Goal: Task Accomplishment & Management: Manage account settings

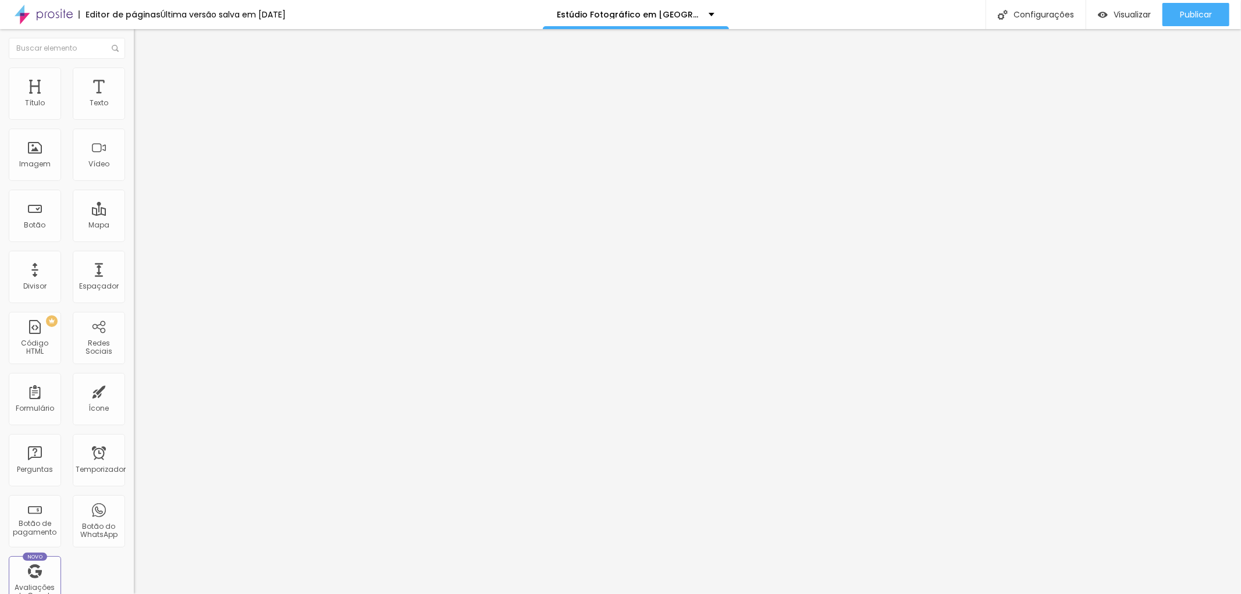
click at [134, 76] on li "Estilo" at bounding box center [201, 74] width 134 height 12
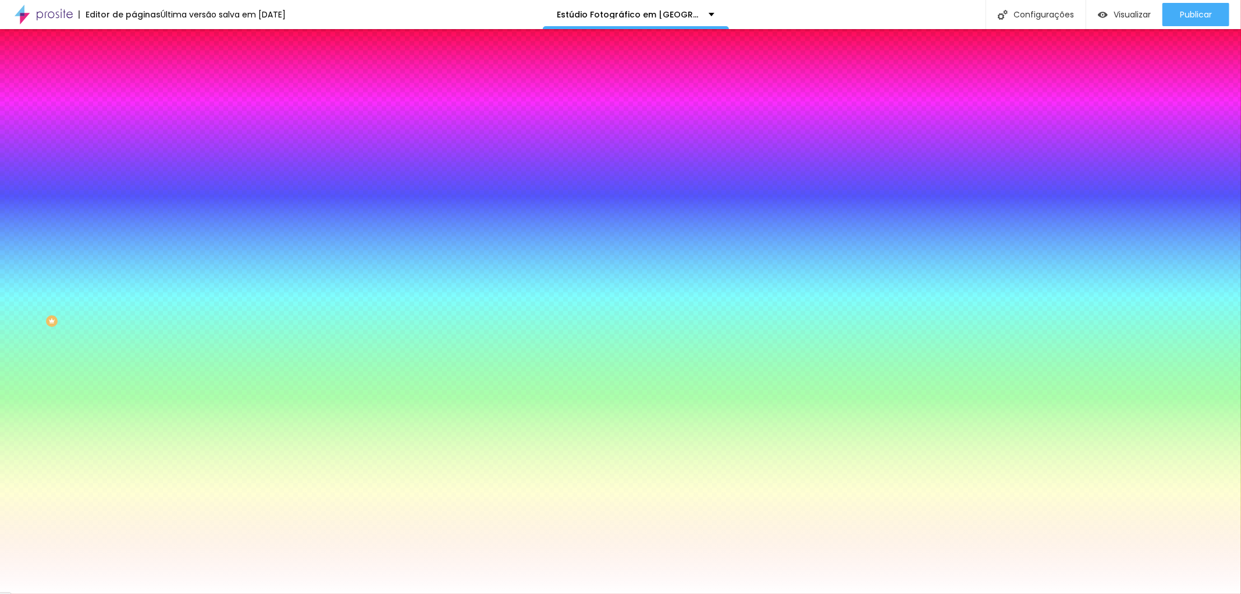
paste input "3A343"
click at [134, 170] on input "#3A343" at bounding box center [204, 164] width 140 height 12
click at [134, 158] on div at bounding box center [201, 158] width 134 height 0
drag, startPoint x: 120, startPoint y: 211, endPoint x: 78, endPoint y: 211, distance: 41.9
click at [134, 170] on div "#3A343" at bounding box center [201, 164] width 134 height 12
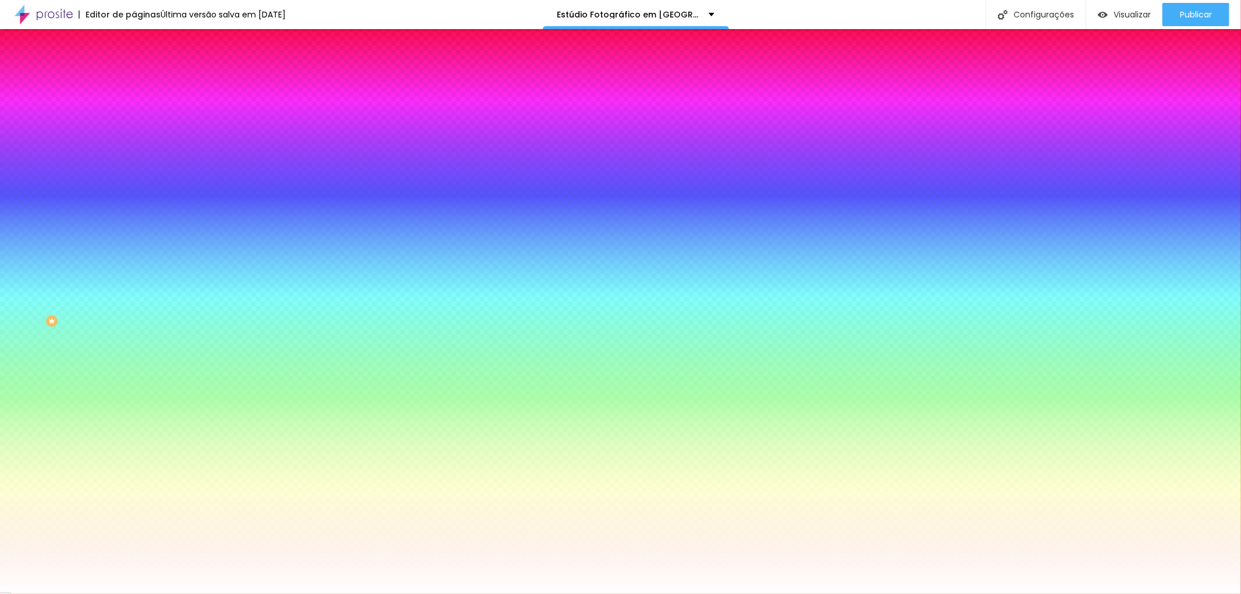
click at [134, 170] on div "Cor de fundo Voltar ao padrão #3A343" at bounding box center [201, 154] width 134 height 32
click at [134, 158] on div at bounding box center [201, 158] width 134 height 0
click at [24, 235] on div at bounding box center [620, 297] width 1241 height 594
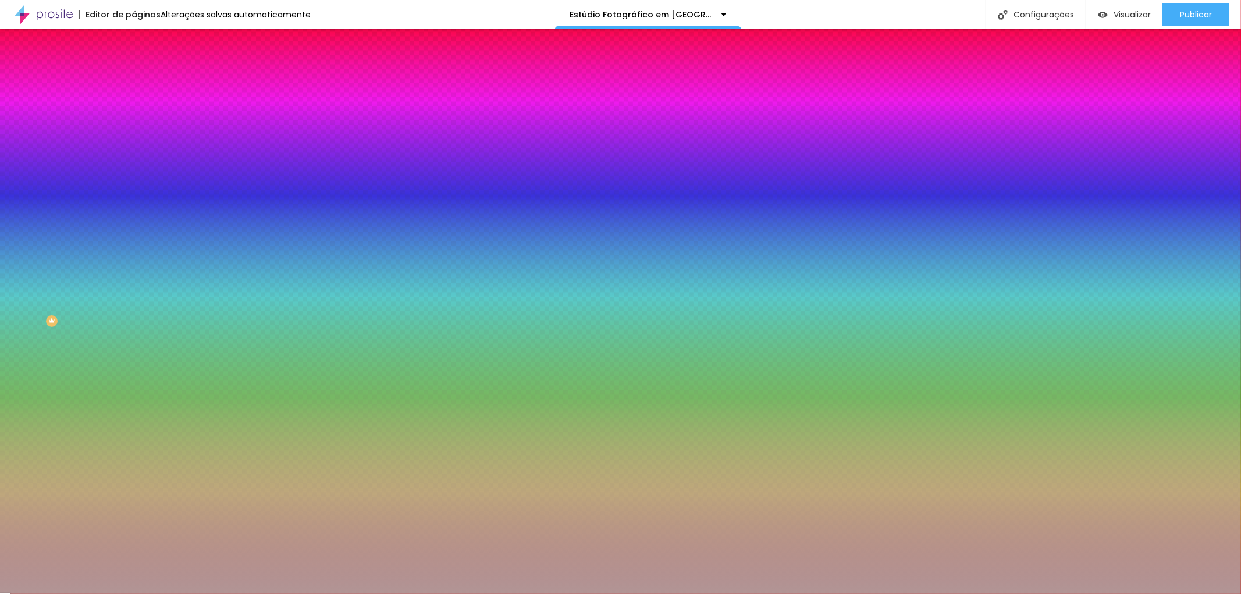
click at [30, 253] on div at bounding box center [620, 297] width 1241 height 594
drag, startPoint x: 121, startPoint y: 210, endPoint x: 94, endPoint y: 210, distance: 26.8
click at [134, 170] on input "#E6D3D3" at bounding box center [204, 164] width 140 height 12
paste input "3A343"
drag, startPoint x: 95, startPoint y: 210, endPoint x: 111, endPoint y: 207, distance: 16.5
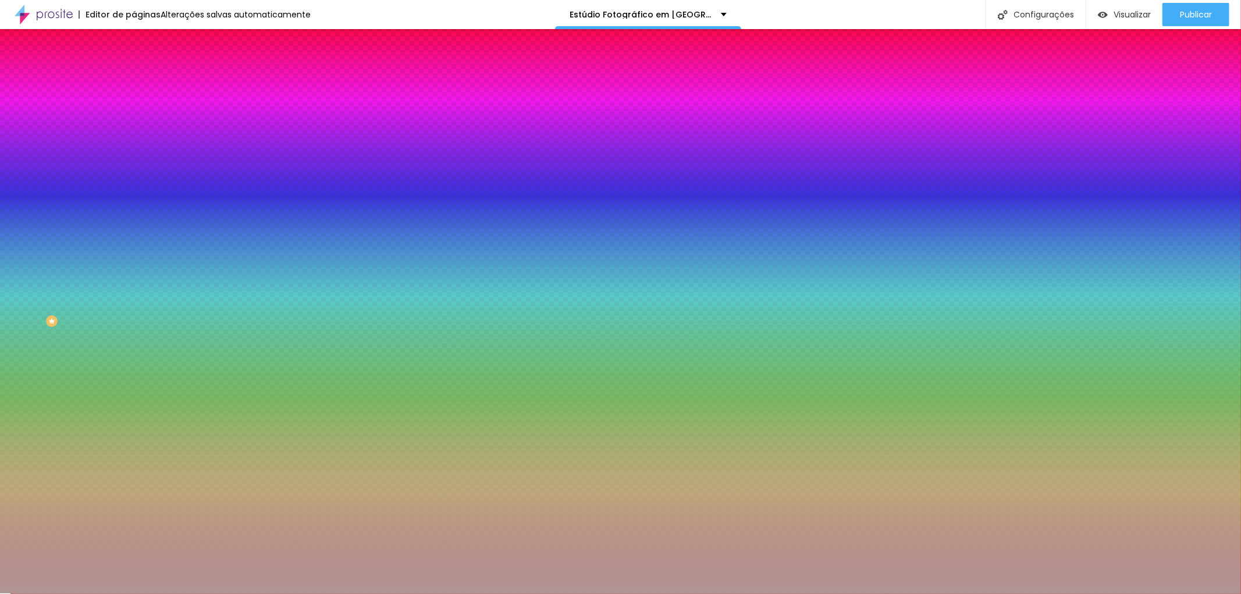
click at [134, 170] on input "#3A343" at bounding box center [204, 164] width 140 height 12
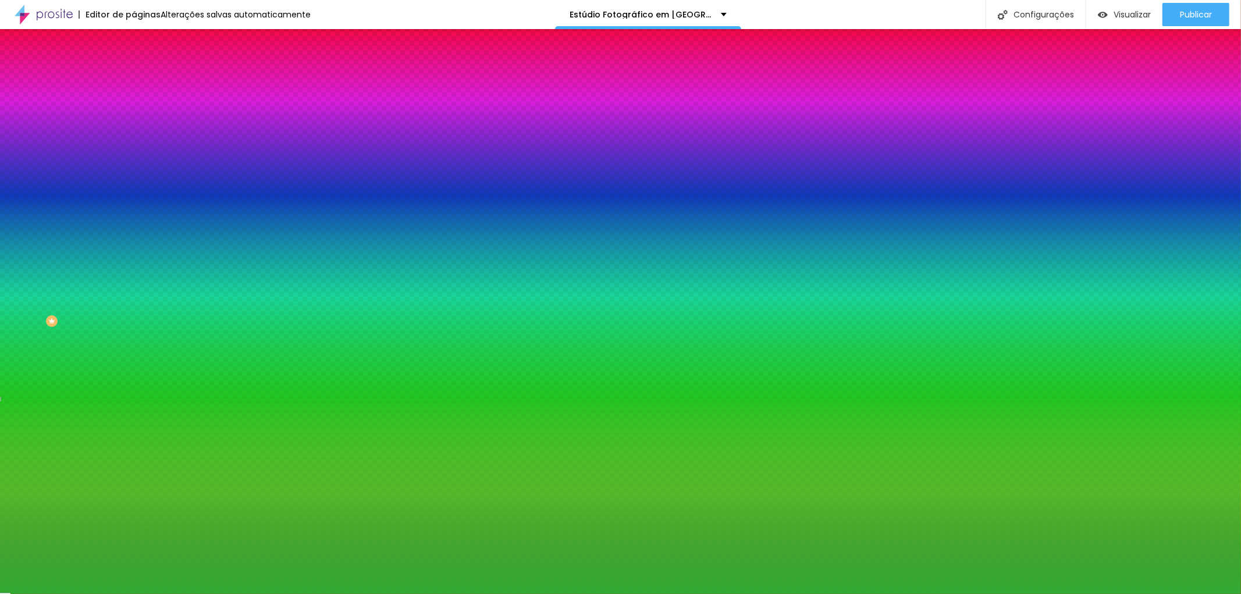
paste input "3A34"
drag, startPoint x: 120, startPoint y: 211, endPoint x: 95, endPoint y: 210, distance: 24.5
click at [134, 170] on input "#33A34" at bounding box center [204, 164] width 140 height 12
paste input "3A3432"
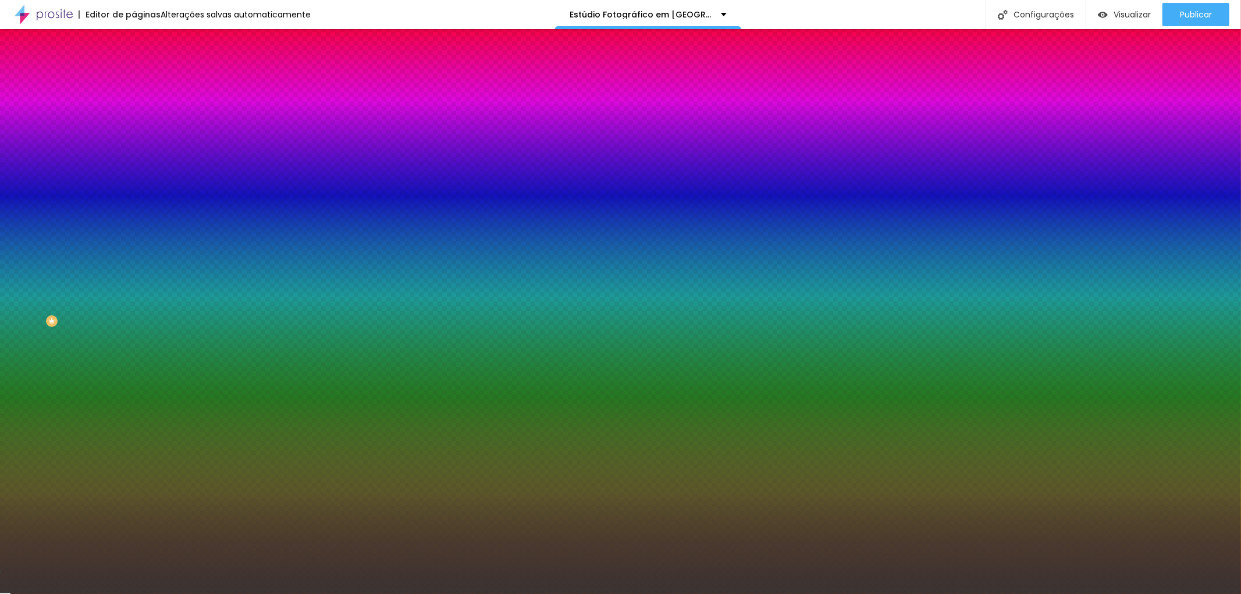
click at [134, 170] on input "#3A3432" at bounding box center [204, 164] width 140 height 12
drag, startPoint x: 120, startPoint y: 212, endPoint x: 92, endPoint y: 210, distance: 28.6
click at [134, 170] on input "#3A3432" at bounding box center [204, 164] width 140 height 12
click at [134, 158] on div at bounding box center [201, 158] width 134 height 0
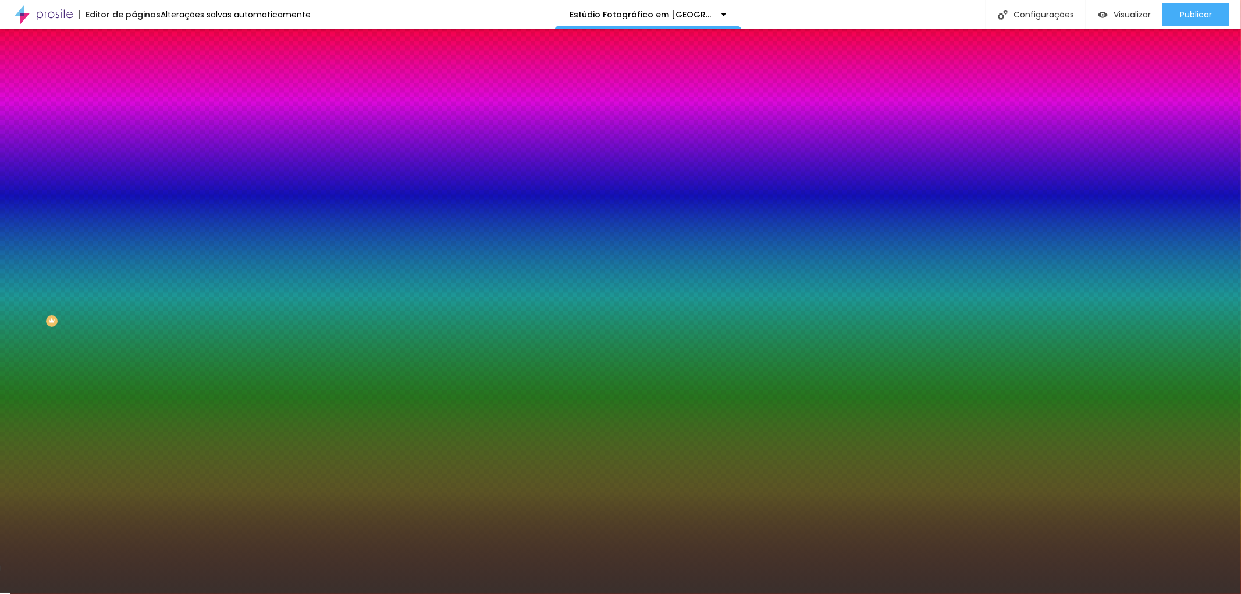
click at [37, 293] on div at bounding box center [620, 297] width 1241 height 594
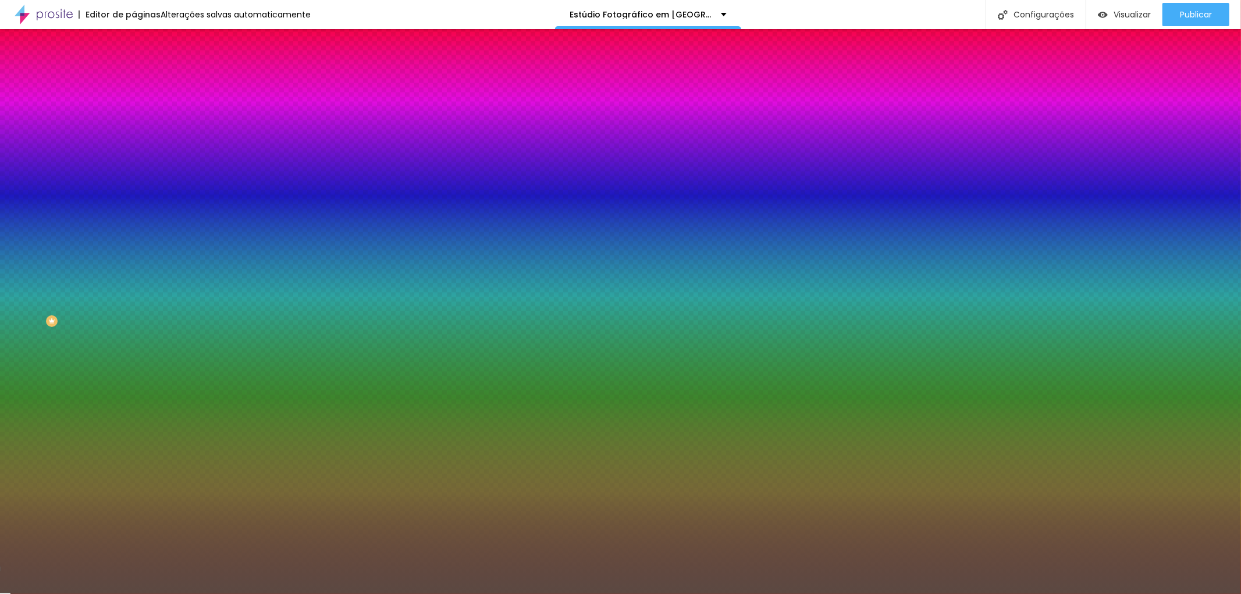
click at [38, 282] on div at bounding box center [620, 297] width 1241 height 594
click at [34, 281] on div at bounding box center [620, 297] width 1241 height 594
click at [33, 284] on div at bounding box center [620, 297] width 1241 height 594
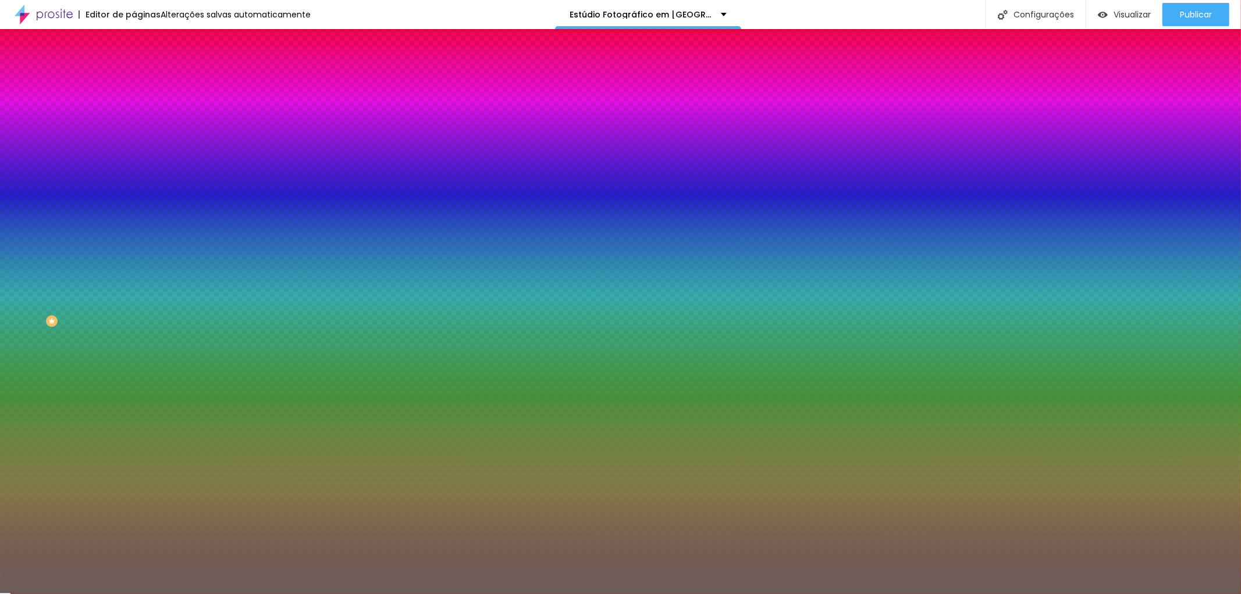
click at [31, 276] on div at bounding box center [620, 297] width 1241 height 594
click at [27, 278] on div at bounding box center [620, 297] width 1241 height 594
click at [31, 286] on div at bounding box center [620, 297] width 1241 height 594
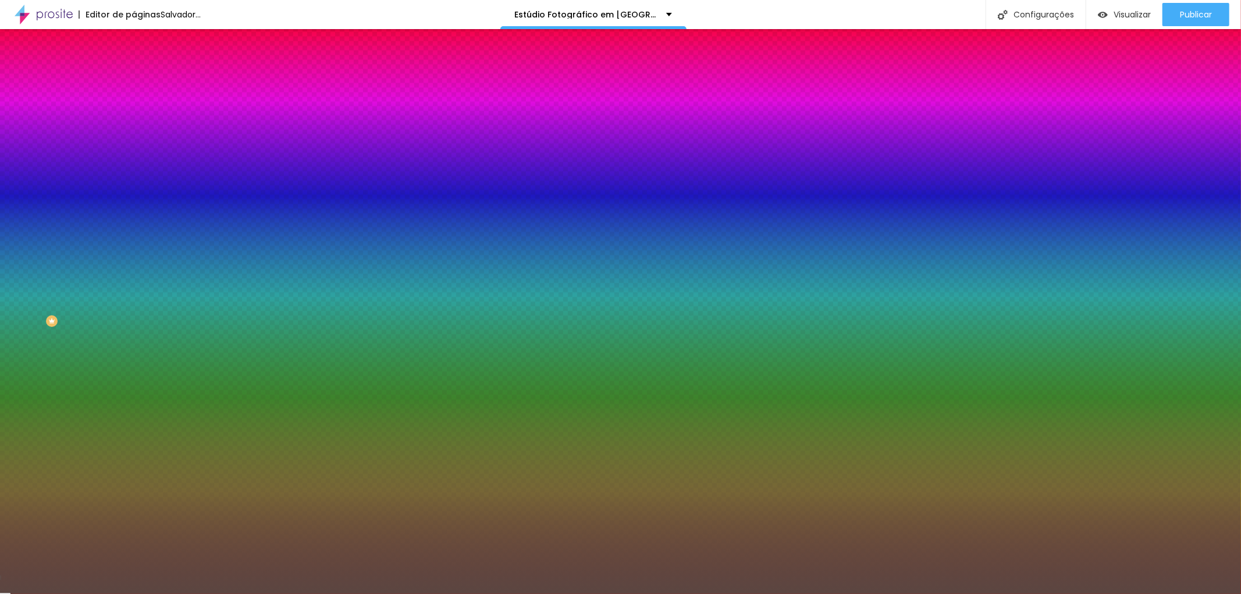
click at [40, 282] on div at bounding box center [620, 297] width 1241 height 594
click at [48, 281] on div at bounding box center [620, 297] width 1241 height 594
click at [45, 286] on div at bounding box center [620, 297] width 1241 height 594
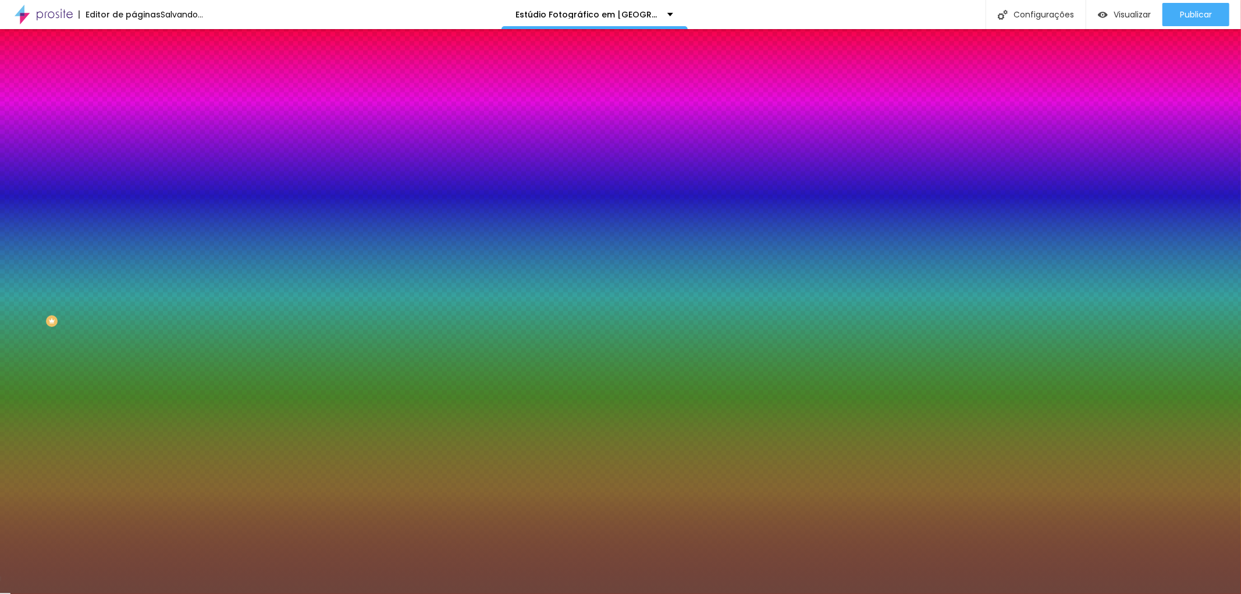
click at [52, 276] on div at bounding box center [620, 297] width 1241 height 594
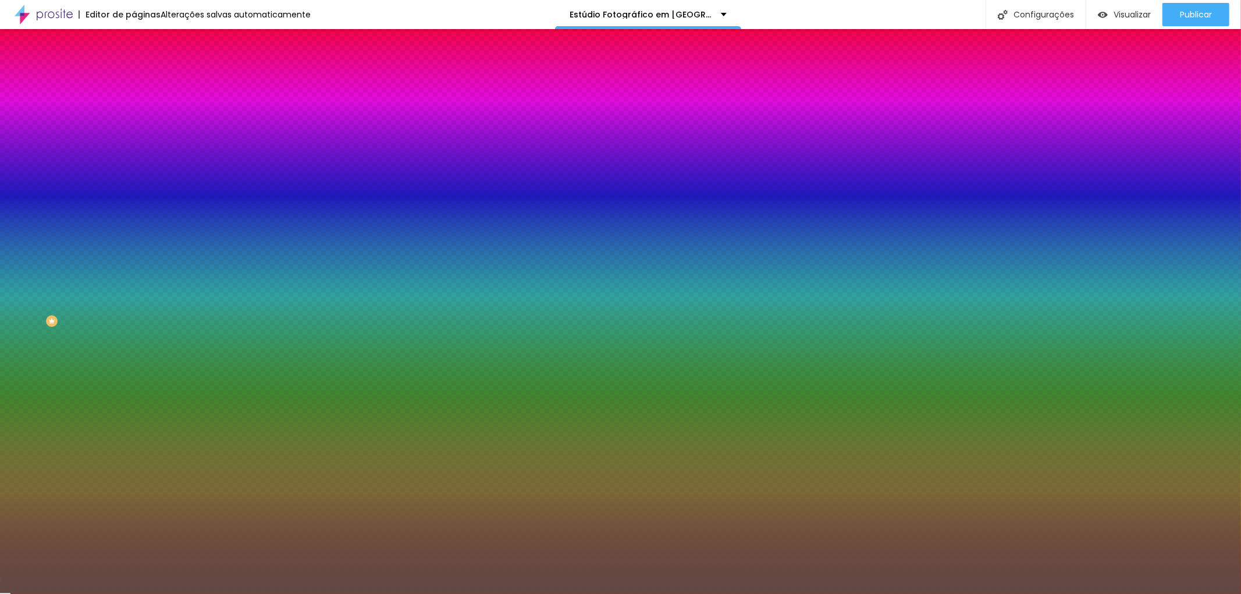
click at [41, 280] on div at bounding box center [620, 297] width 1241 height 594
drag, startPoint x: 95, startPoint y: 210, endPoint x: 121, endPoint y: 210, distance: 26.2
click at [134, 170] on input "#6D453C" at bounding box center [204, 164] width 140 height 12
paste input "3A3432"
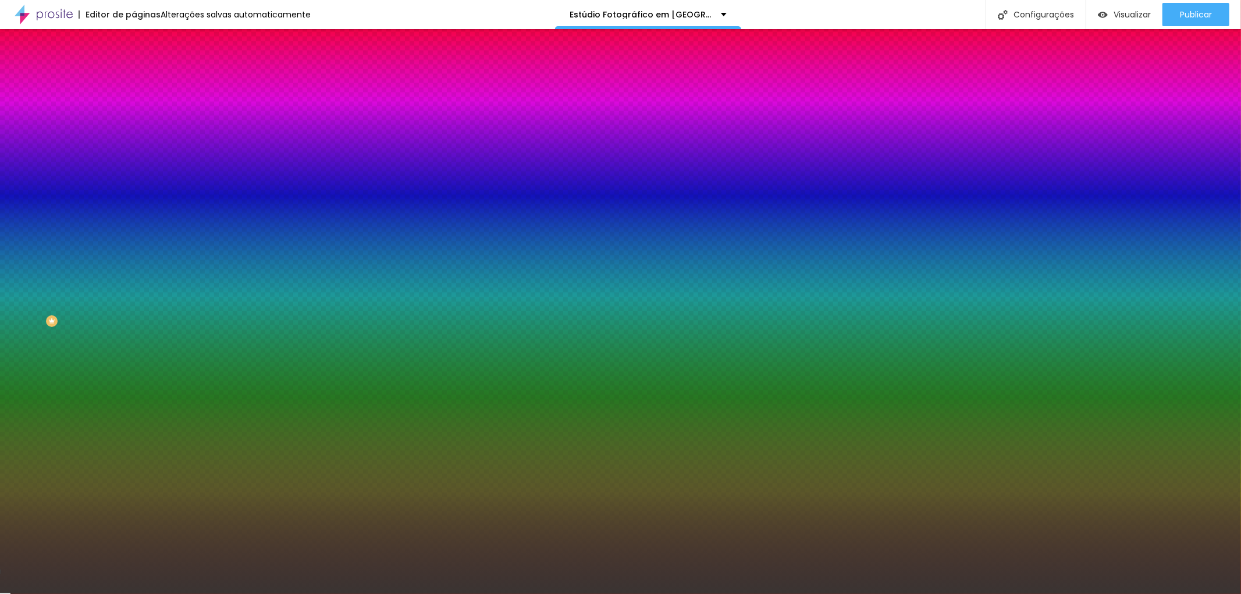
click at [134, 170] on input "#3A3432" at bounding box center [204, 164] width 140 height 12
click at [134, 158] on div at bounding box center [201, 158] width 134 height 0
click at [144, 453] on div at bounding box center [145, 454] width 2 height 2
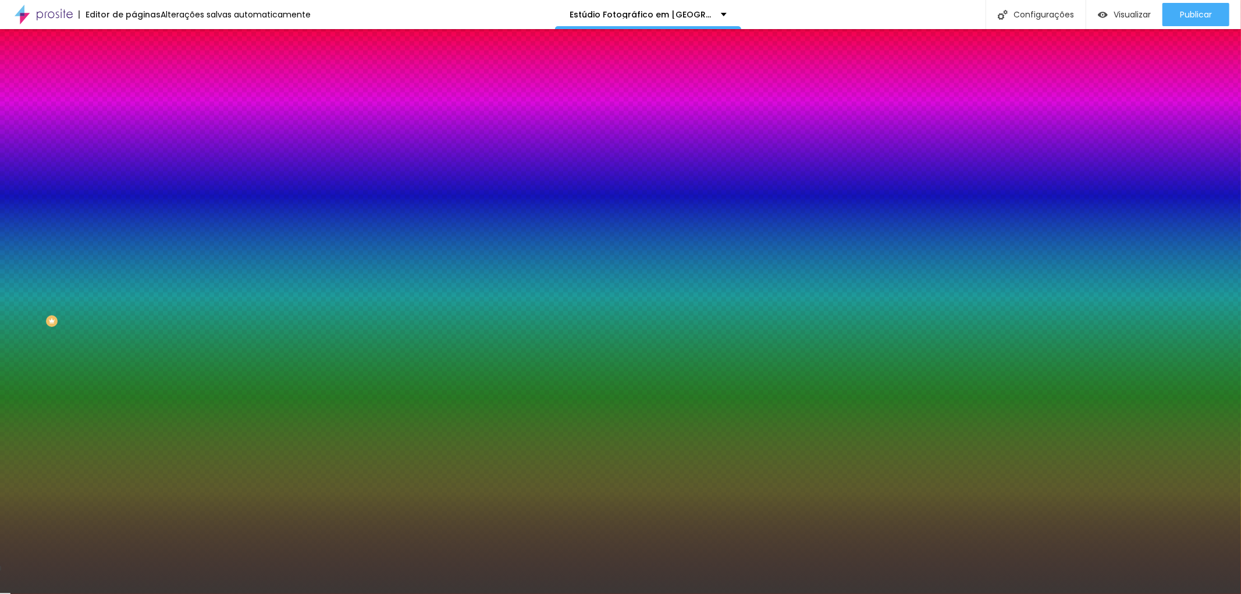
click at [144, 453] on div at bounding box center [145, 454] width 2 height 2
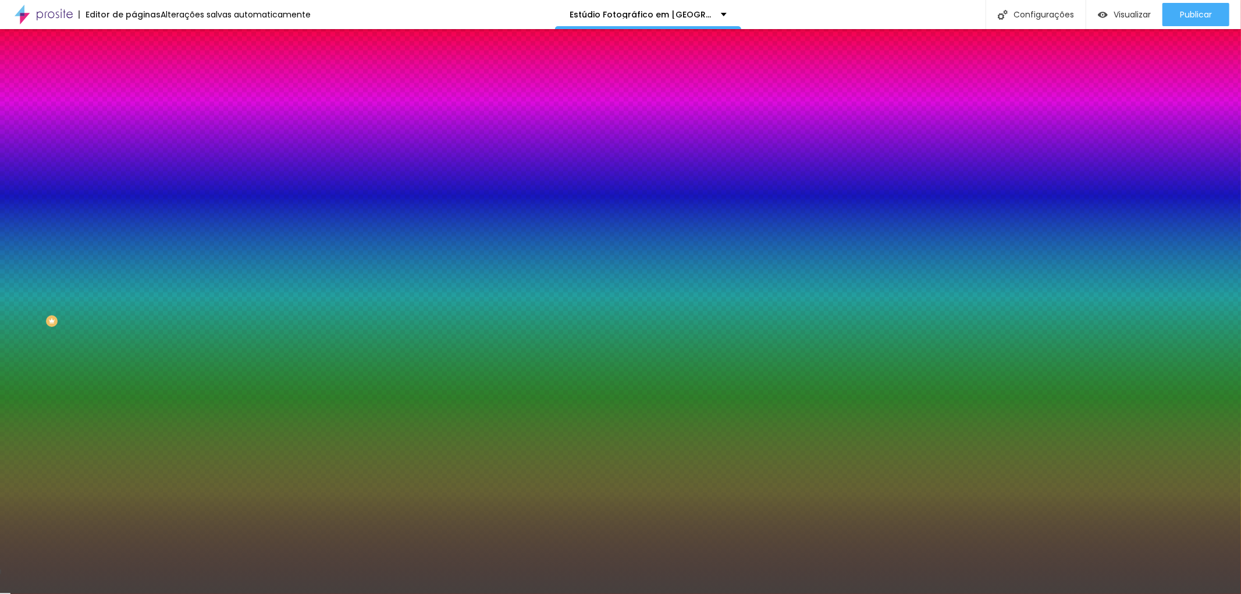
click at [27, 289] on div at bounding box center [620, 297] width 1241 height 594
click at [24, 290] on div at bounding box center [620, 297] width 1241 height 594
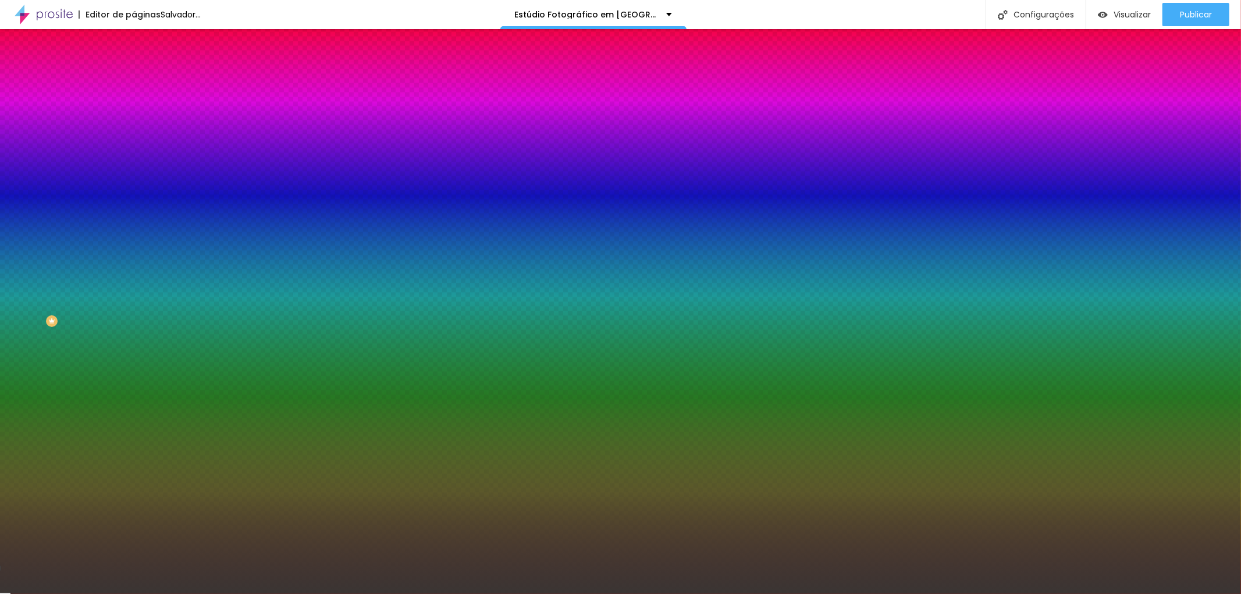
click at [150, 459] on div at bounding box center [151, 460] width 2 height 2
click at [134, 170] on input "#3C3633" at bounding box center [204, 164] width 140 height 12
type input "#3A3432"
click at [134, 158] on div at bounding box center [201, 158] width 134 height 0
click at [134, 438] on div "Editar nulo Conteúdo Estilo Avançado Imagem de fundo Adicionar imagem Efeito da…" at bounding box center [201, 311] width 134 height 565
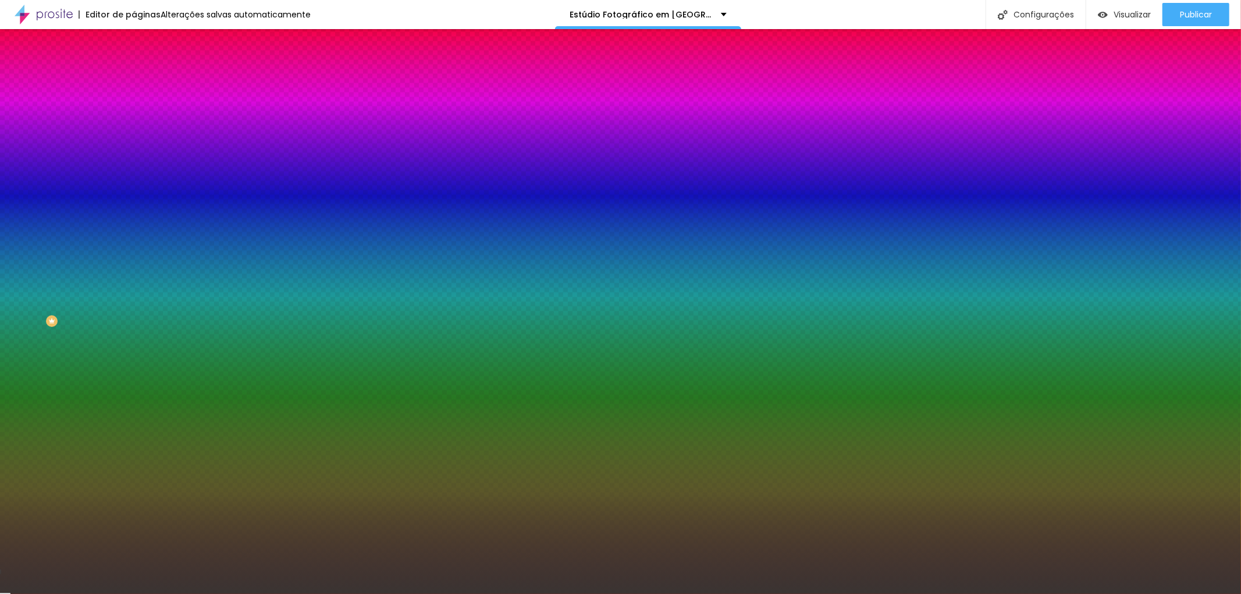
click at [141, 155] on icon "button" at bounding box center [143, 151] width 5 height 8
click at [134, 170] on input "#3A3432" at bounding box center [204, 164] width 140 height 12
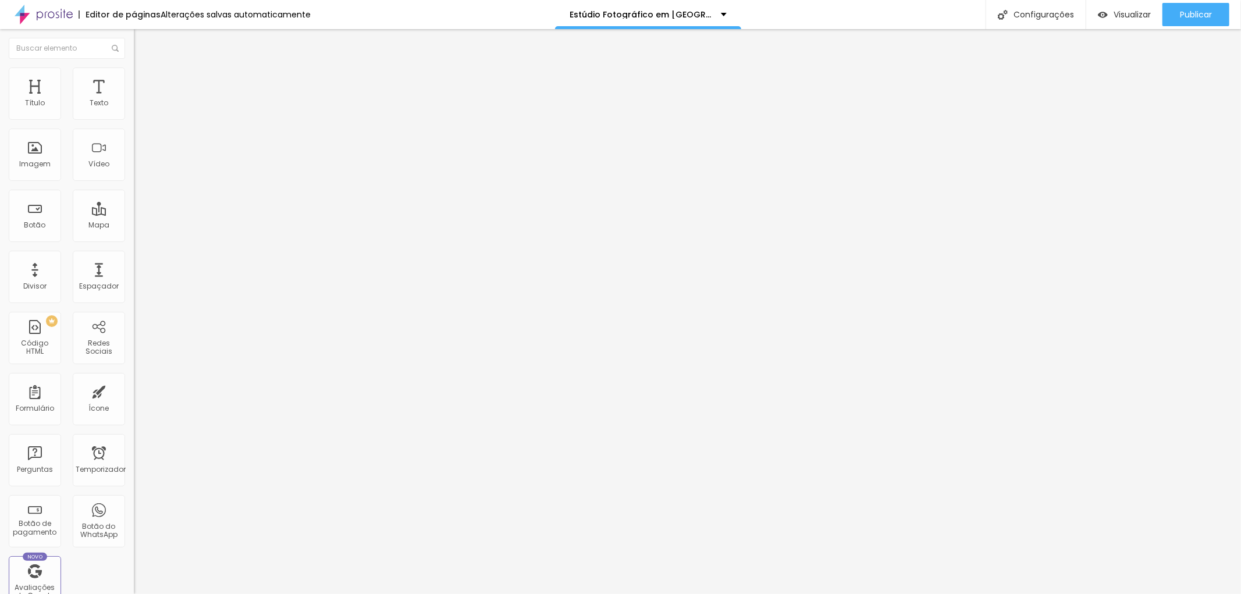
click at [144, 80] on font "Estilo" at bounding box center [153, 75] width 18 height 10
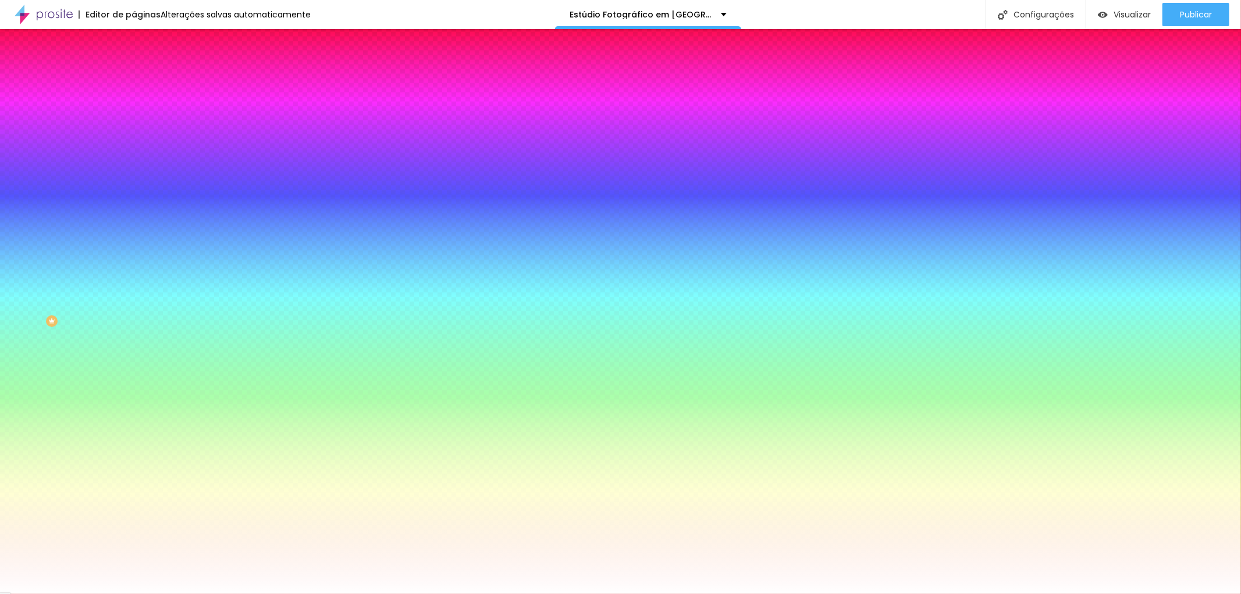
drag, startPoint x: 100, startPoint y: 212, endPoint x: 123, endPoint y: 208, distance: 23.1
click at [134, 170] on input "#FFFFFF" at bounding box center [204, 164] width 140 height 12
paste input "3A3432"
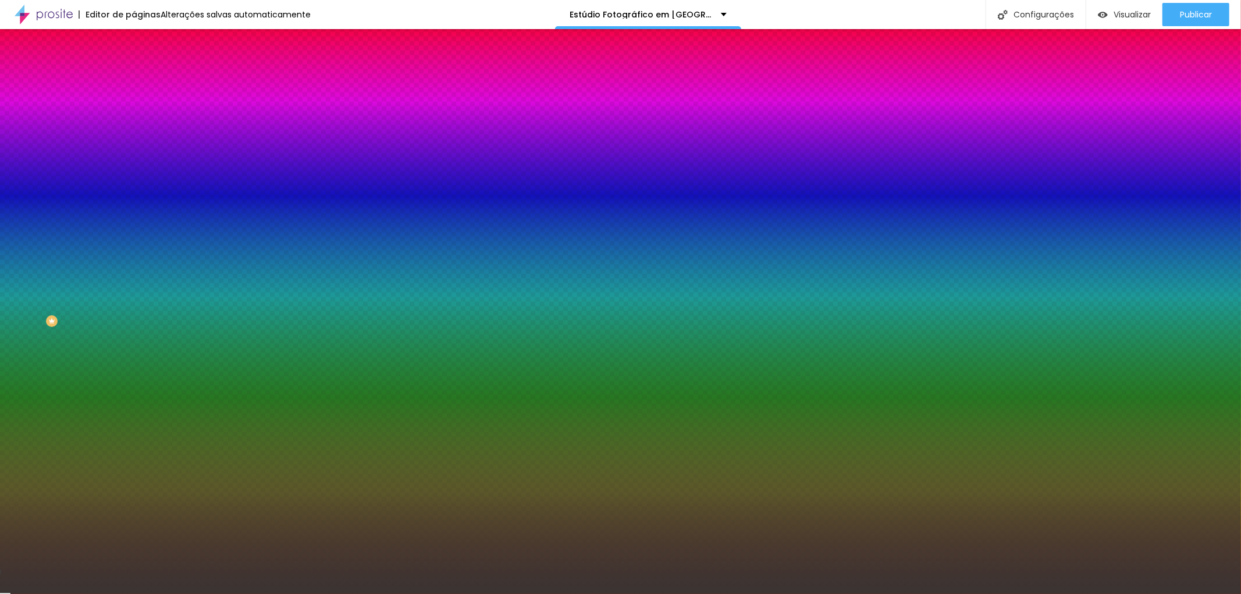
type input "#3A3432"
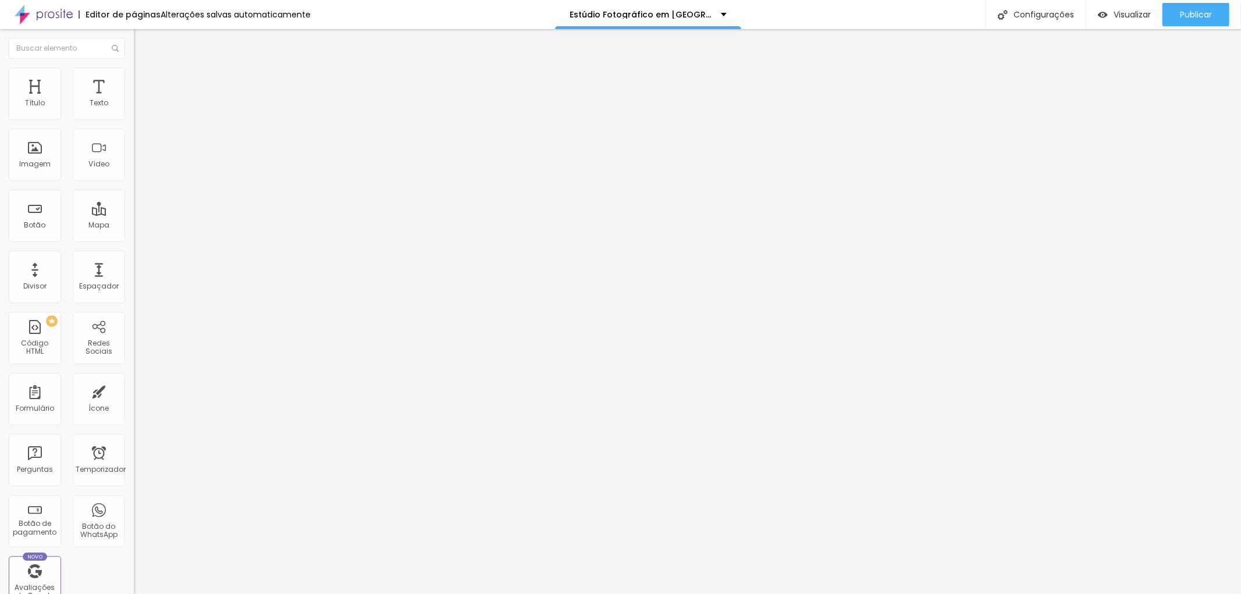
click at [134, 74] on img at bounding box center [139, 73] width 10 height 10
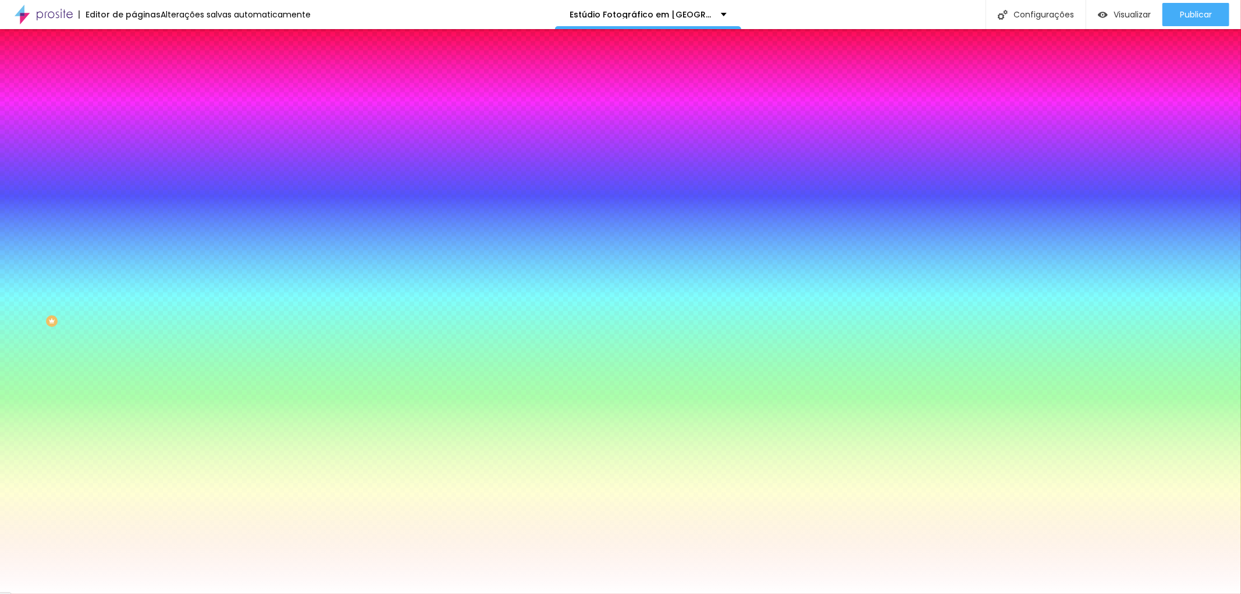
drag, startPoint x: 92, startPoint y: 215, endPoint x: 125, endPoint y: 212, distance: 33.4
click at [134, 212] on div "Imagem de fundo Adicionar imagem Efeito da Imagem Nenhum Nenhum Paralaxe Cor de…" at bounding box center [201, 166] width 134 height 151
paste input "3A3432"
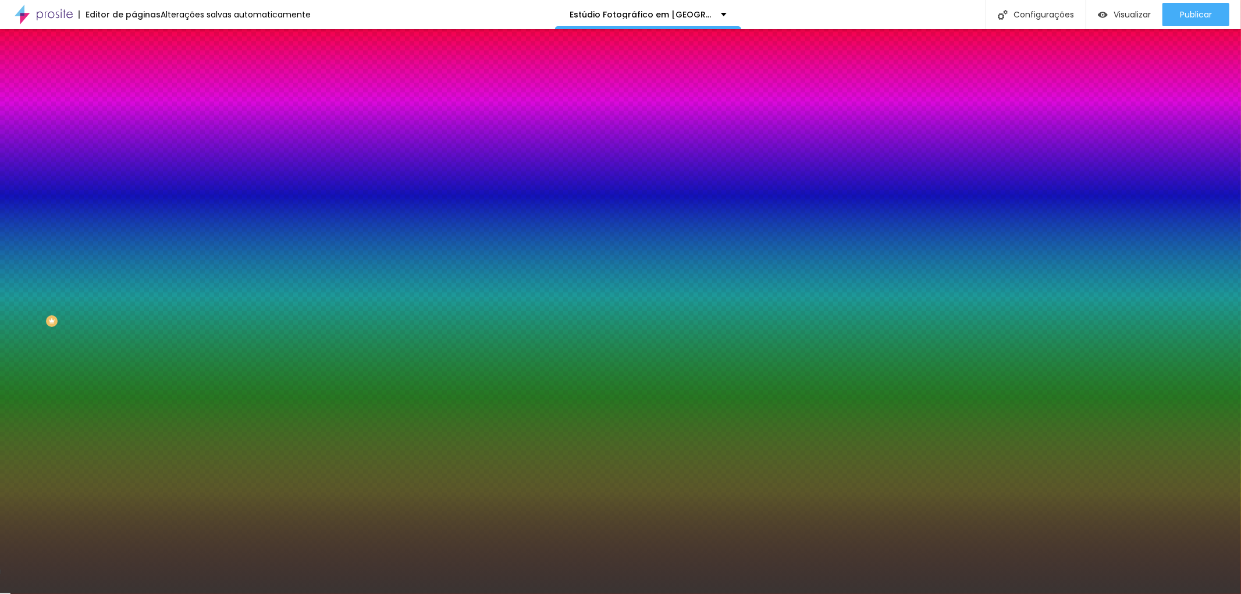
type input "#3A3432"
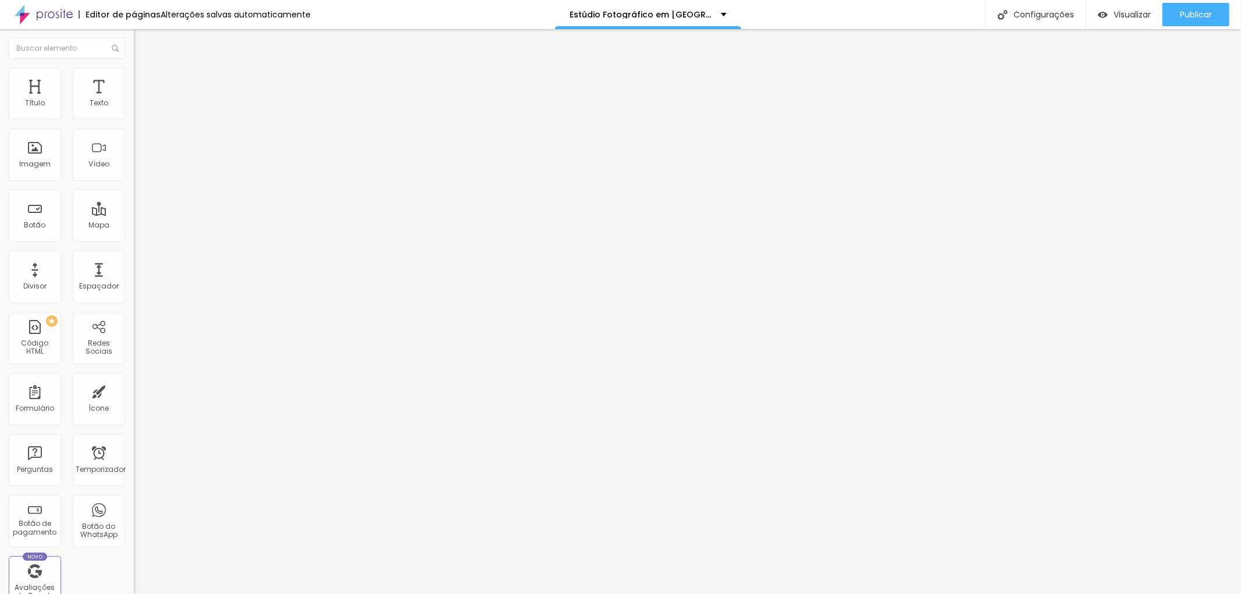
click at [134, 77] on li "Estilo" at bounding box center [201, 74] width 134 height 12
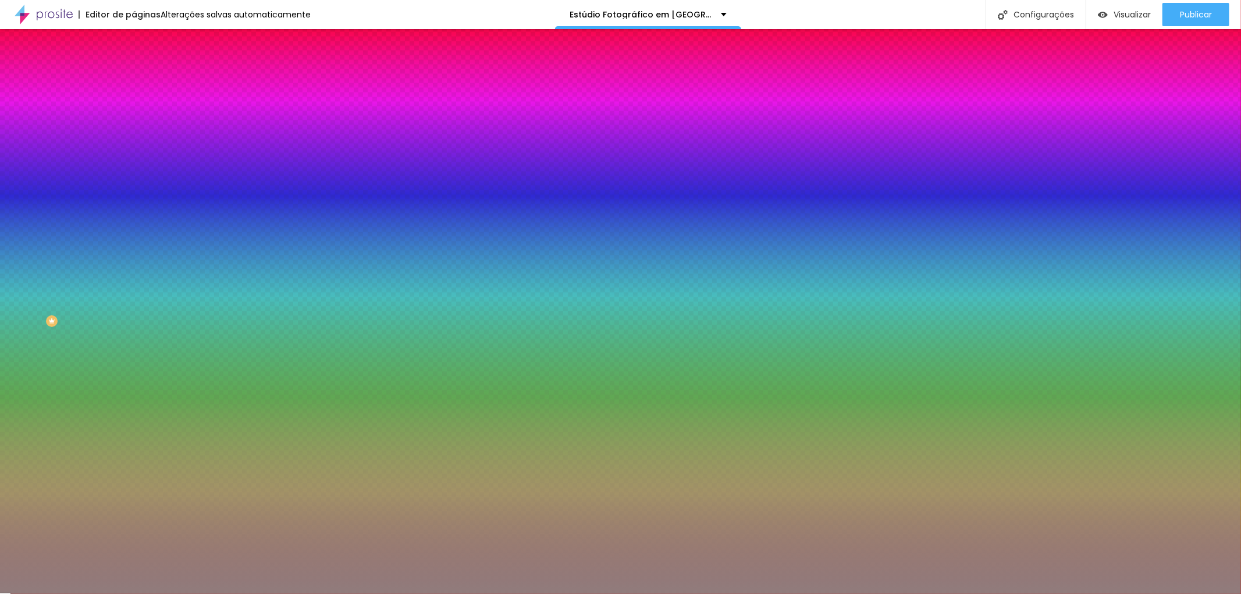
drag, startPoint x: 91, startPoint y: 212, endPoint x: 131, endPoint y: 207, distance: 40.4
click at [134, 207] on div "Imagem de fundo Trocar imagem Efeito da Imagem Paralaxe Nenhum Paralaxe Cor de …" at bounding box center [201, 166] width 134 height 151
paste input "3A3432"
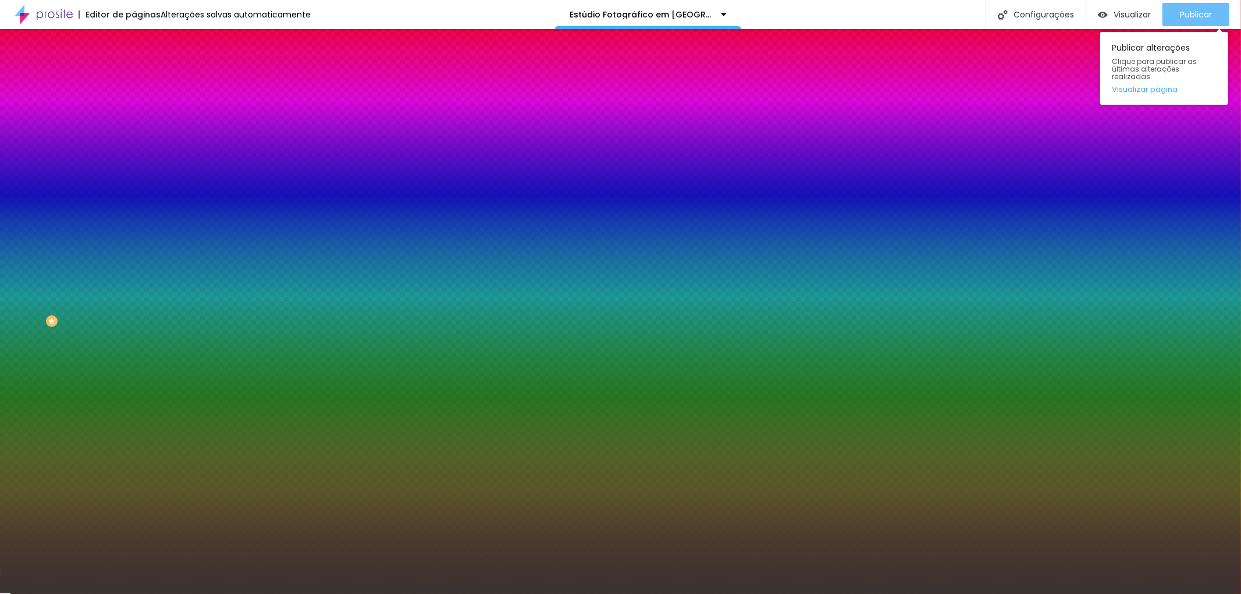
type input "#3A3432"
click at [1194, 13] on font "Publicar" at bounding box center [1196, 15] width 32 height 12
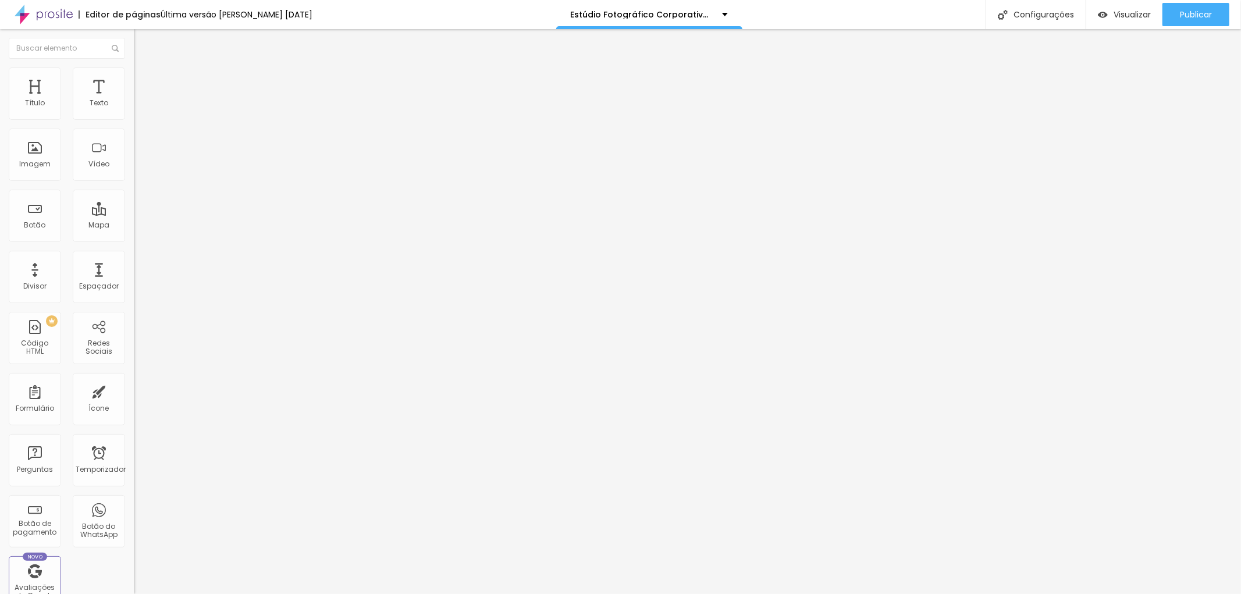
click at [144, 82] on font "Avançado" at bounding box center [163, 87] width 38 height 10
click at [134, 77] on li "Estilo" at bounding box center [201, 74] width 134 height 12
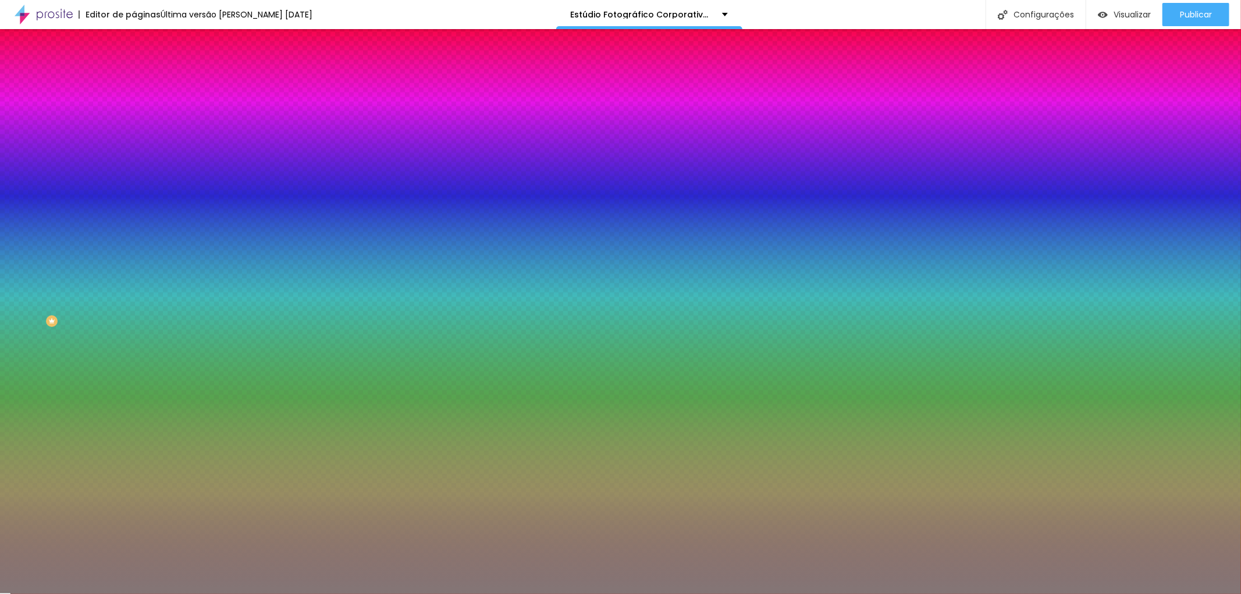
drag, startPoint x: 121, startPoint y: 212, endPoint x: 93, endPoint y: 211, distance: 27.9
click at [134, 170] on input "#837676" at bounding box center [204, 164] width 140 height 12
paste input "3A343"
type input "#3A343"
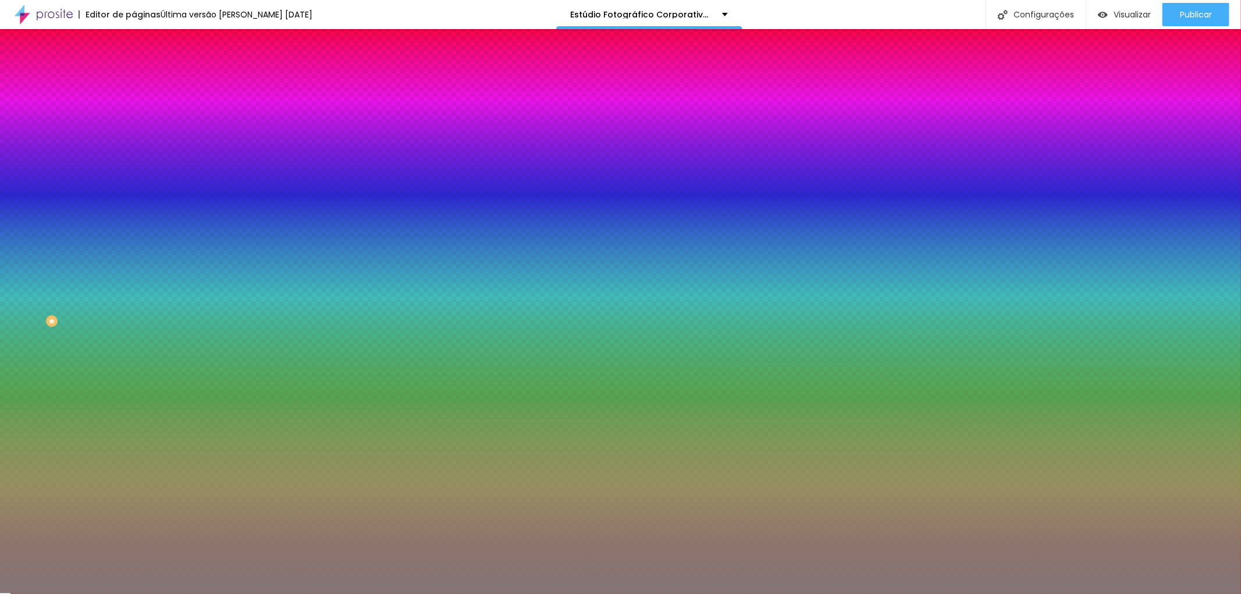
click at [134, 339] on div "Editar nulo Conteúdo Estilo Avançado Imagem de fundo Trocar imagem Efeito da Im…" at bounding box center [201, 311] width 134 height 565
click at [134, 158] on div at bounding box center [201, 158] width 134 height 0
drag, startPoint x: 94, startPoint y: 210, endPoint x: 120, endPoint y: 210, distance: 26.8
click at [134, 170] on input "#3A343" at bounding box center [204, 164] width 140 height 12
click at [134, 158] on button "Voltar ao padrão" at bounding box center [173, 151] width 79 height 13
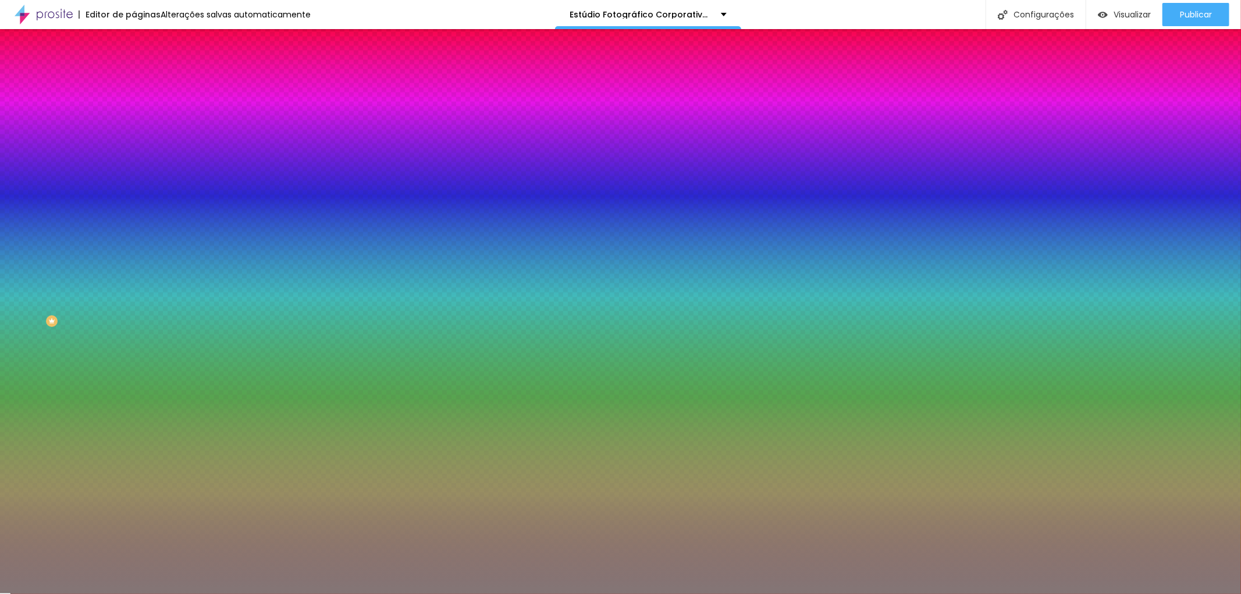
click at [139, 155] on icon "button" at bounding box center [143, 151] width 8 height 8
click at [134, 158] on div at bounding box center [201, 158] width 134 height 0
drag, startPoint x: 93, startPoint y: 211, endPoint x: 132, endPoint y: 211, distance: 39.0
click at [134, 211] on div "Imagem de fundo Trocar imagem Efeito da Imagem Nenhum Nenhum Parallax Cor de fu…" at bounding box center [201, 166] width 134 height 151
click at [246, 10] on font "Alterações salvas automaticamente" at bounding box center [236, 15] width 150 height 12
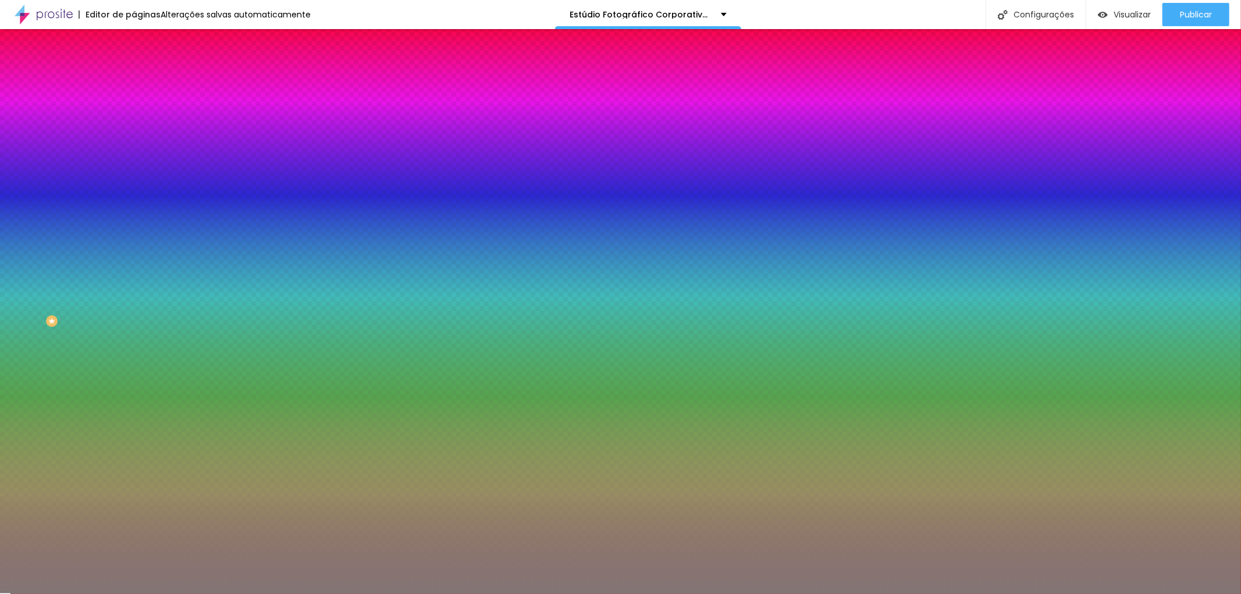
click at [134, 121] on span "Nenhum" at bounding box center [149, 116] width 30 height 10
click at [134, 158] on div at bounding box center [201, 158] width 134 height 0
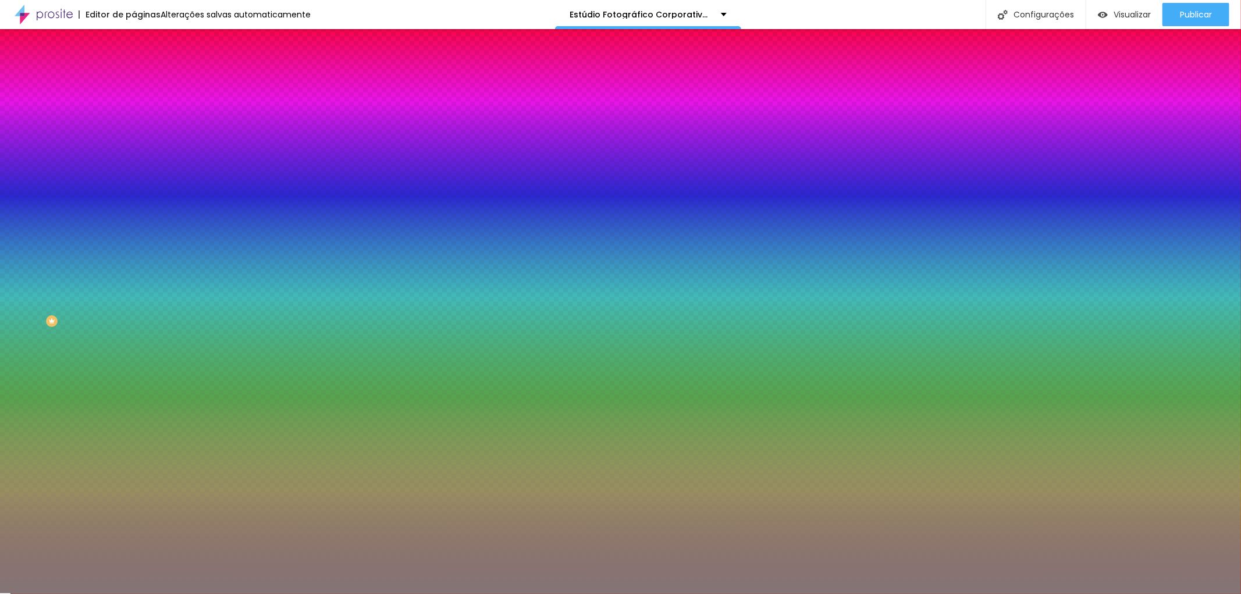
click at [134, 434] on div "Editar nulo Conteúdo Estilo Avançado Imagem de fundo Trocar imagem Efeito da Im…" at bounding box center [201, 311] width 134 height 565
click at [141, 107] on font "Trocar imagem" at bounding box center [169, 102] width 56 height 10
click at [144, 82] on font "Avançado" at bounding box center [163, 87] width 38 height 10
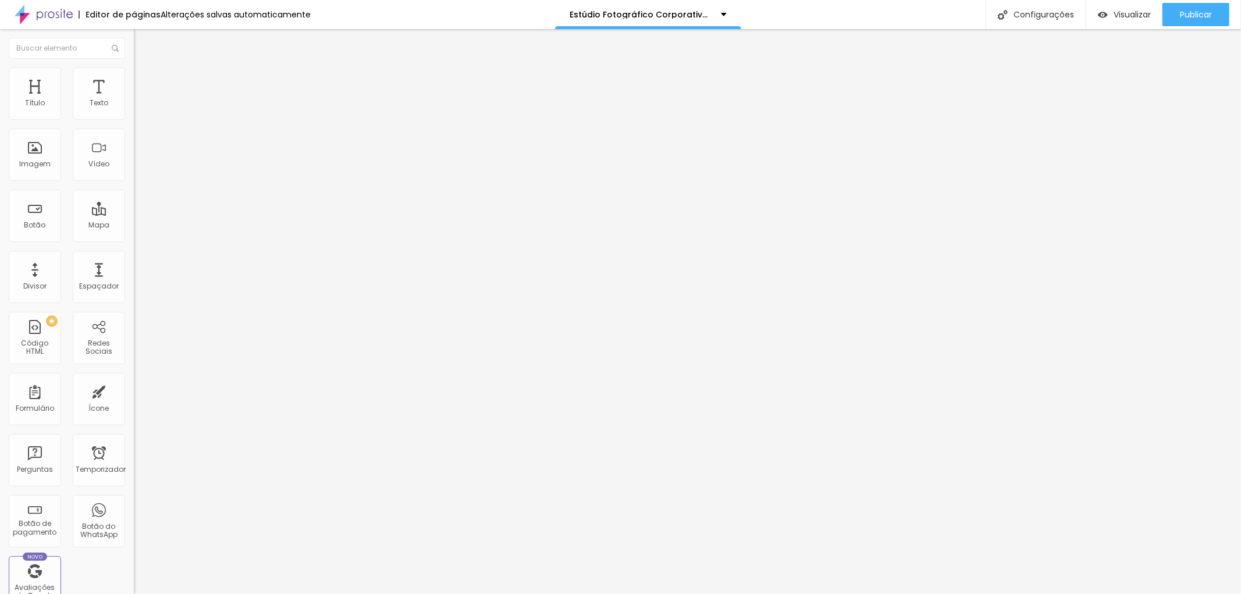
click at [144, 80] on font "Estilo" at bounding box center [153, 75] width 18 height 10
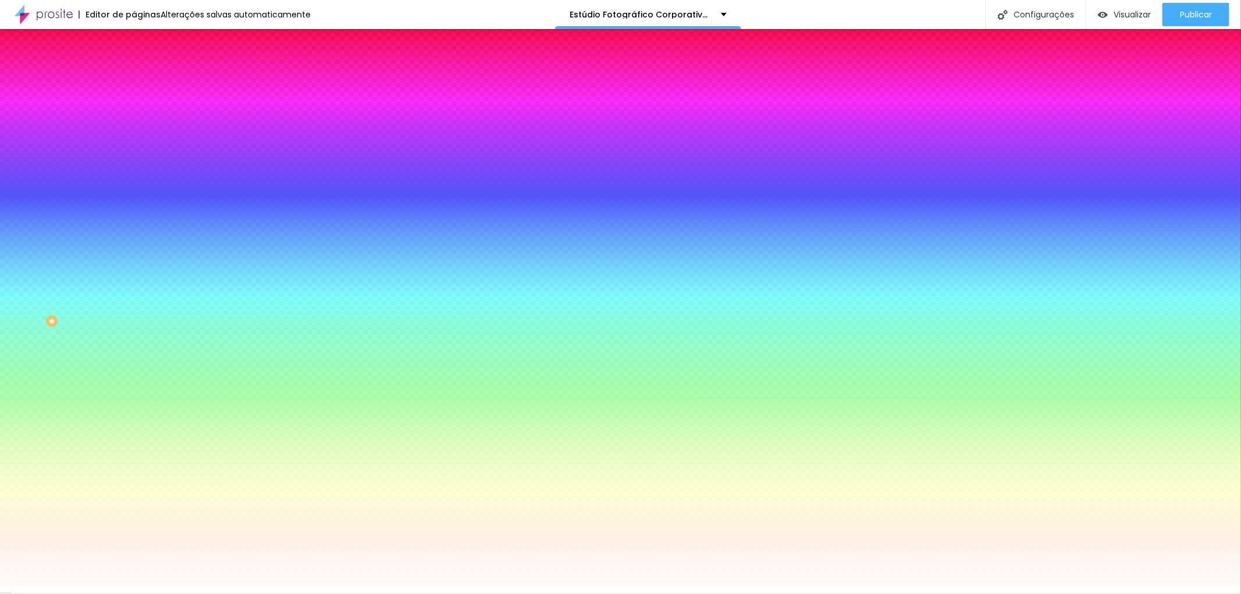
paste input "3A343"
drag, startPoint x: 94, startPoint y: 211, endPoint x: 130, endPoint y: 210, distance: 36.1
click at [134, 210] on div "Imagem de fundo Trocar imagem Efeito da Imagem Nenhum Nenhum Paralaxe Cor de fu…" at bounding box center [201, 166] width 134 height 151
type input "#3A343"
click at [139, 155] on icon "button" at bounding box center [143, 151] width 8 height 8
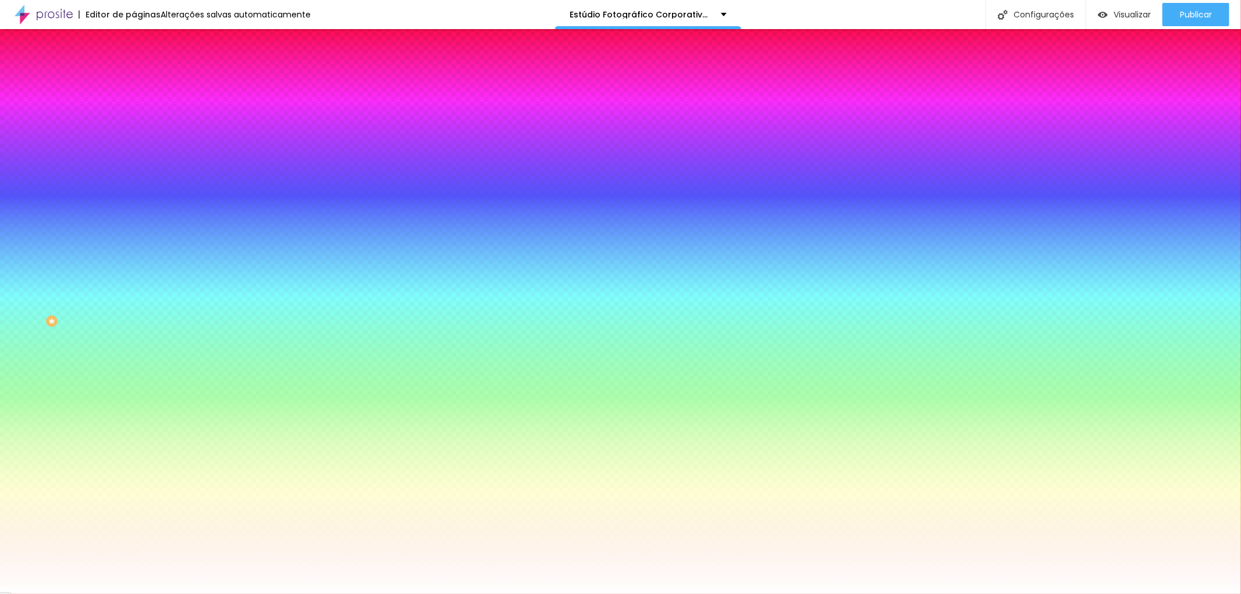
click at [139, 155] on icon "button" at bounding box center [143, 151] width 8 height 8
click at [134, 158] on div at bounding box center [201, 158] width 134 height 0
drag, startPoint x: 94, startPoint y: 211, endPoint x: 122, endPoint y: 211, distance: 28.5
click at [134, 170] on input "#3A343" at bounding box center [204, 164] width 140 height 12
click at [139, 155] on icon "button" at bounding box center [143, 151] width 8 height 8
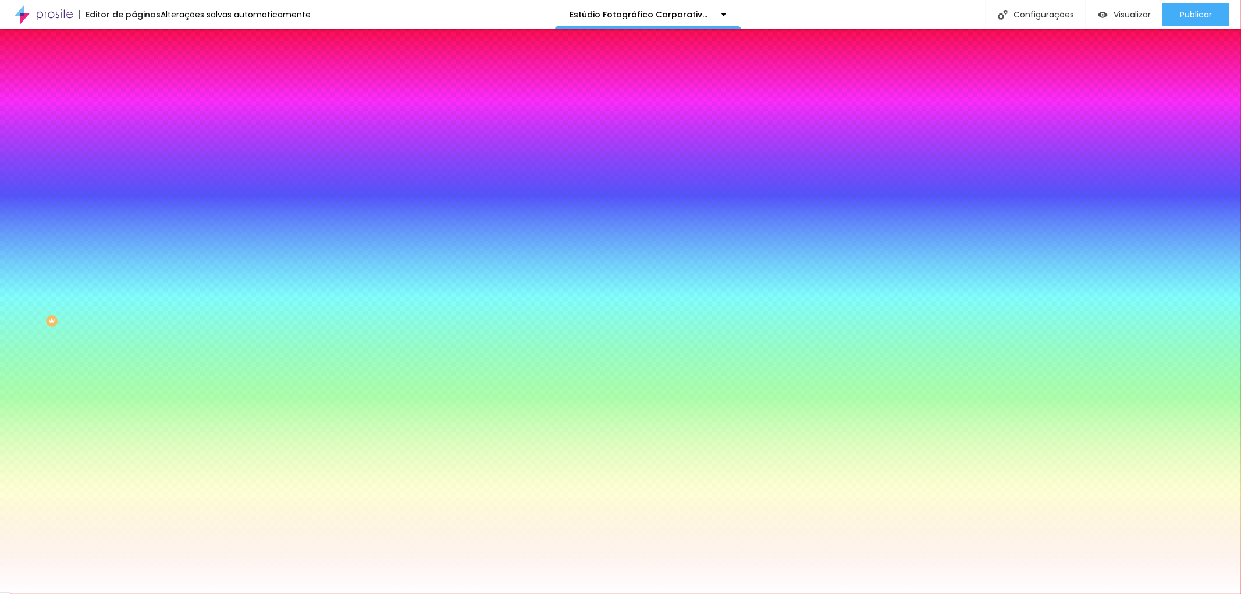
click at [139, 155] on icon "button" at bounding box center [143, 151] width 8 height 8
click at [134, 170] on input "#3A343" at bounding box center [204, 164] width 140 height 12
click at [134, 121] on span "Nenhum" at bounding box center [149, 116] width 30 height 10
click at [134, 138] on div "Efeito da Imagem Nenhum Nenhum Paralaxe" at bounding box center [201, 122] width 134 height 32
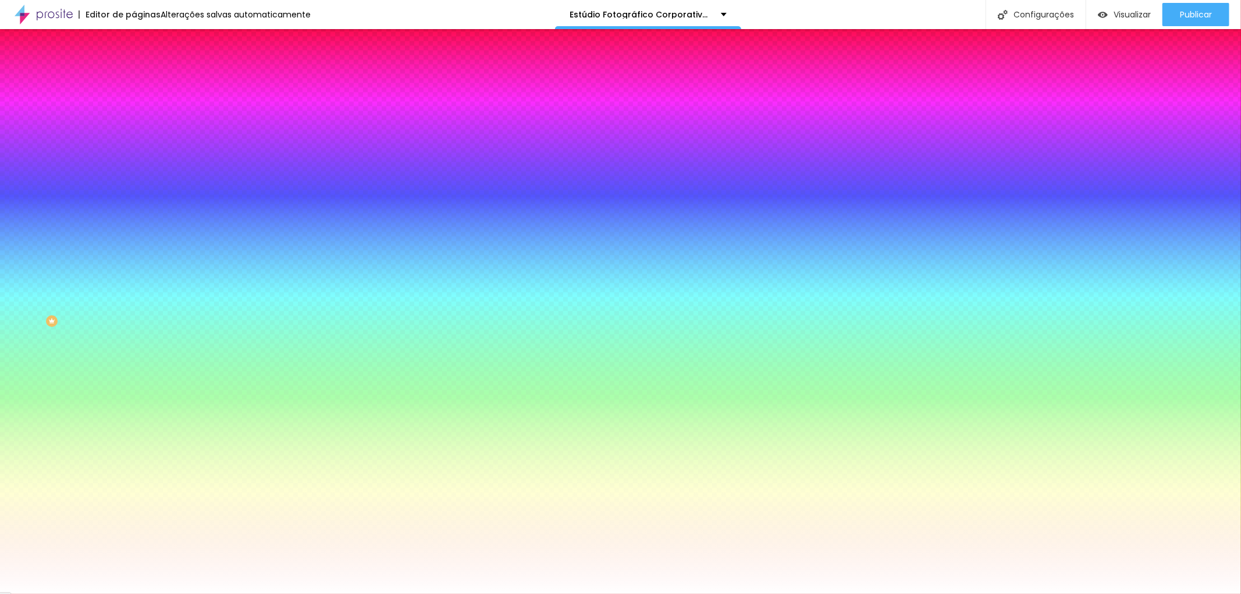
click at [134, 398] on div "Editar nulo Conteúdo Estilo Avançado Imagem de fundo Trocar imagem Efeito da Im…" at bounding box center [201, 311] width 134 height 565
click at [139, 155] on icon "button" at bounding box center [143, 151] width 8 height 8
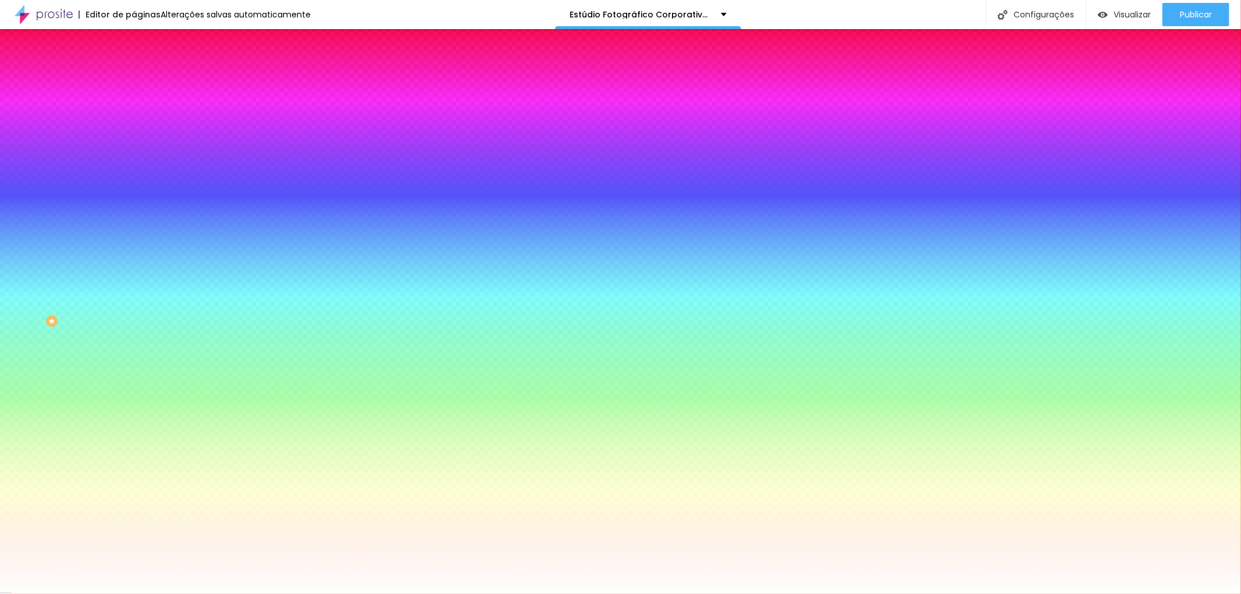
click at [134, 170] on input "#3A343" at bounding box center [204, 164] width 140 height 12
click at [134, 434] on div "Editar nulo Conteúdo Estilo Avançado Imagem de fundo Trocar imagem Efeito da Im…" at bounding box center [201, 311] width 134 height 565
click at [144, 69] on font "Conteúdo" at bounding box center [162, 64] width 36 height 10
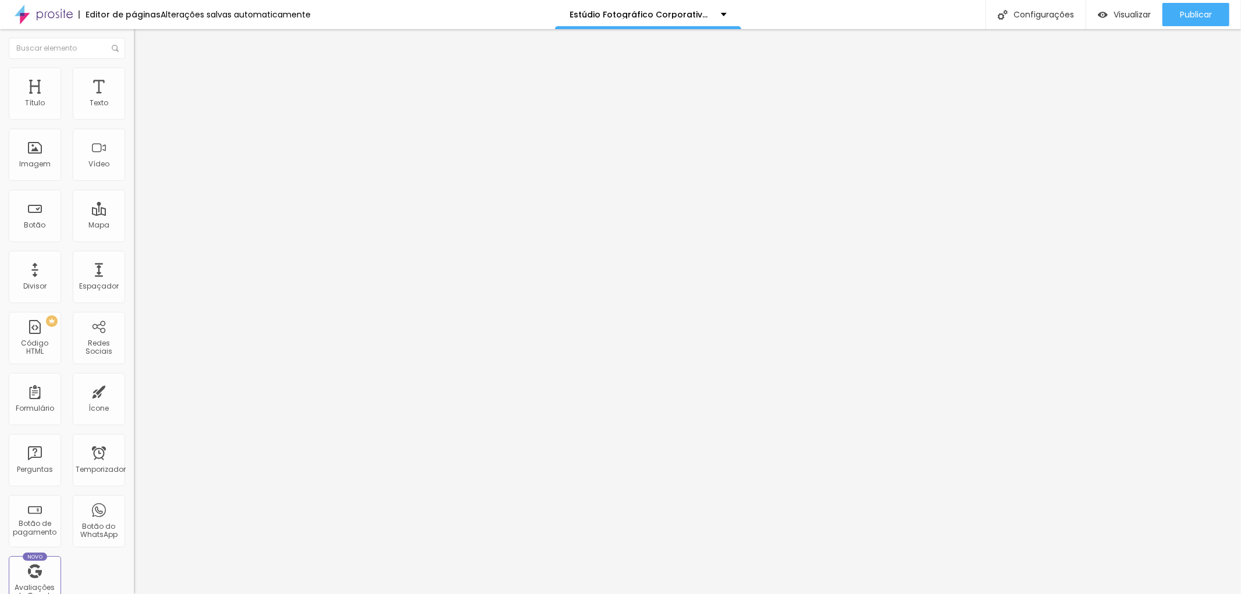
click at [134, 76] on li "Estilo" at bounding box center [201, 74] width 134 height 12
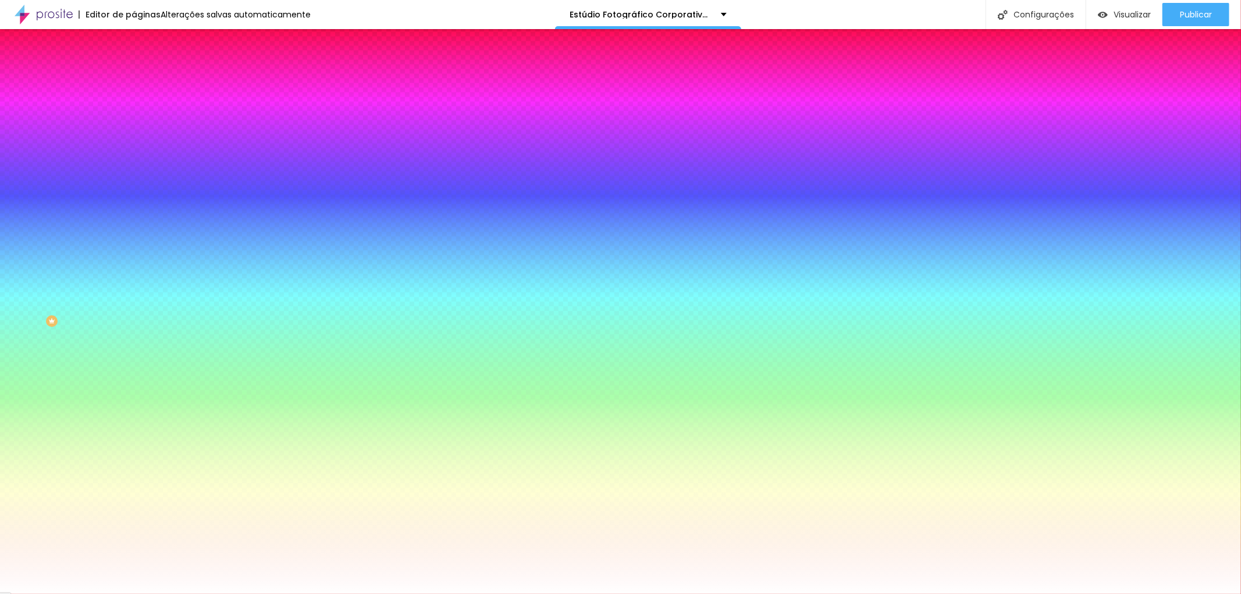
click at [197, 105] on img at bounding box center [200, 101] width 7 height 7
paste input "3A343"
click at [134, 146] on font "Cor de fundo" at bounding box center [157, 141] width 47 height 10
click at [134, 158] on div at bounding box center [201, 158] width 134 height 0
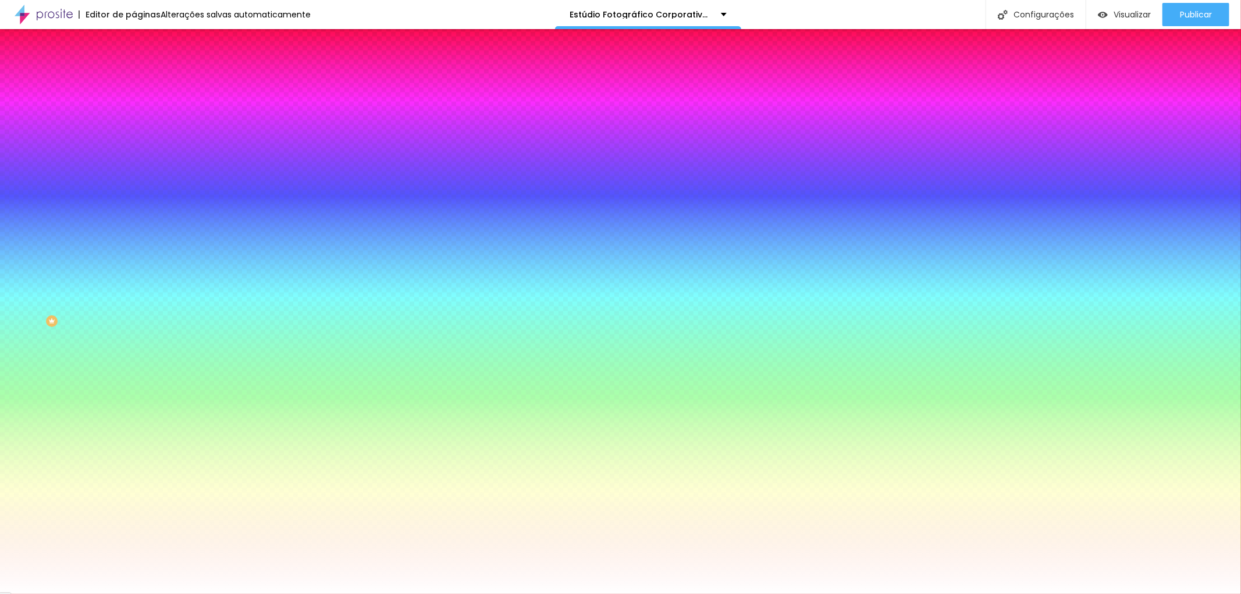
drag, startPoint x: 93, startPoint y: 208, endPoint x: 132, endPoint y: 214, distance: 38.8
click at [134, 214] on div "Imagem de fundo Trocar imagem Efeito da Imagem Nenhum Nenhum Paralaxe Cor de fu…" at bounding box center [201, 166] width 134 height 151
click at [134, 146] on font "Cor de fundo" at bounding box center [157, 141] width 47 height 10
click at [134, 170] on input "#3A343" at bounding box center [204, 164] width 140 height 12
click at [134, 158] on div at bounding box center [201, 158] width 134 height 0
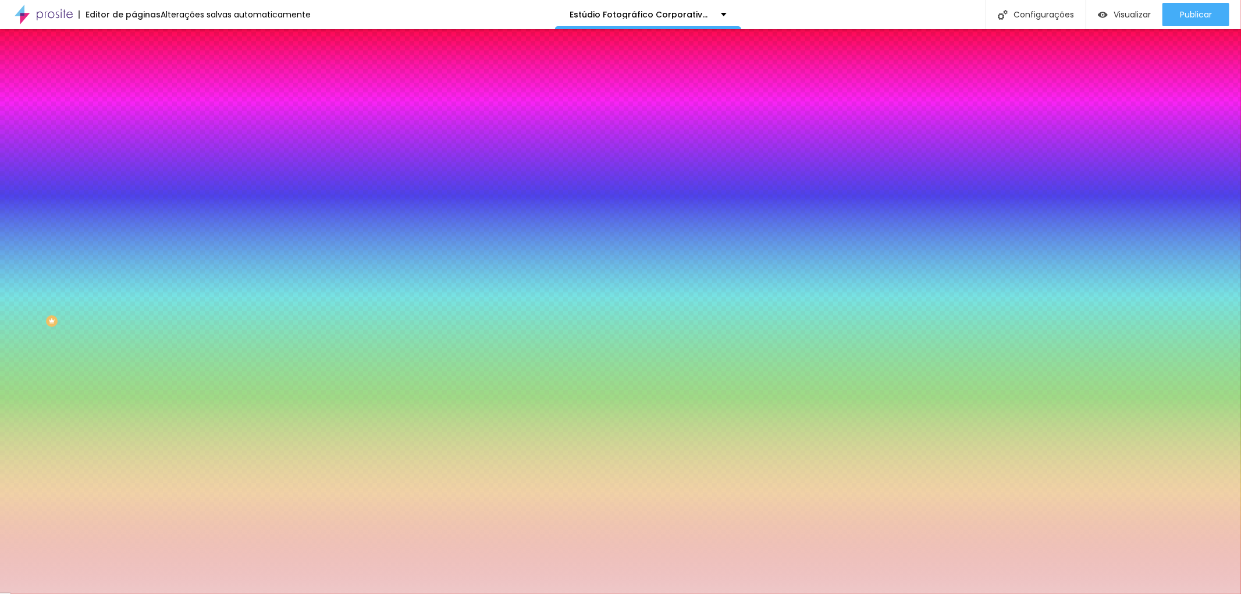
drag, startPoint x: 20, startPoint y: 228, endPoint x: 30, endPoint y: 232, distance: 11.0
click at [198, 42] on div at bounding box center [199, 41] width 2 height 2
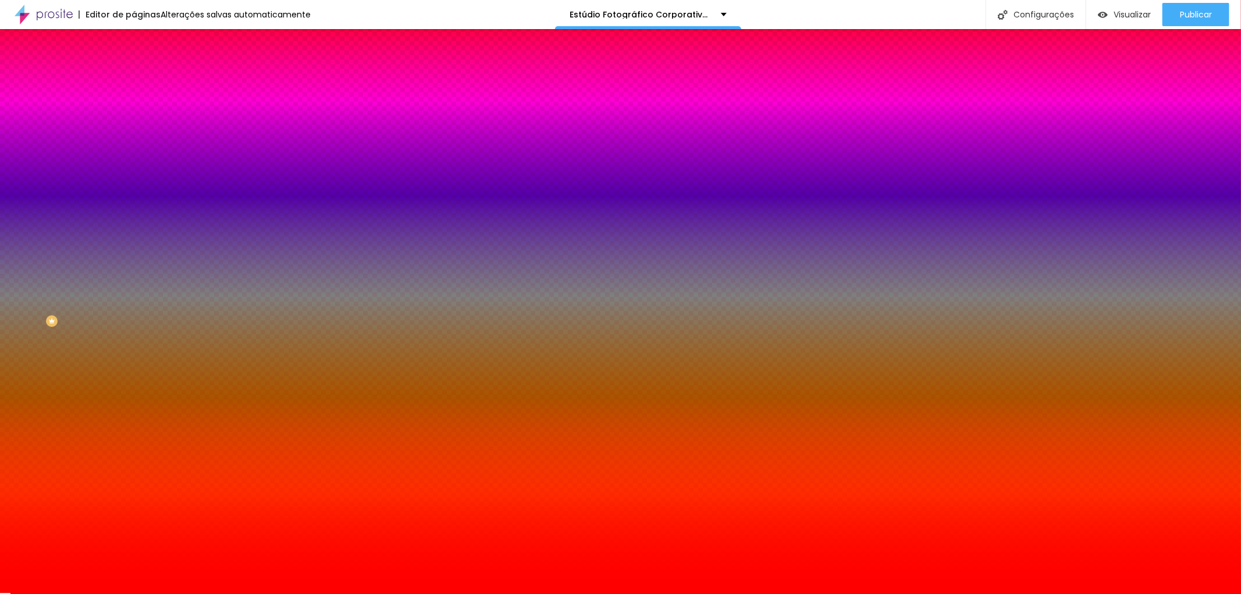
drag, startPoint x: 94, startPoint y: 210, endPoint x: 126, endPoint y: 210, distance: 32.0
click at [134, 210] on div "Imagem de fundo Trocar imagem Efeito da Imagem Nenhum Nenhum Parallax Cor de fu…" at bounding box center [201, 166] width 134 height 151
click at [134, 170] on input "#FF0000" at bounding box center [204, 164] width 140 height 12
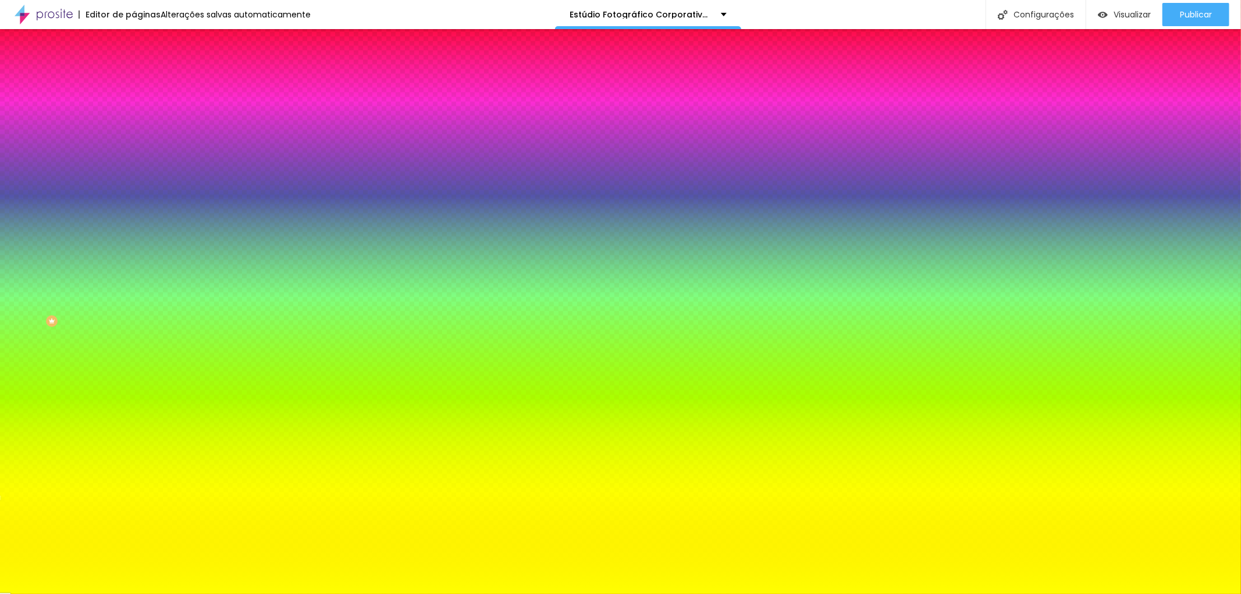
click at [134, 170] on input "#E" at bounding box center [204, 164] width 140 height 12
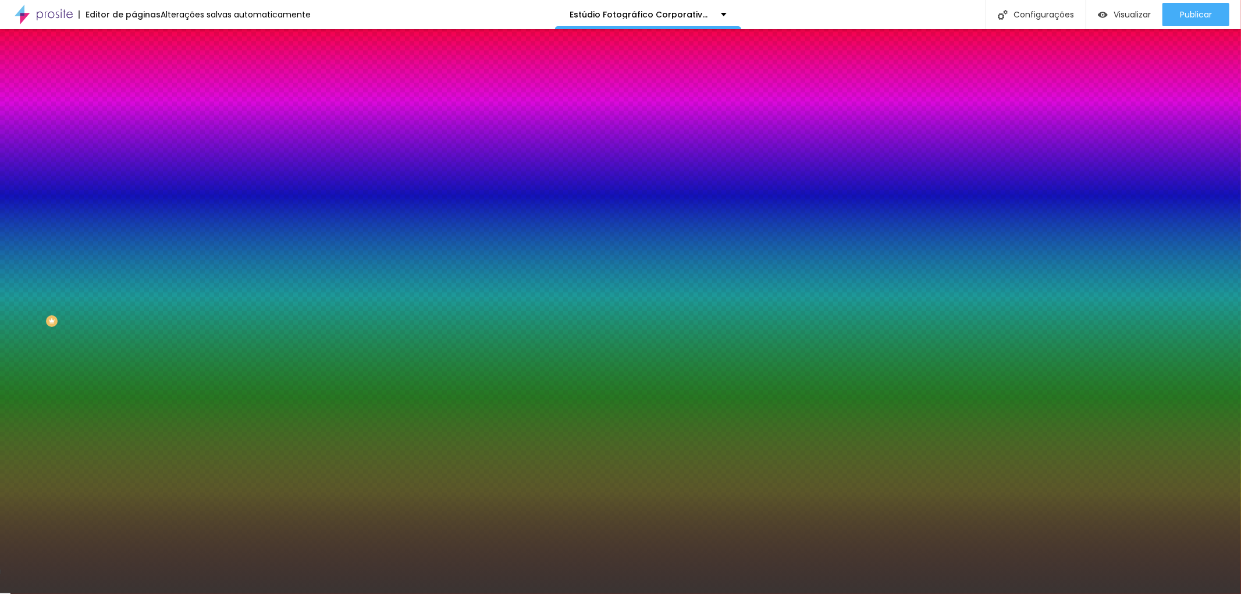
type input "#3A3432"
click at [134, 367] on div "Editar nulo Conteúdo Estilo Avançado Imagem de fundo Trocar imagem Efeito da Im…" at bounding box center [201, 311] width 134 height 565
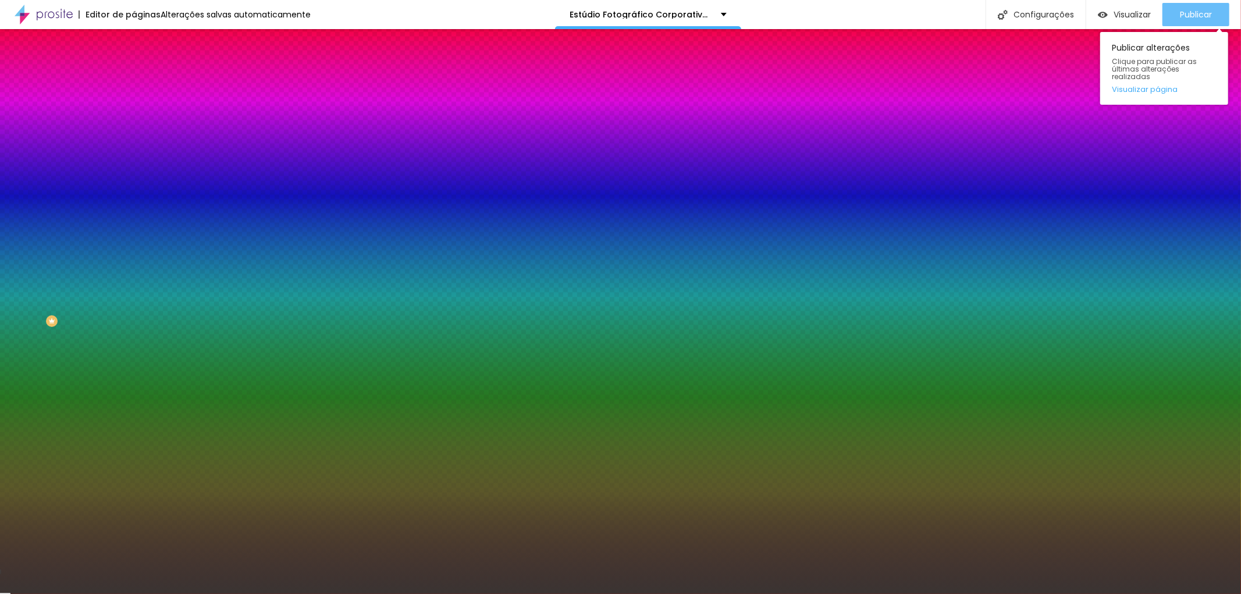
click at [1204, 15] on font "Publicar" at bounding box center [1196, 15] width 32 height 12
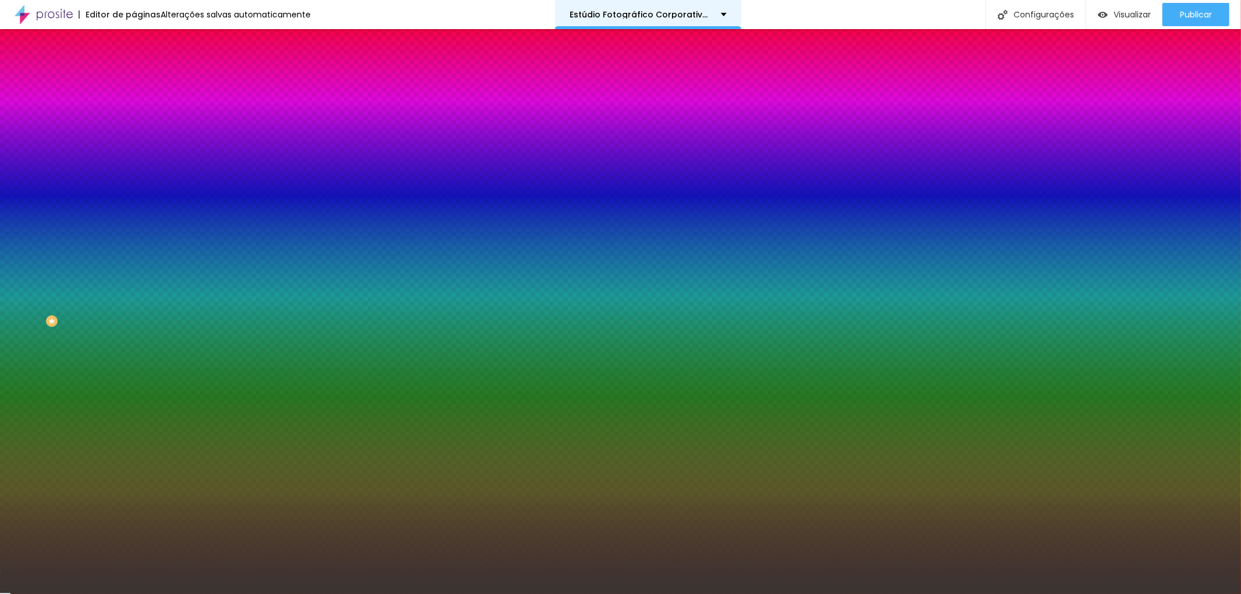
click at [719, 16] on div "Estúdio Fotográfico Corporativo em [GEOGRAPHIC_DATA]" at bounding box center [648, 14] width 157 height 8
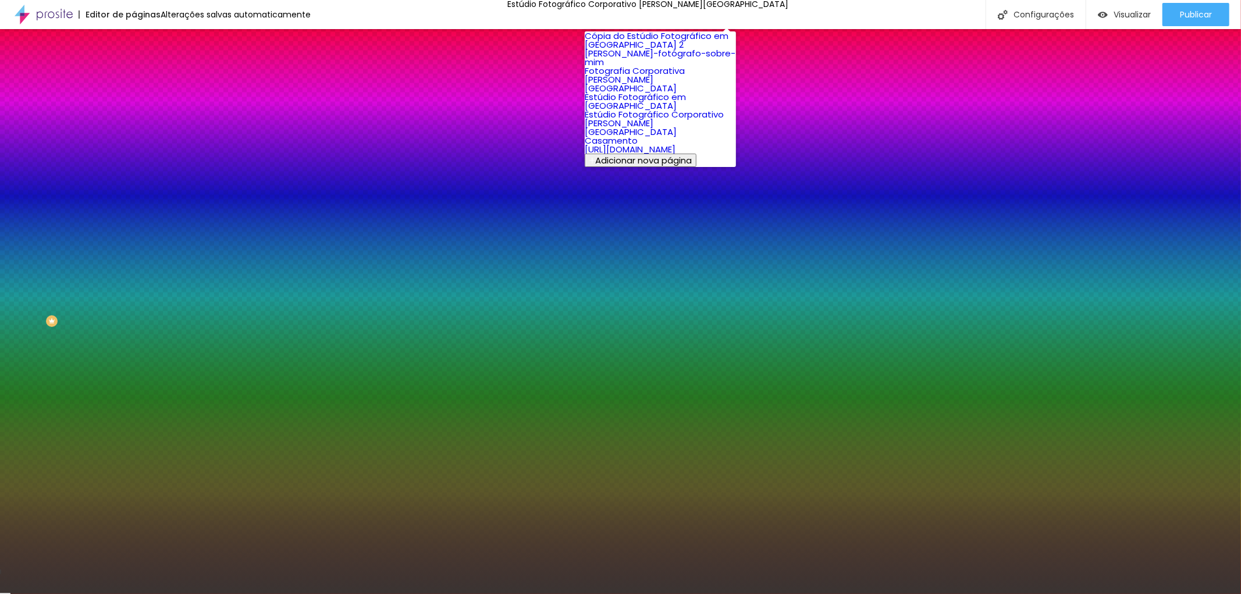
scroll to position [44, 0]
click at [783, 13] on div "Editor de páginas Alterações salvas automaticamente Estúdio Fotográfico Corpora…" at bounding box center [620, 14] width 1241 height 29
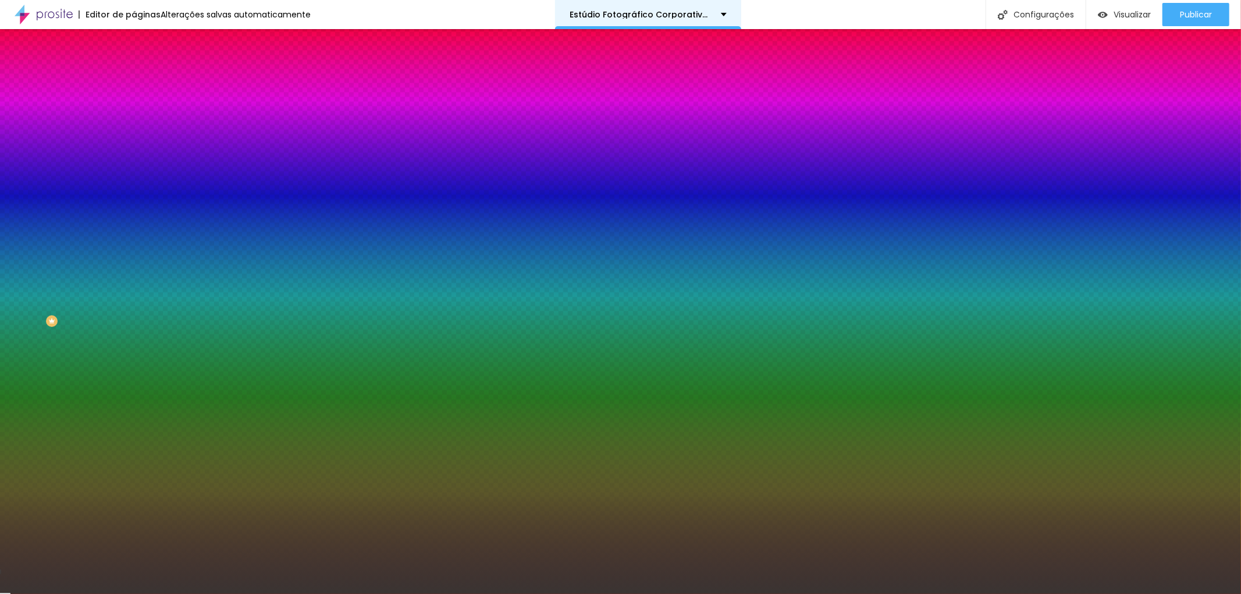
click at [724, 7] on div "Estúdio Fotográfico Corporativo em [GEOGRAPHIC_DATA]" at bounding box center [648, 14] width 186 height 29
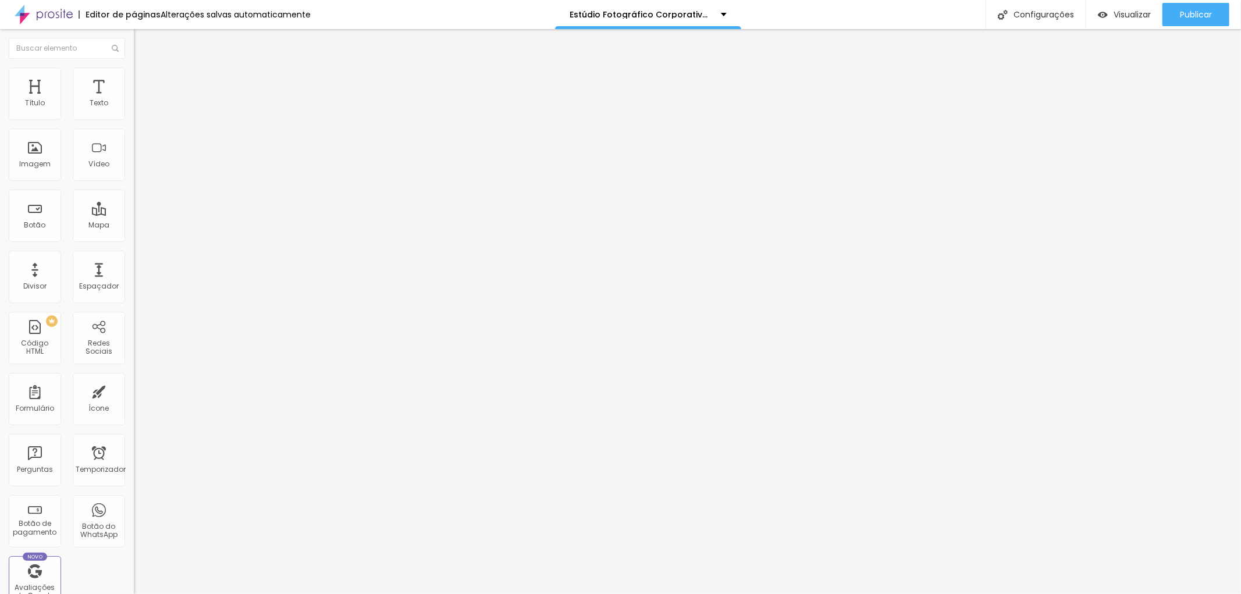
click at [140, 107] on icon "button" at bounding box center [142, 104] width 5 height 5
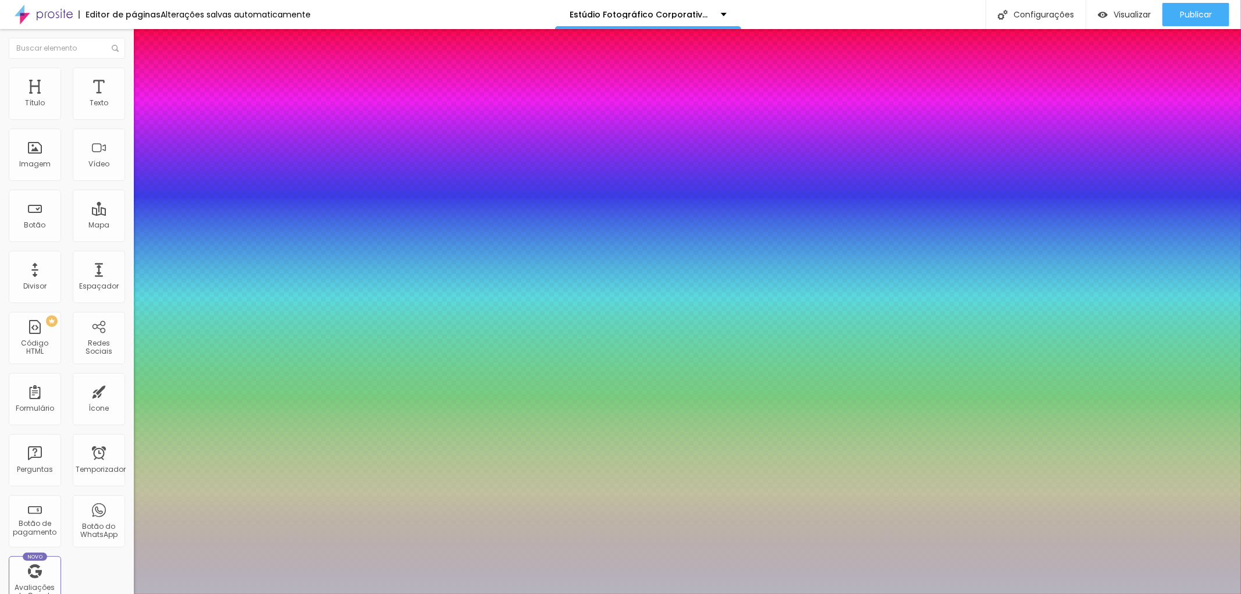
type input "1"
click at [97, 594] on div at bounding box center [620, 594] width 1241 height 0
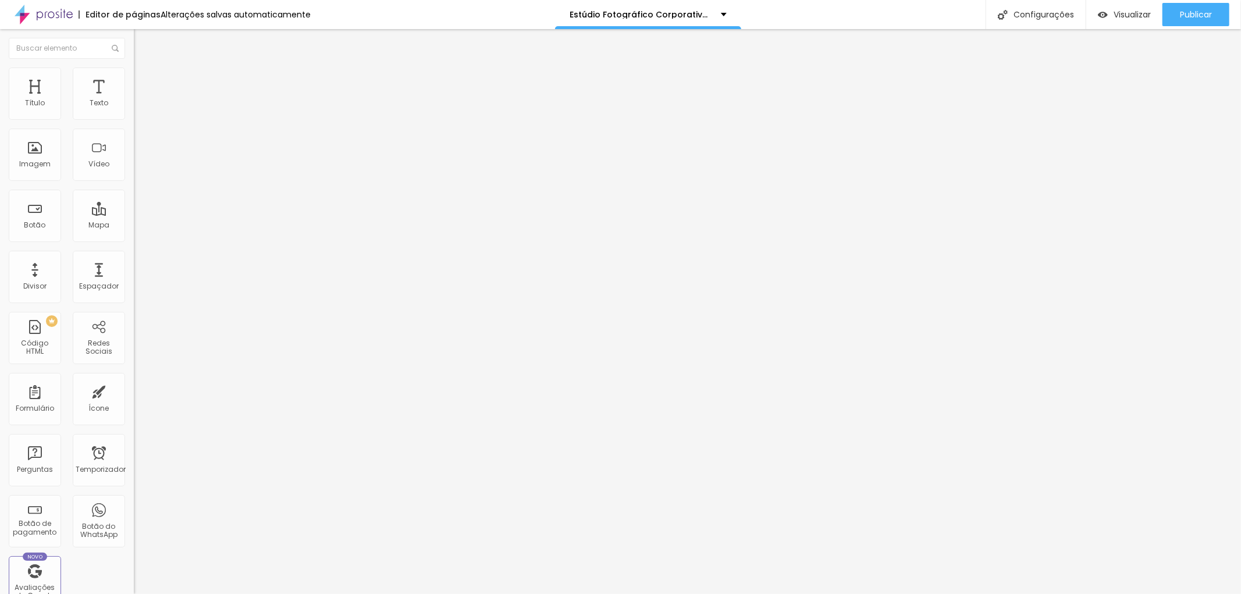
click at [144, 79] on font "Avançado" at bounding box center [163, 75] width 38 height 10
click at [144, 80] on font "Avançado" at bounding box center [163, 75] width 38 height 10
click at [134, 68] on li "Estilo" at bounding box center [201, 62] width 134 height 12
click at [139, 108] on icon "button" at bounding box center [142, 104] width 7 height 7
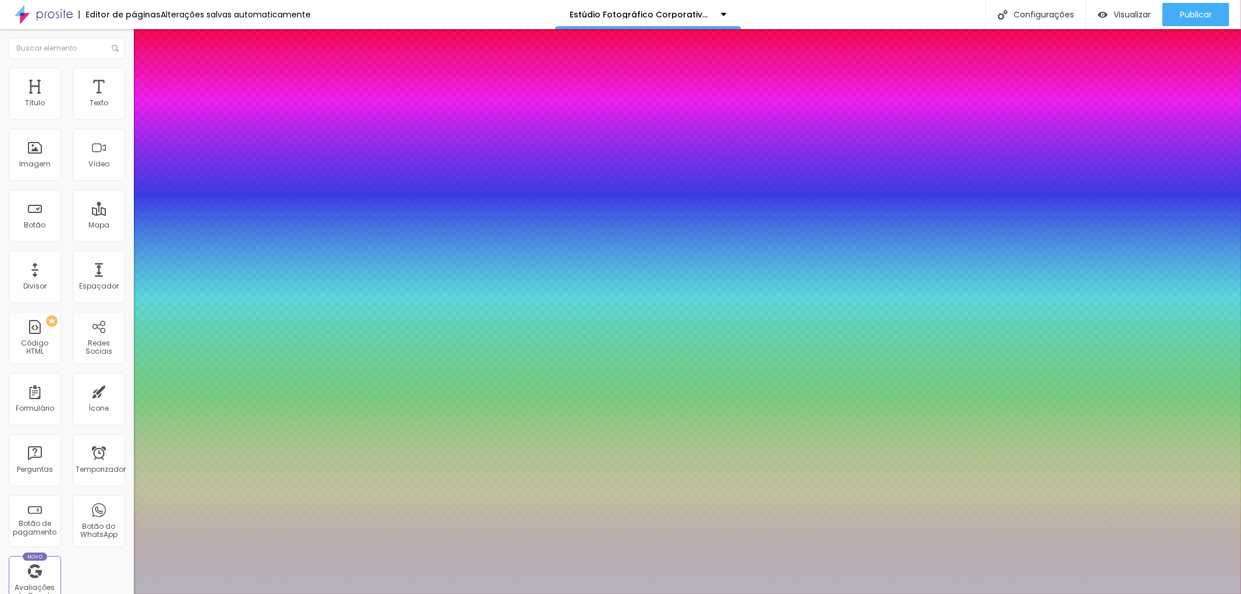
type input "1"
drag, startPoint x: 239, startPoint y: 301, endPoint x: 269, endPoint y: 300, distance: 30.9
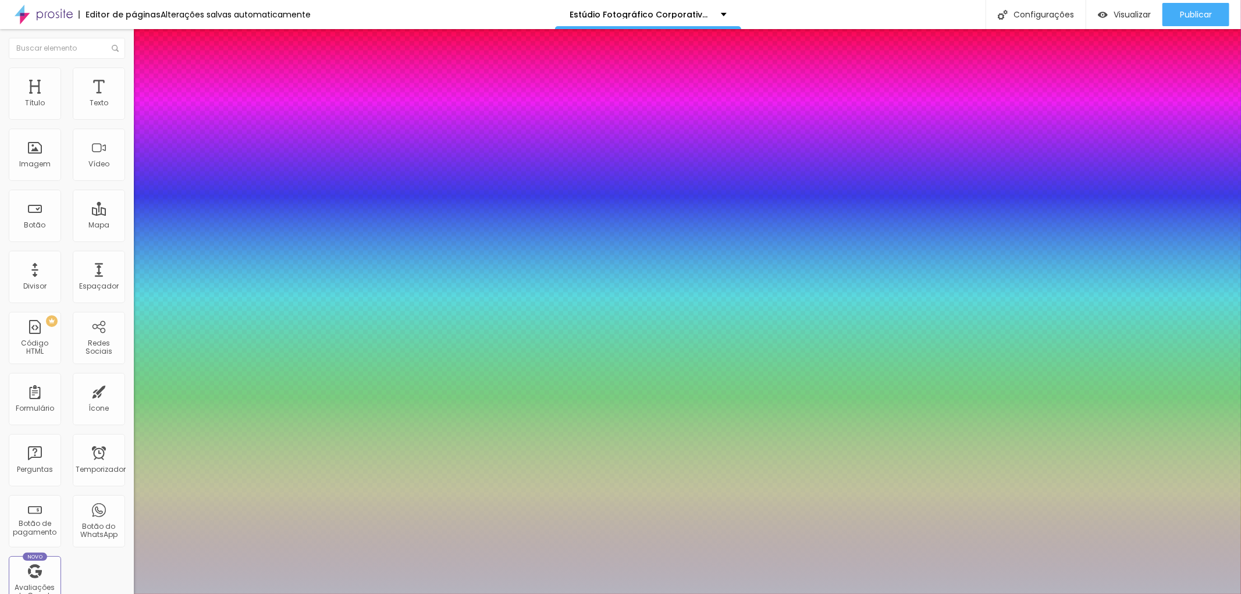
paste input "3A343"
drag, startPoint x: 262, startPoint y: 301, endPoint x: 304, endPoint y: 301, distance: 41.9
click at [304, 301] on body "Editor de páginas Alterações salvas automaticamente Estúdio Fotográfico Corpora…" at bounding box center [620, 297] width 1241 height 594
paste input "83767"
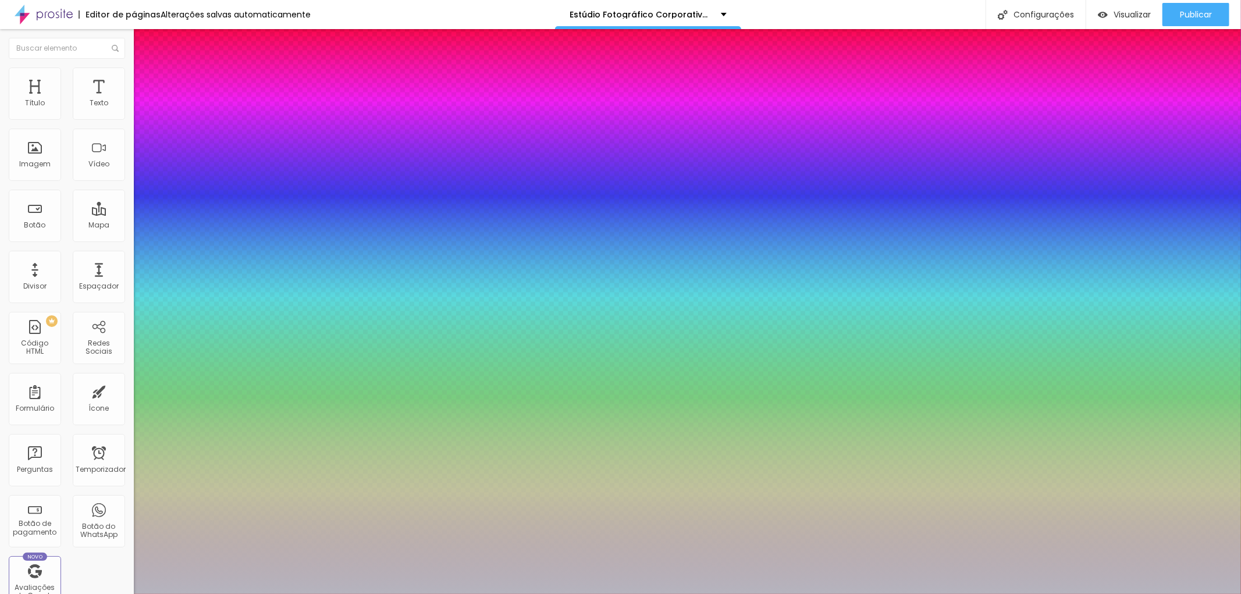
type input "#83767"
type input "1"
type input "#B5B4BE"
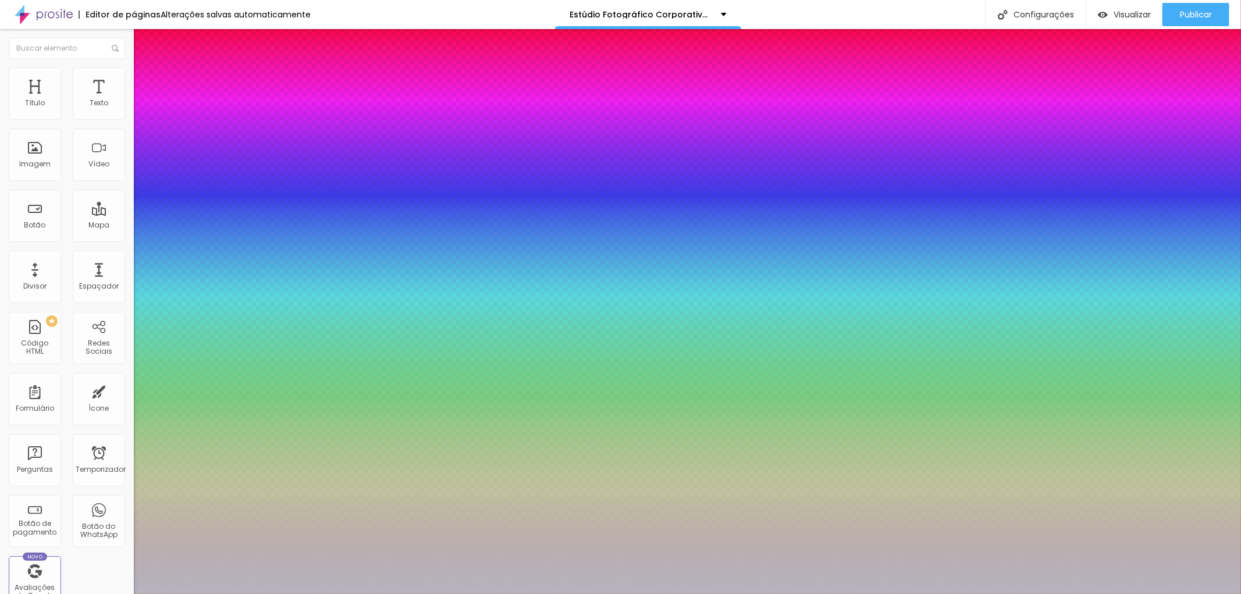
click at [170, 343] on div at bounding box center [620, 297] width 1241 height 594
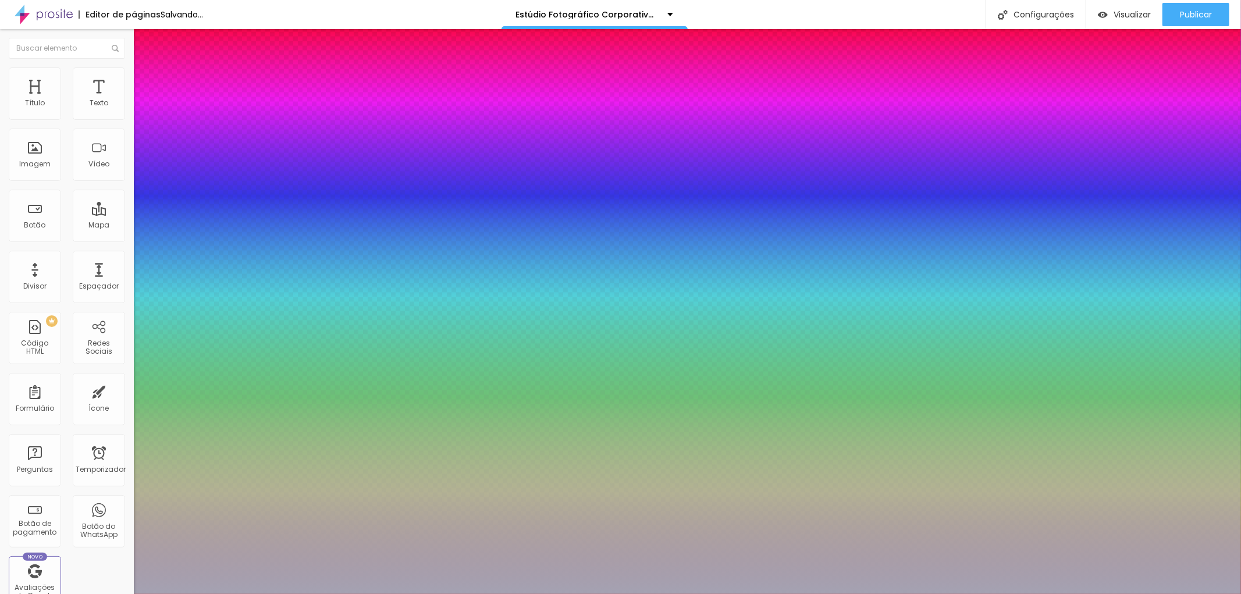
type input "1"
type input "#A4A2B2"
click at [170, 327] on div at bounding box center [620, 297] width 1241 height 594
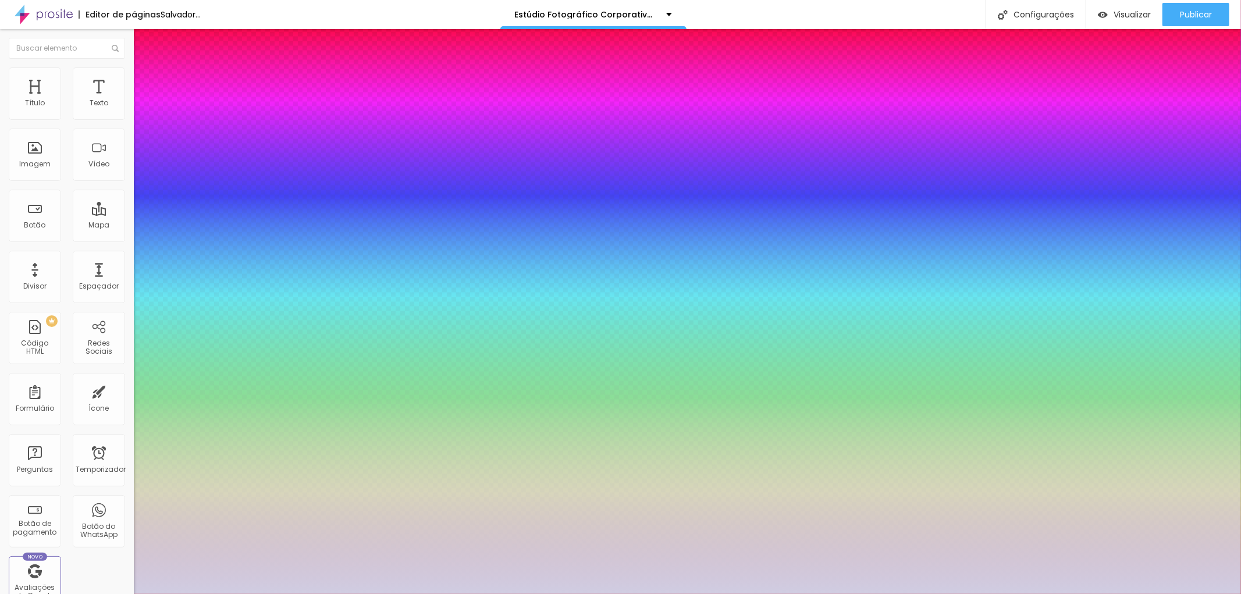
type input "1"
drag, startPoint x: 264, startPoint y: 303, endPoint x: 240, endPoint y: 300, distance: 24.6
paste input "83767"
type input "#83767"
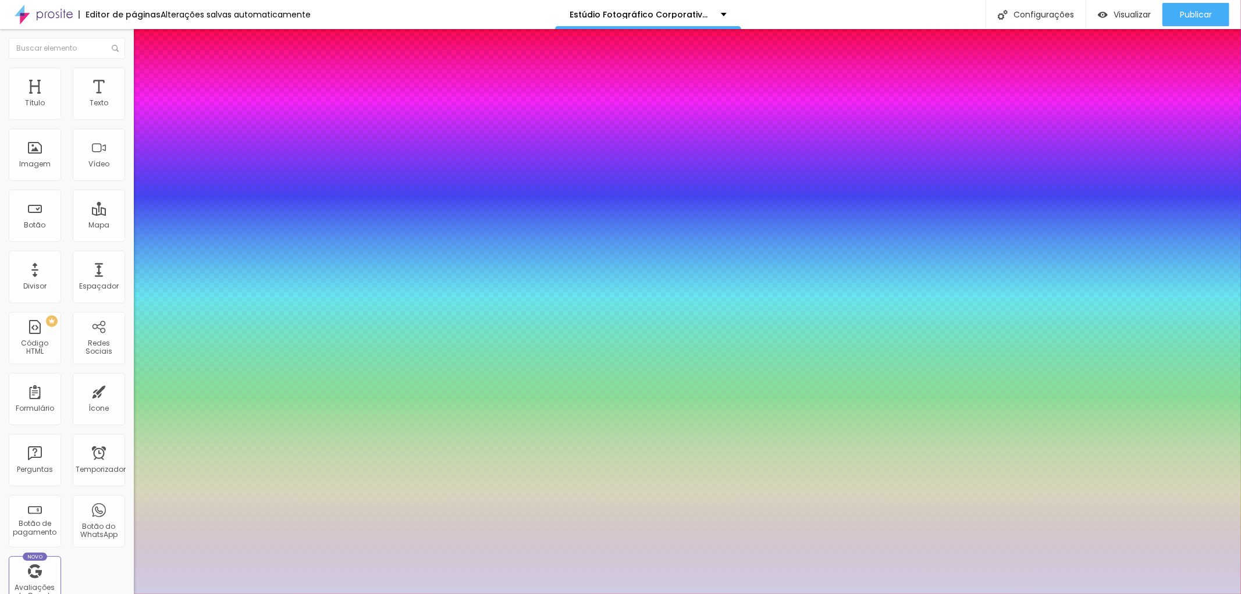
type input "1"
type input "#D0CDE2"
click at [171, 340] on div at bounding box center [620, 297] width 1241 height 594
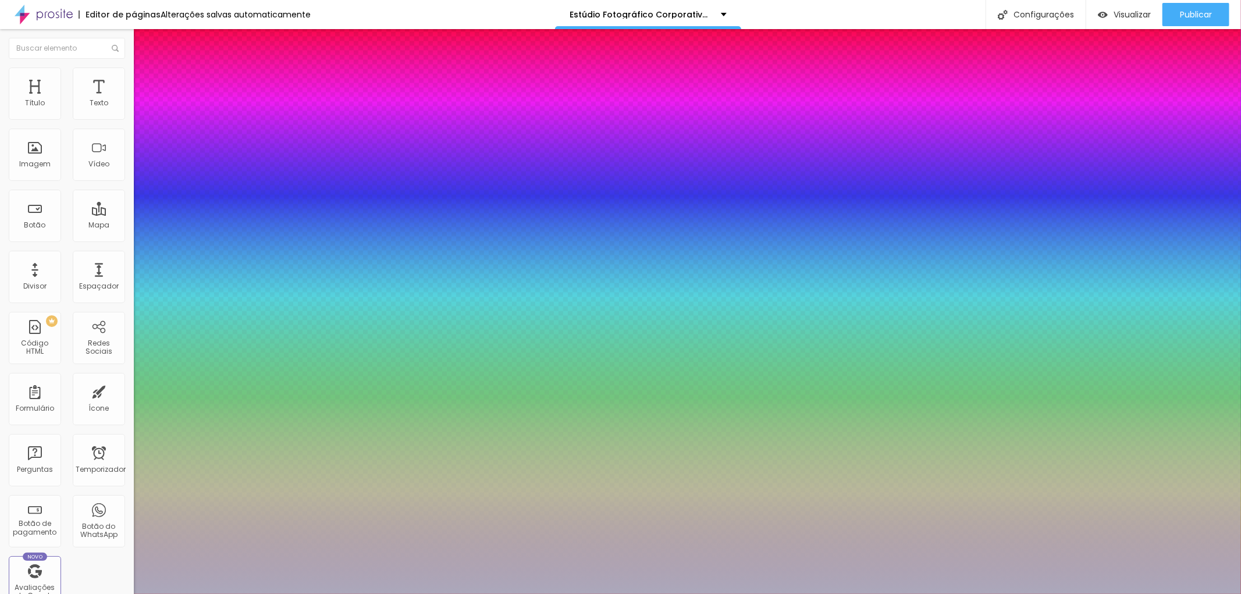
type input "1"
type input "#ABA8BB"
click at [172, 348] on div at bounding box center [620, 297] width 1241 height 594
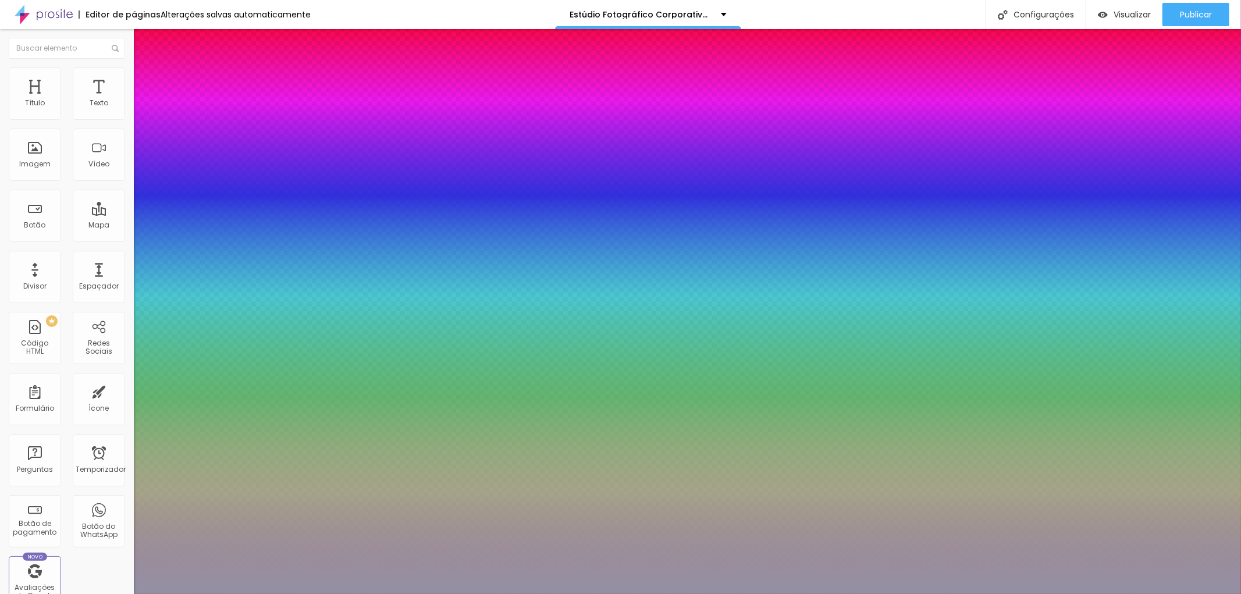
type input "1"
type input "#9491A5"
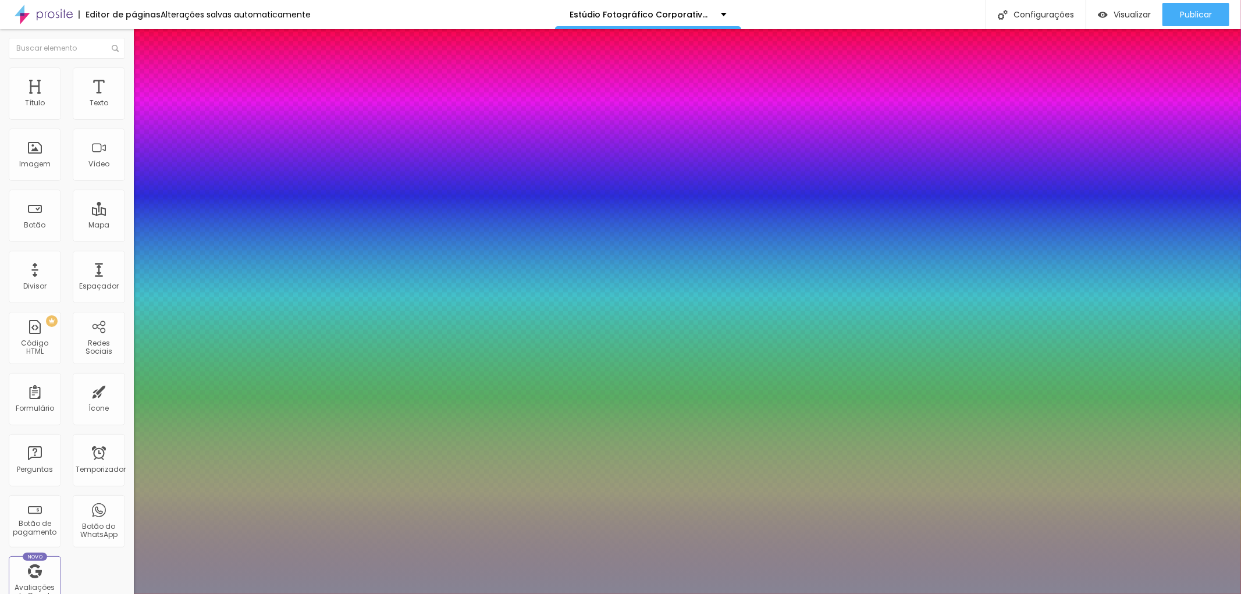
click at [171, 354] on div at bounding box center [620, 297] width 1241 height 594
type input "1"
type input "#9491"
type input "1"
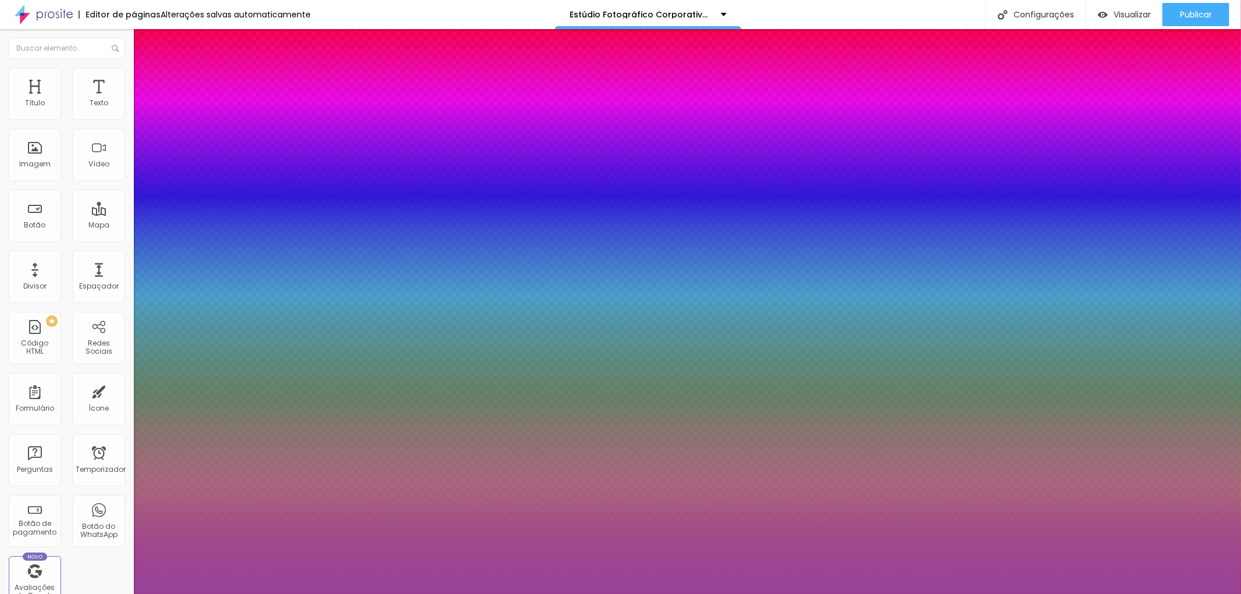
type input "#"
type input "1"
paste input "83767"
type input "#8376"
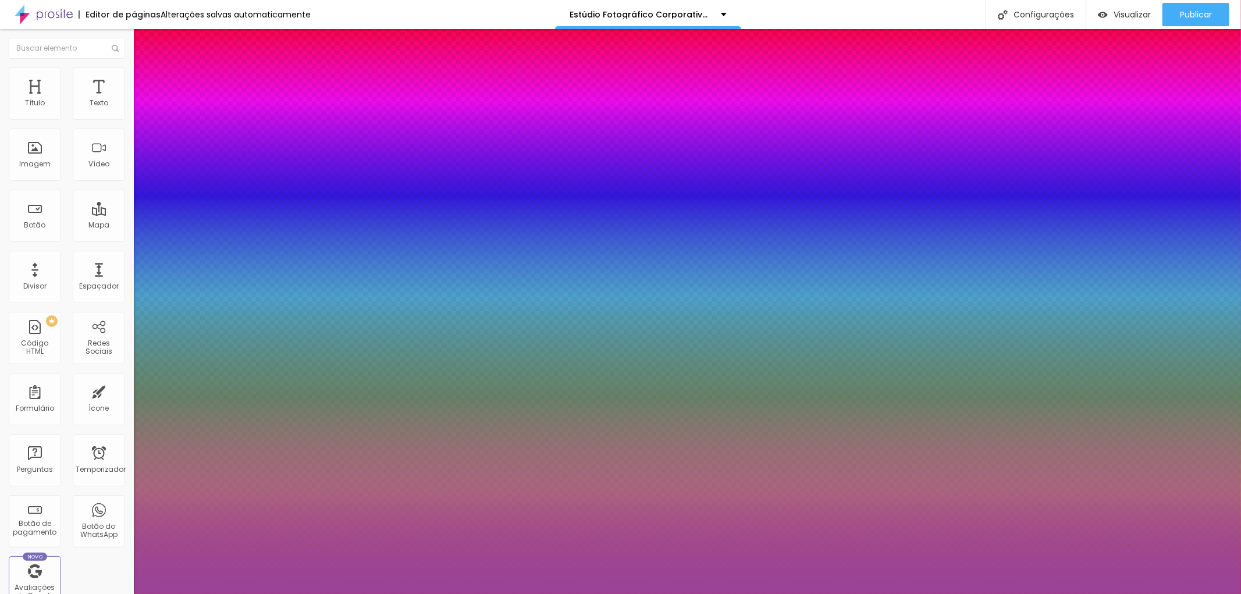
type input "1"
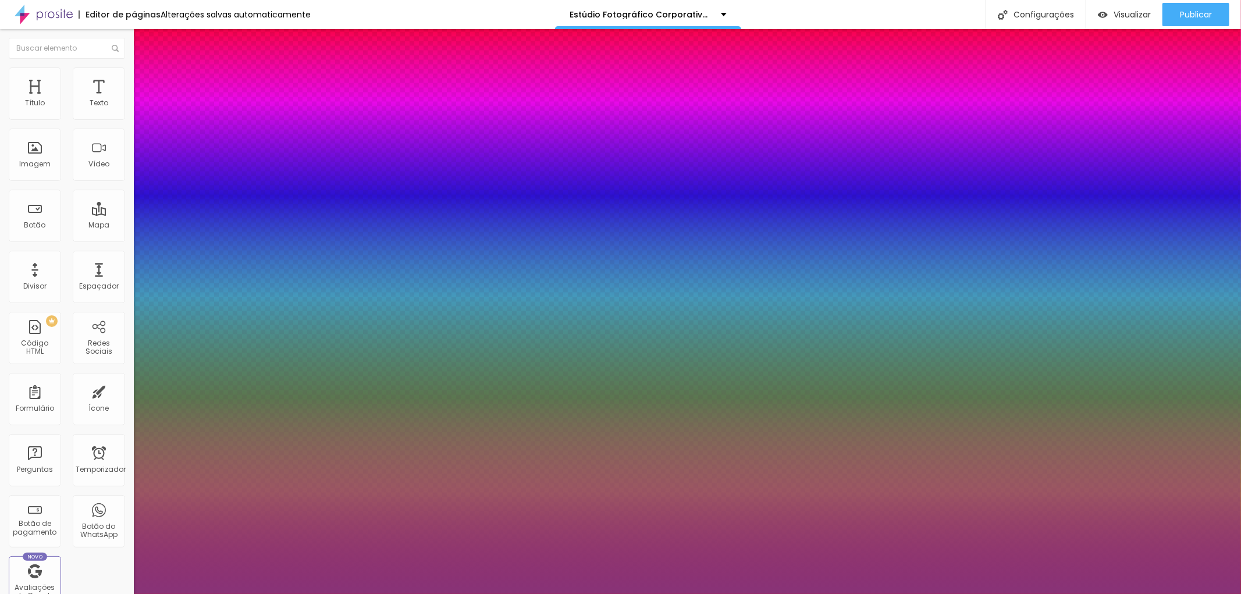
type input "#8"
type input "1"
paste input "83767"
type input "#83767"
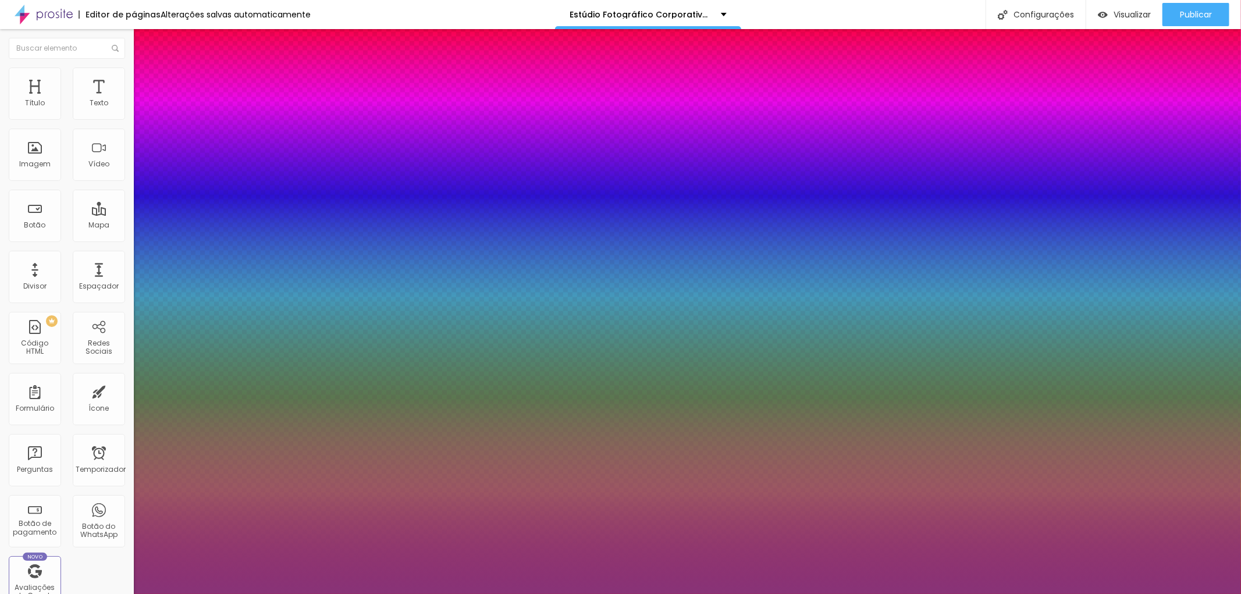
drag, startPoint x: 264, startPoint y: 304, endPoint x: 239, endPoint y: 305, distance: 24.5
type input "1"
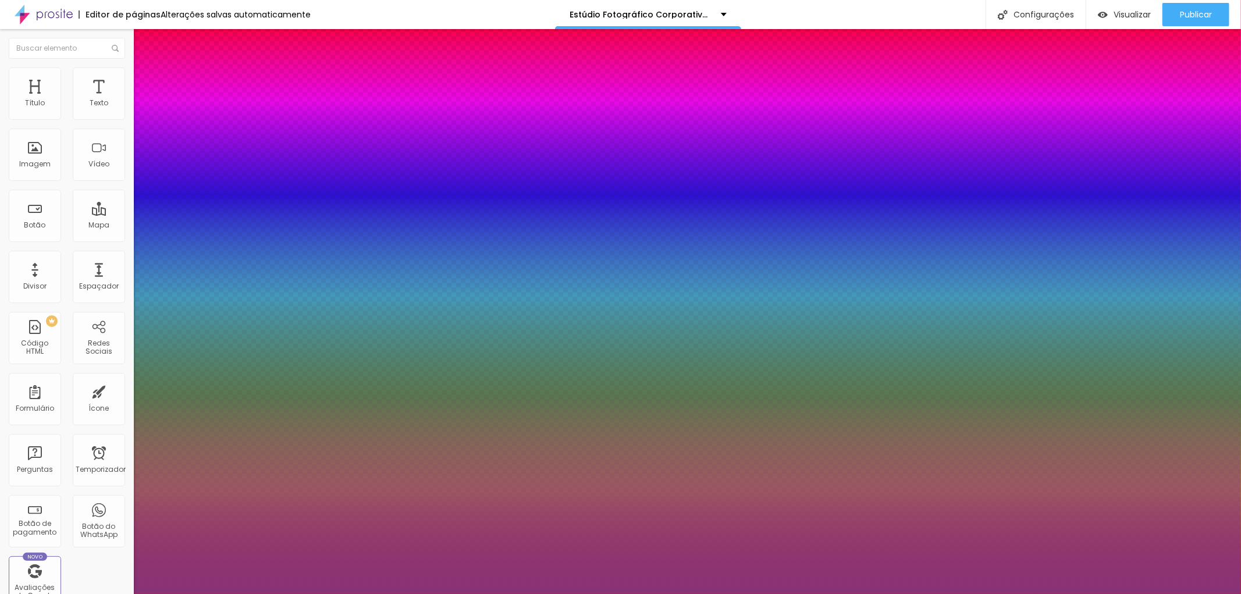
type input "#883377"
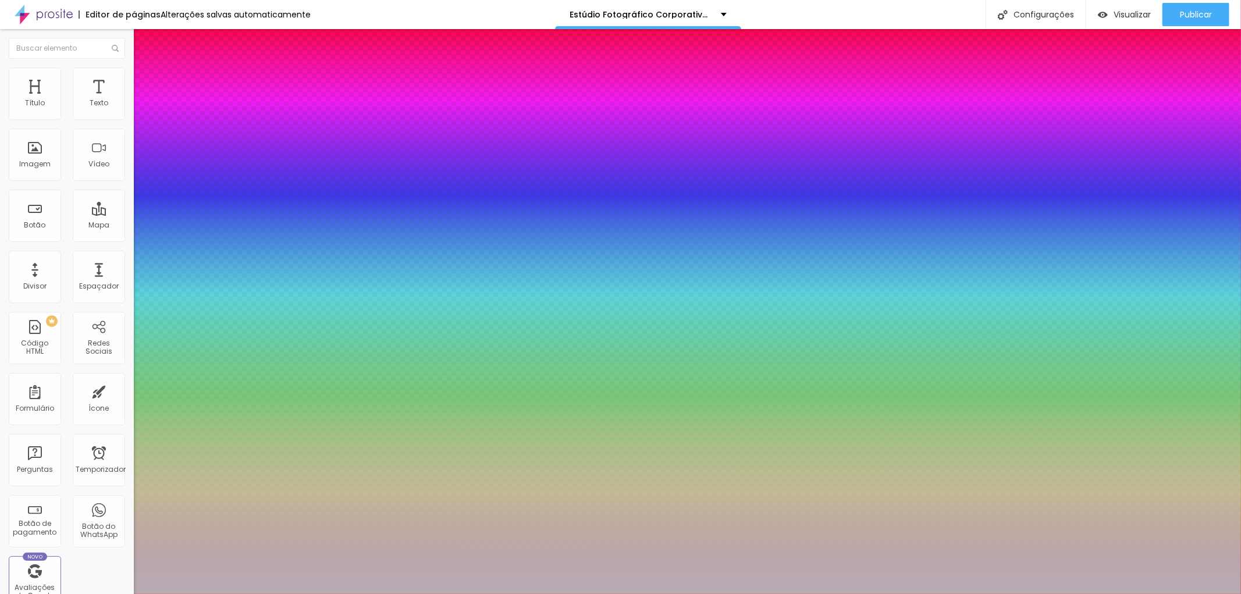
click at [168, 342] on div at bounding box center [620, 297] width 1241 height 594
type input "1"
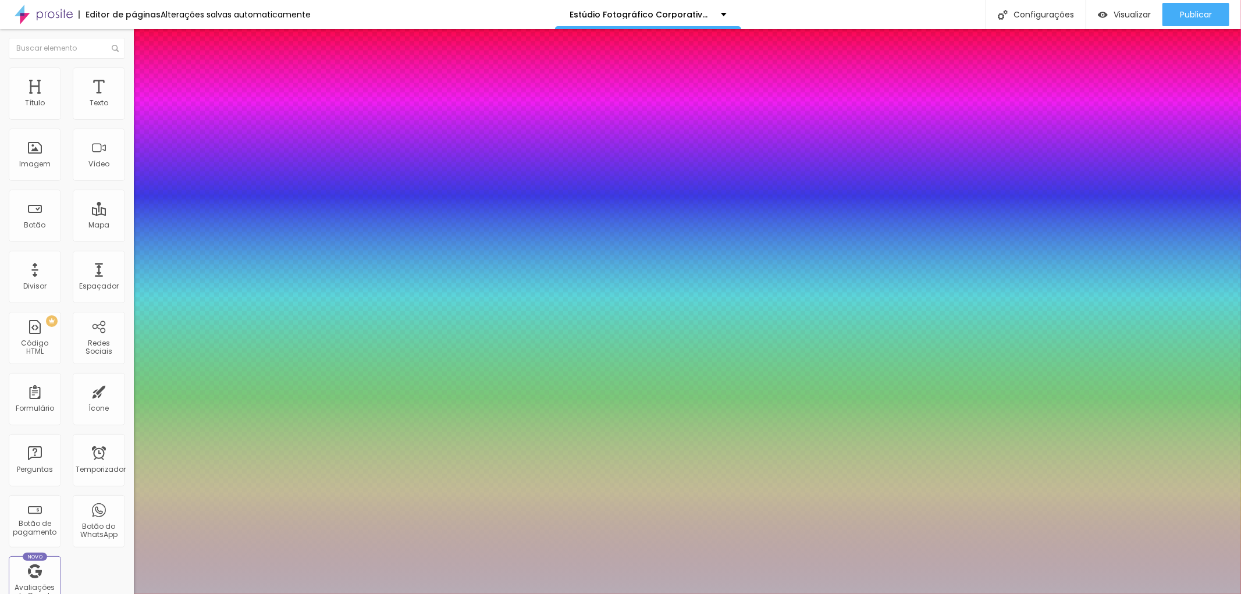
click at [260, 594] on p "Fonte" at bounding box center [620, 597] width 1241 height 7
click at [83, 594] on div at bounding box center [620, 594] width 1241 height 0
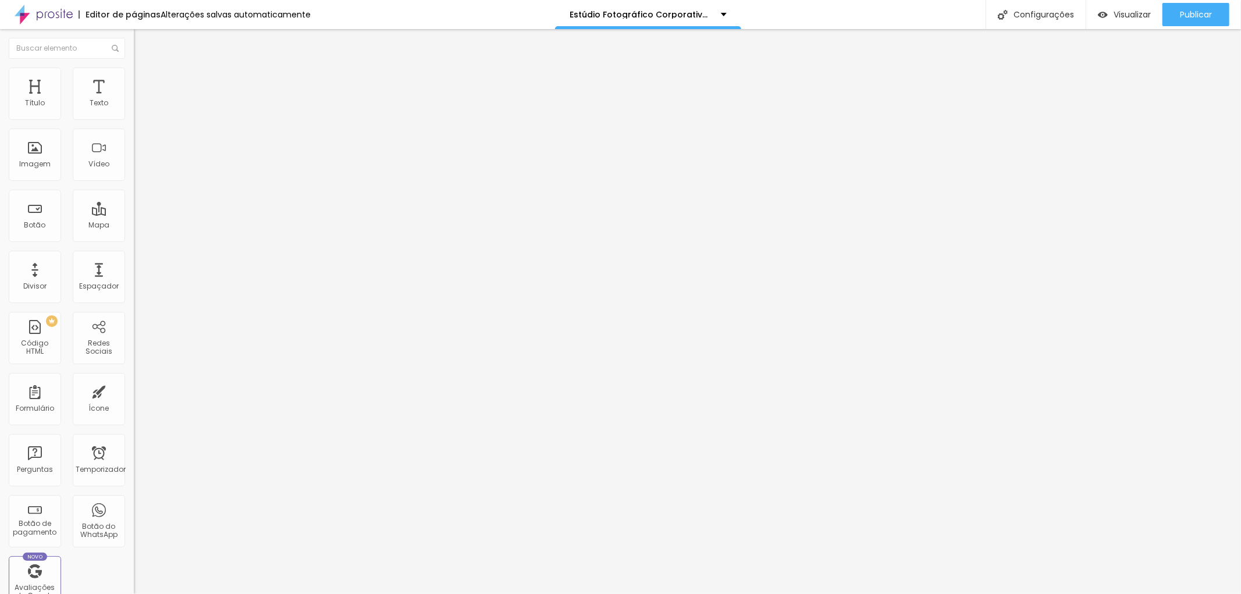
click at [134, 196] on div "Editar nulo Estilo Avançado Tipografia Voltar ao padrão Sombra ATIVO Voltar ao …" at bounding box center [201, 311] width 134 height 565
click at [277, 10] on font "Alterações salvas automaticamente" at bounding box center [236, 15] width 150 height 12
click at [134, 70] on li "Estilo" at bounding box center [201, 74] width 134 height 12
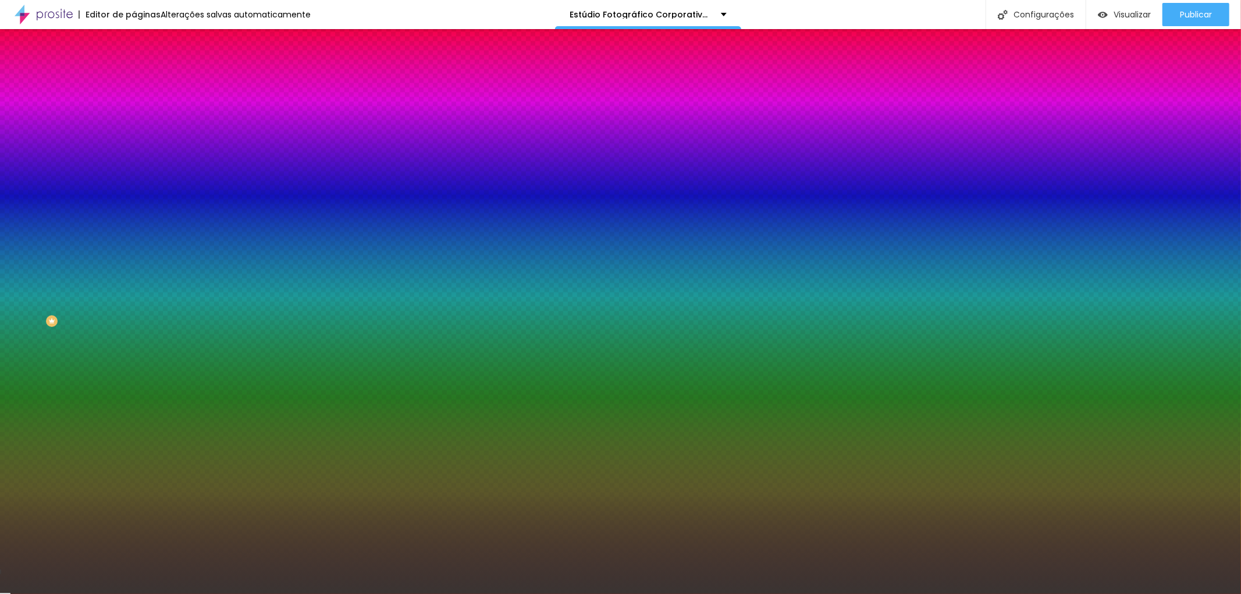
drag, startPoint x: 97, startPoint y: 211, endPoint x: 129, endPoint y: 211, distance: 32.0
click at [134, 211] on div "Imagem de fundo Adicionar imagem Efeito da Imagem Nenhum Nenhum Paralaxe Cor de…" at bounding box center [201, 166] width 134 height 151
paste input "837676"
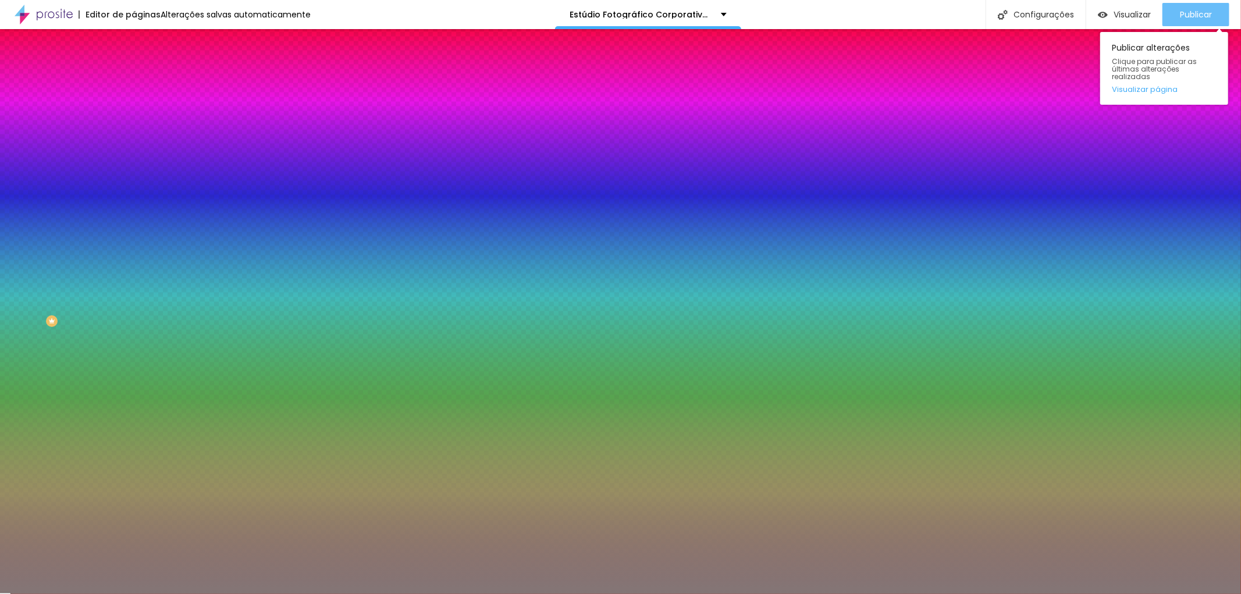
type input "#837676"
click at [1212, 12] on button "Publicar" at bounding box center [1196, 14] width 67 height 23
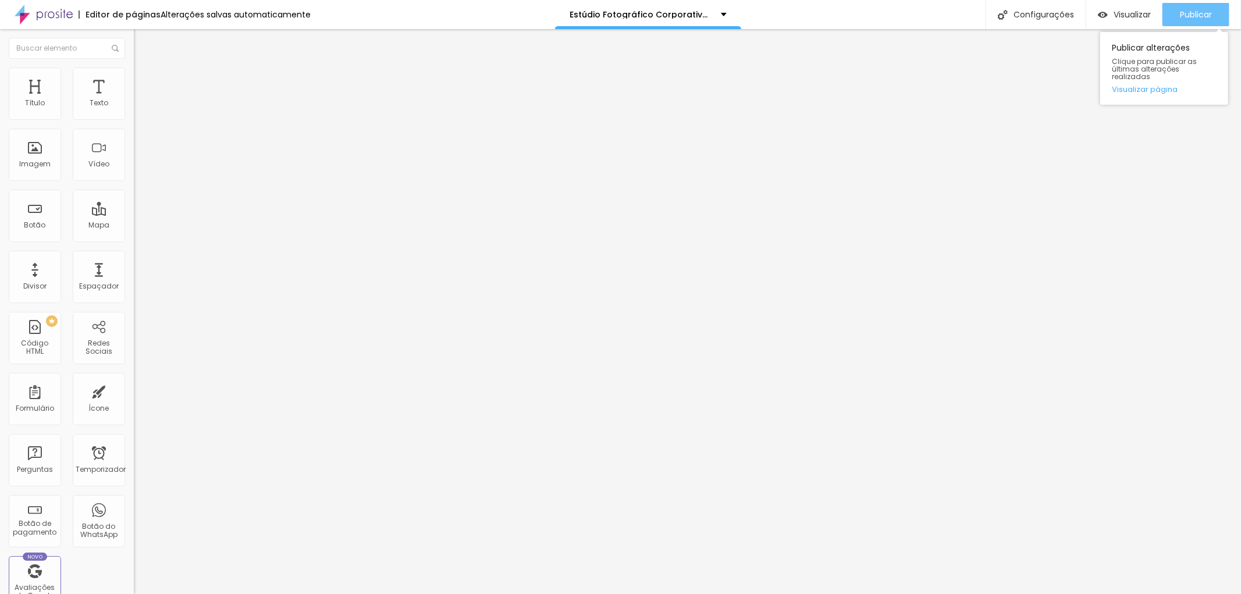
click at [1199, 19] on font "Publicar" at bounding box center [1196, 15] width 32 height 12
click at [139, 108] on icon "button" at bounding box center [142, 104] width 7 height 7
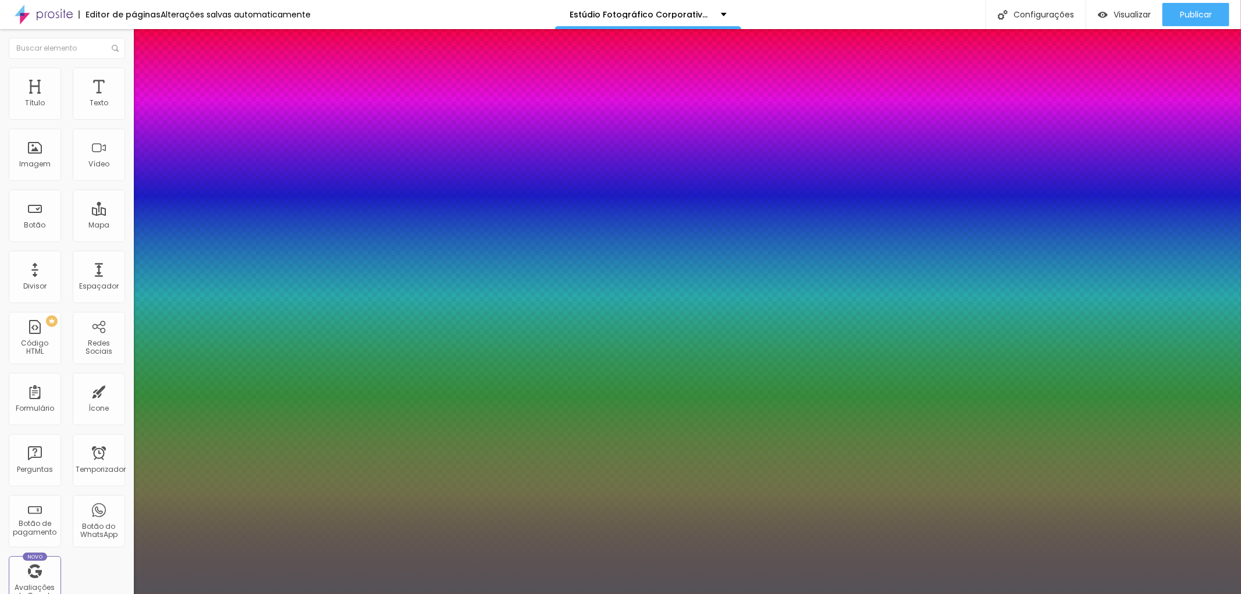
click at [168, 374] on div at bounding box center [620, 297] width 1241 height 594
type input "1"
type input "#545358"
type input "1"
type input "#56545A"
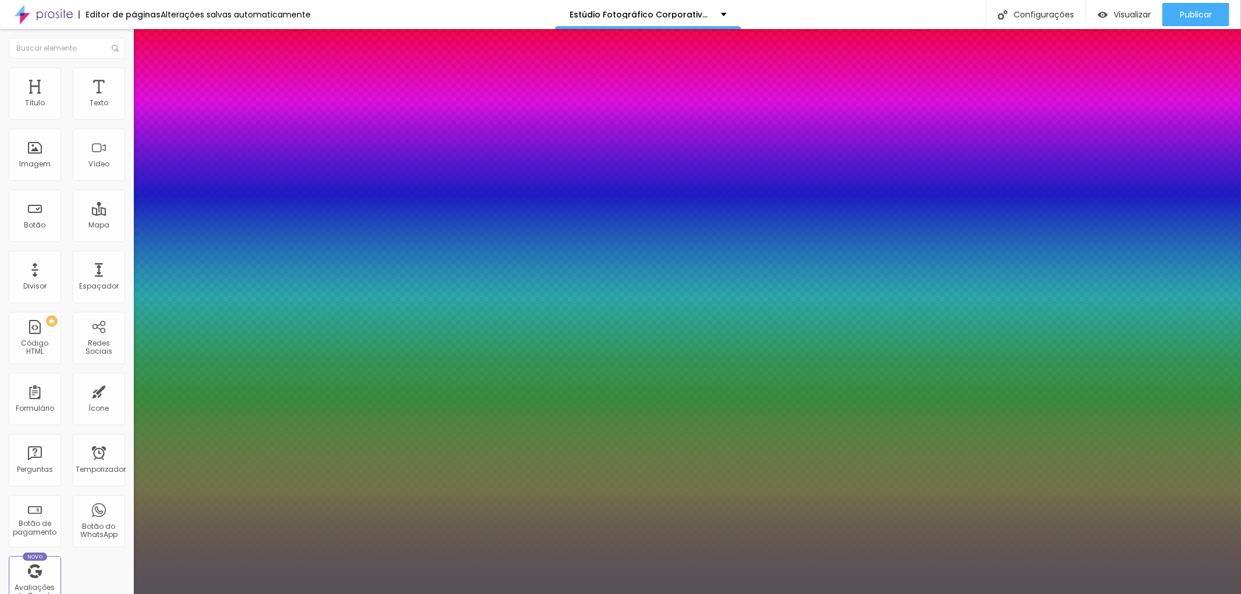
type input "1"
type input "#55525A"
type input "1"
type input "#54505A"
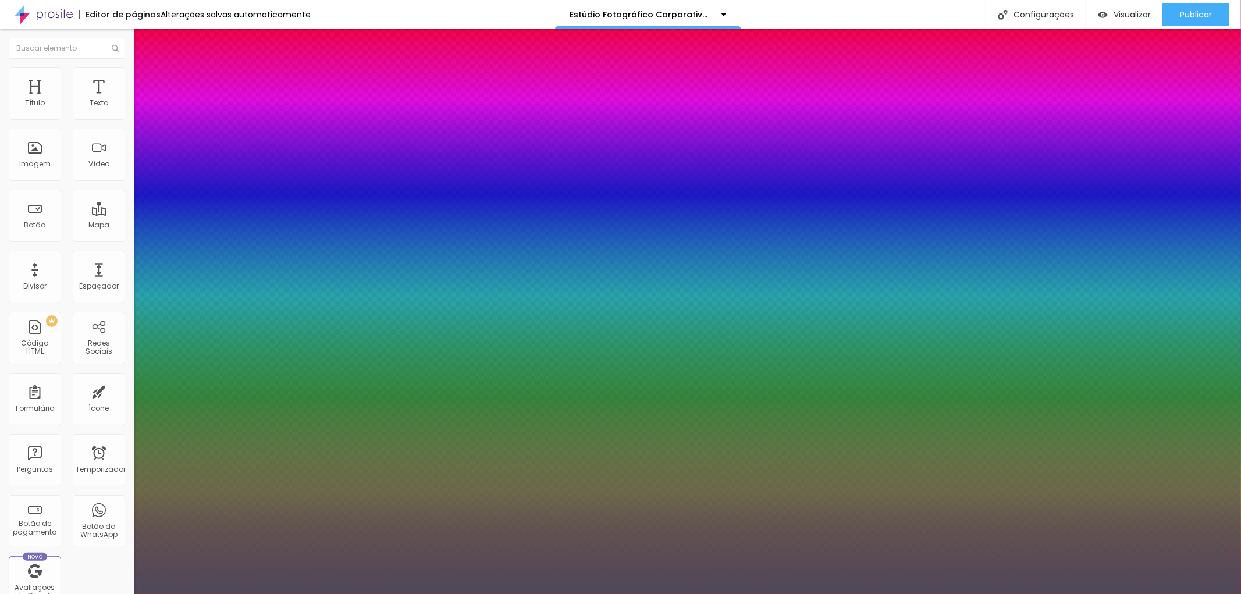
type input "1"
type input "#504A5A"
type input "1"
type input "#4E475A"
type input "1"
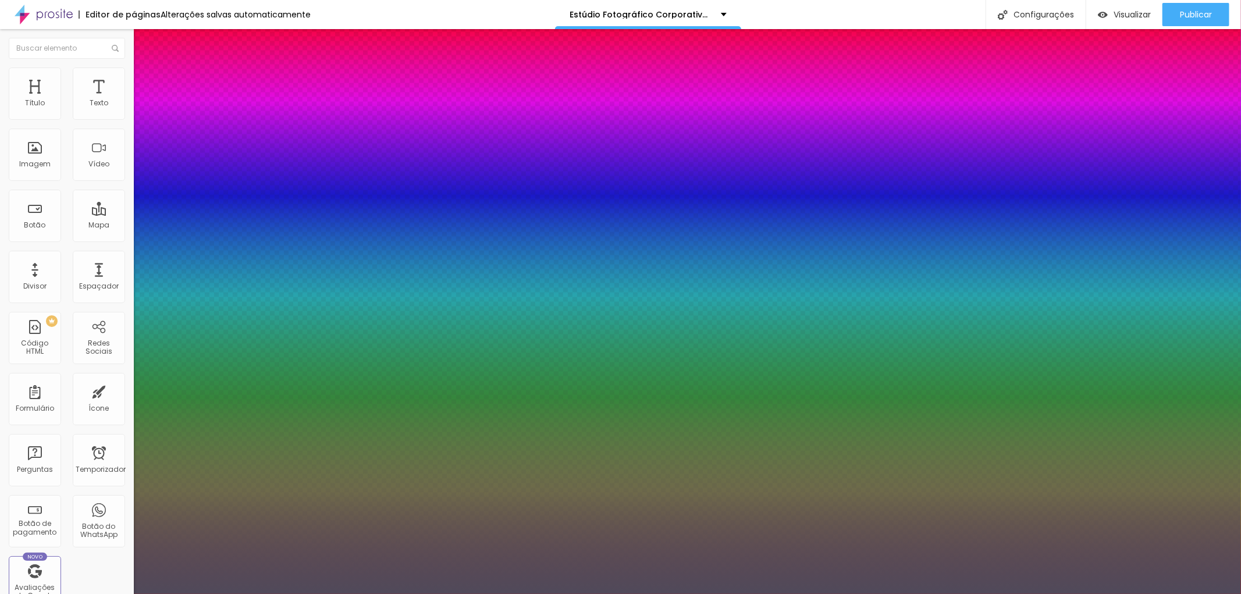
type input "#4C435A"
type input "1"
type input "#4A405A"
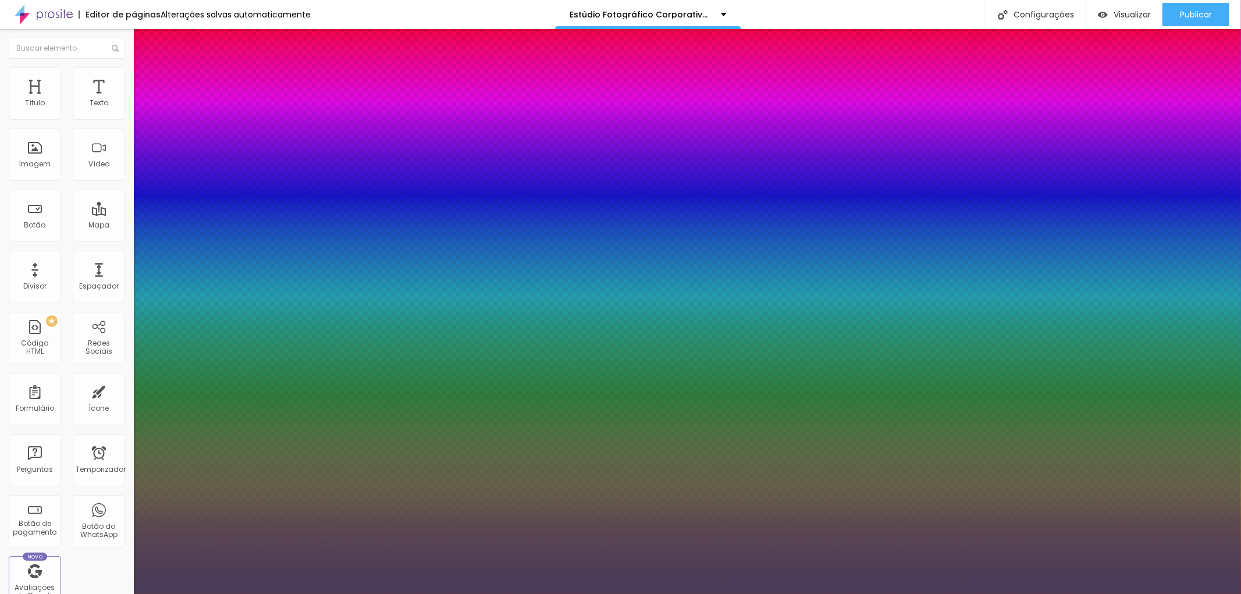
type input "1"
type input "#483D5A"
type input "1"
type input "#483C5A"
type input "1"
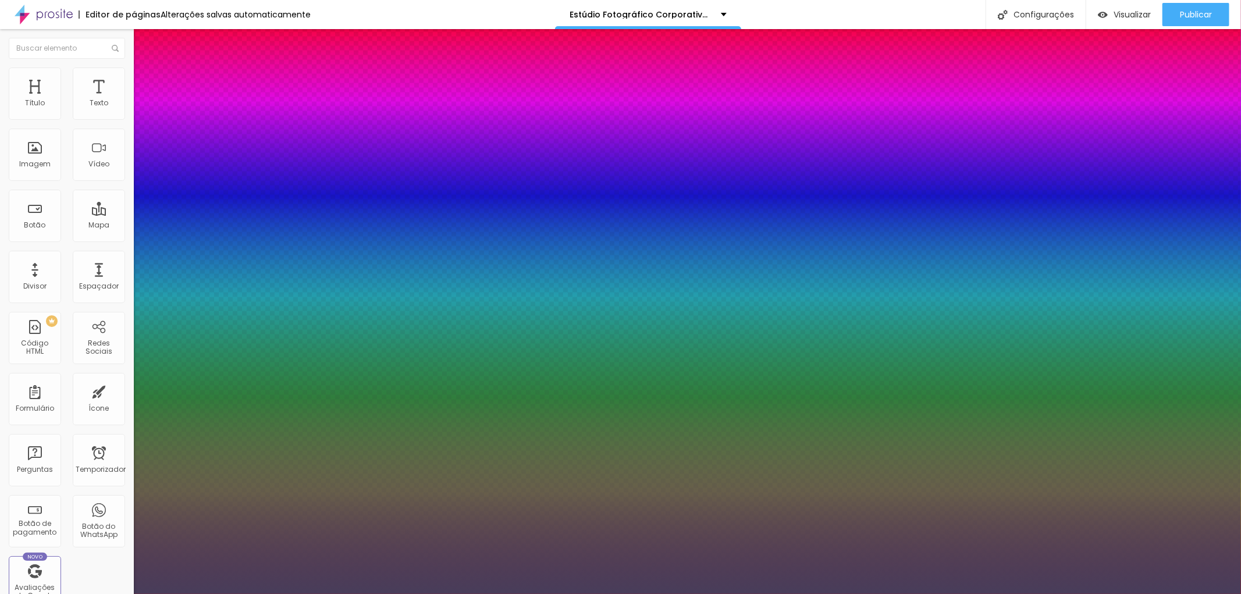
type input "#4A3D5C"
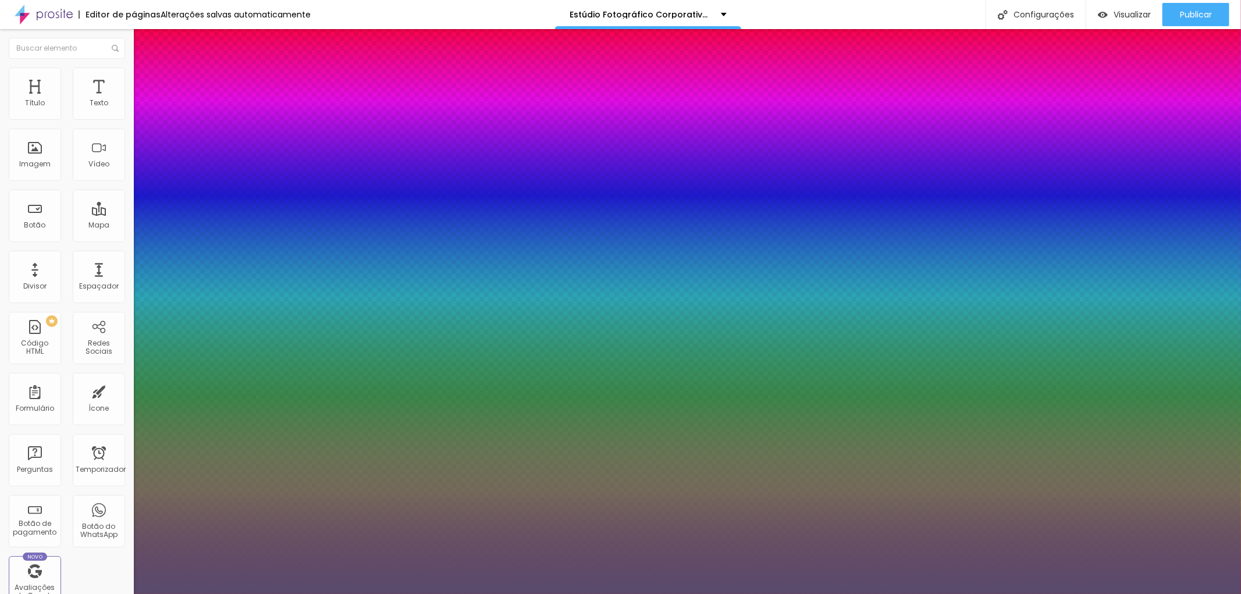
type input "1"
type input "#504363"
type input "1"
type input "#594B6D"
type input "1"
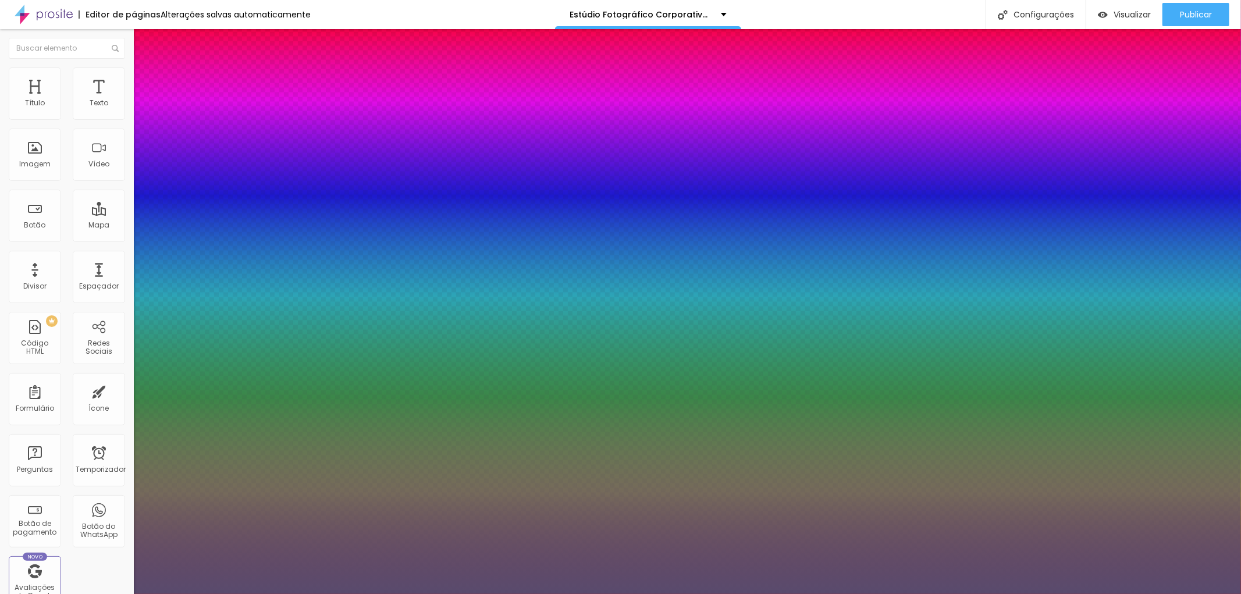
type input "#625475"
type input "1"
type input "#67597A"
type input "1"
type input "#6C5E7F"
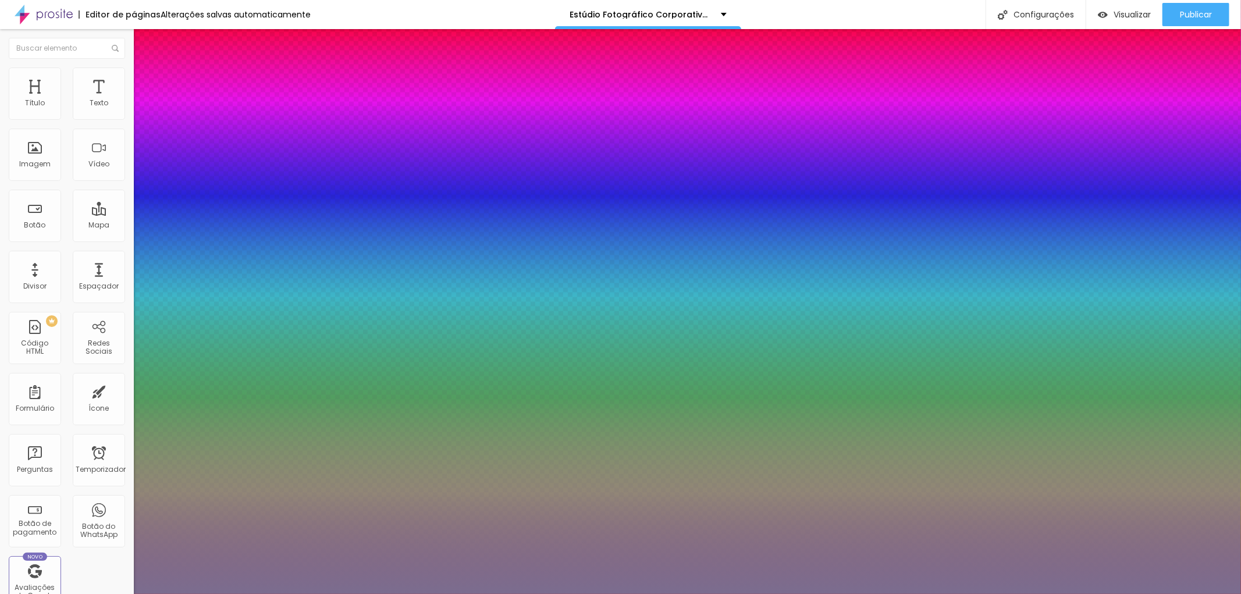
type input "1"
type input "#7B6D8F"
type input "1"
type input "#887B9B"
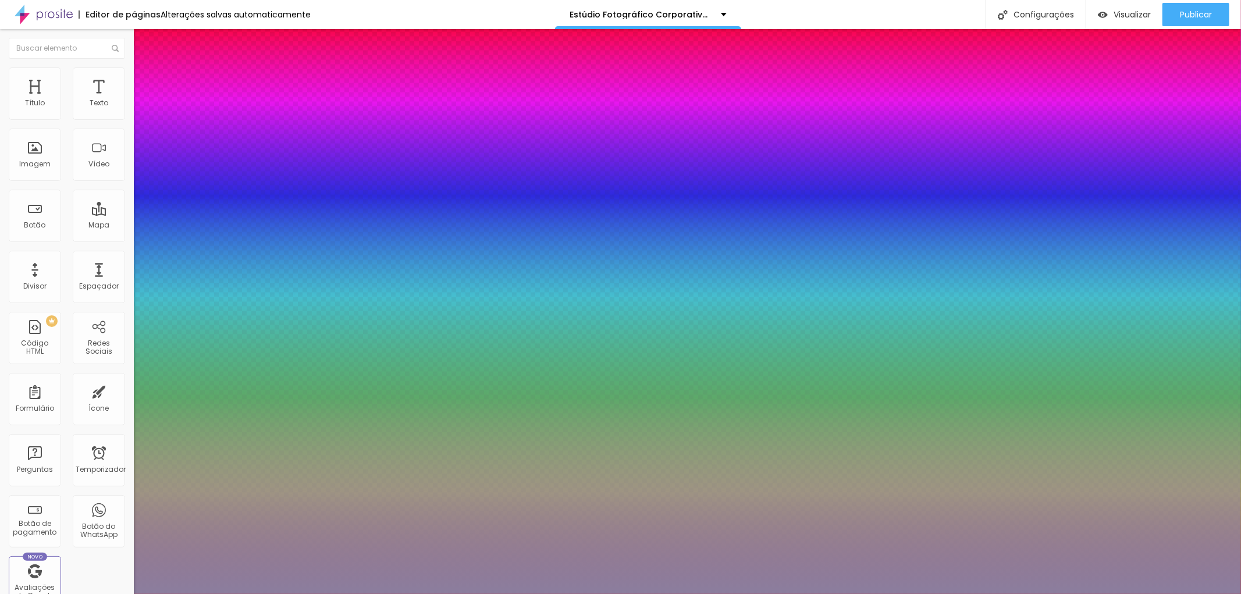
type input "1"
type input "#8B7E9E"
type input "1"
type input "#8D80A0"
type input "1"
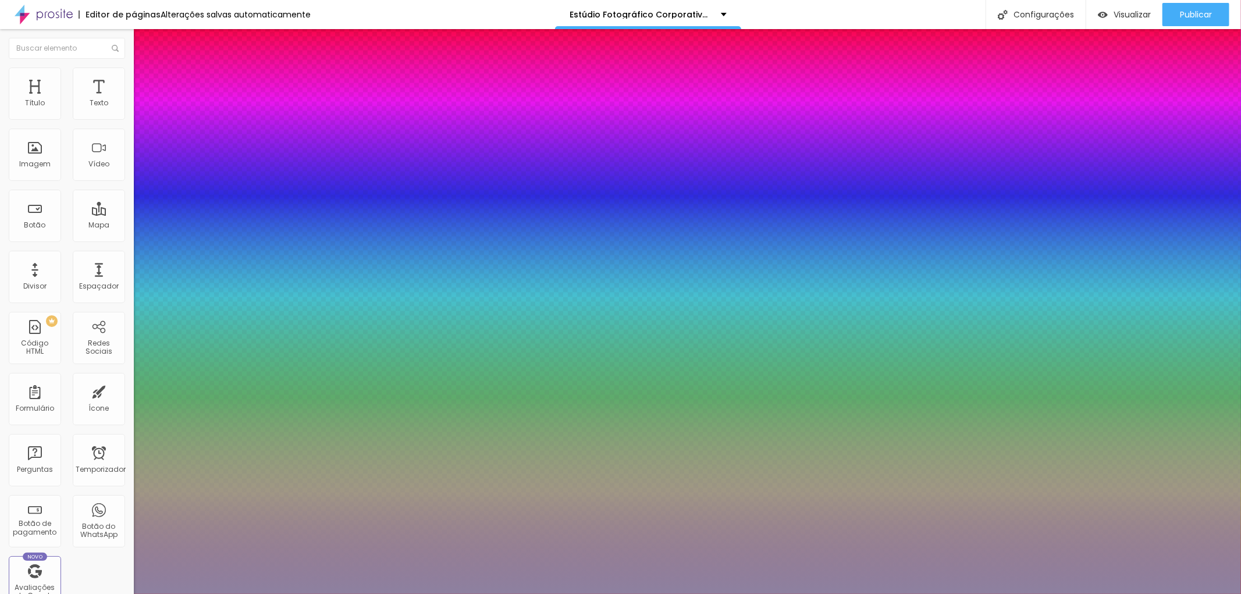
type input "#8D81A0"
type input "1"
type input "#8B809E"
type input "1"
type input "#867A99"
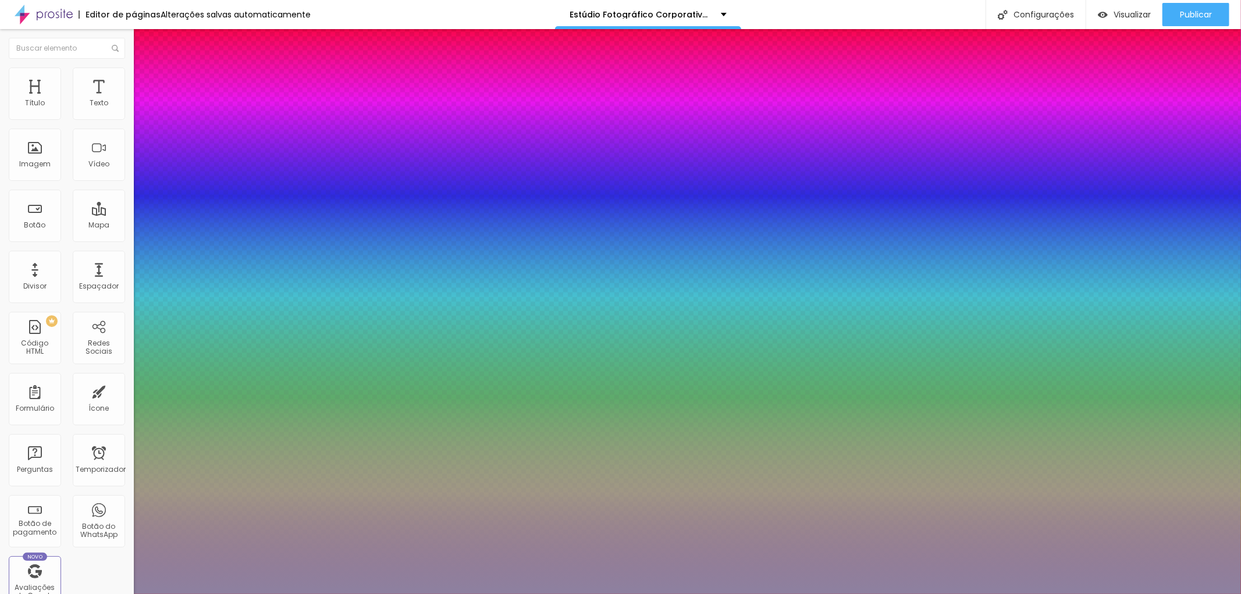
type input "1"
type input "#7A6D8F"
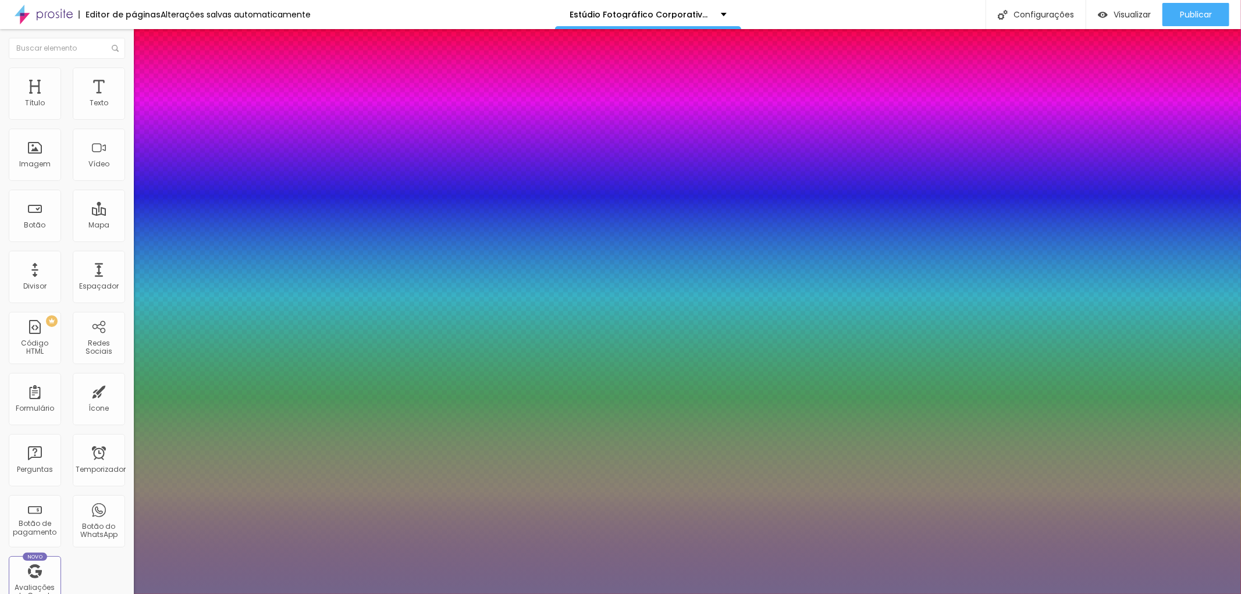
type input "1"
type input "#73658A"
type input "1"
type input "#61517C"
type input "1"
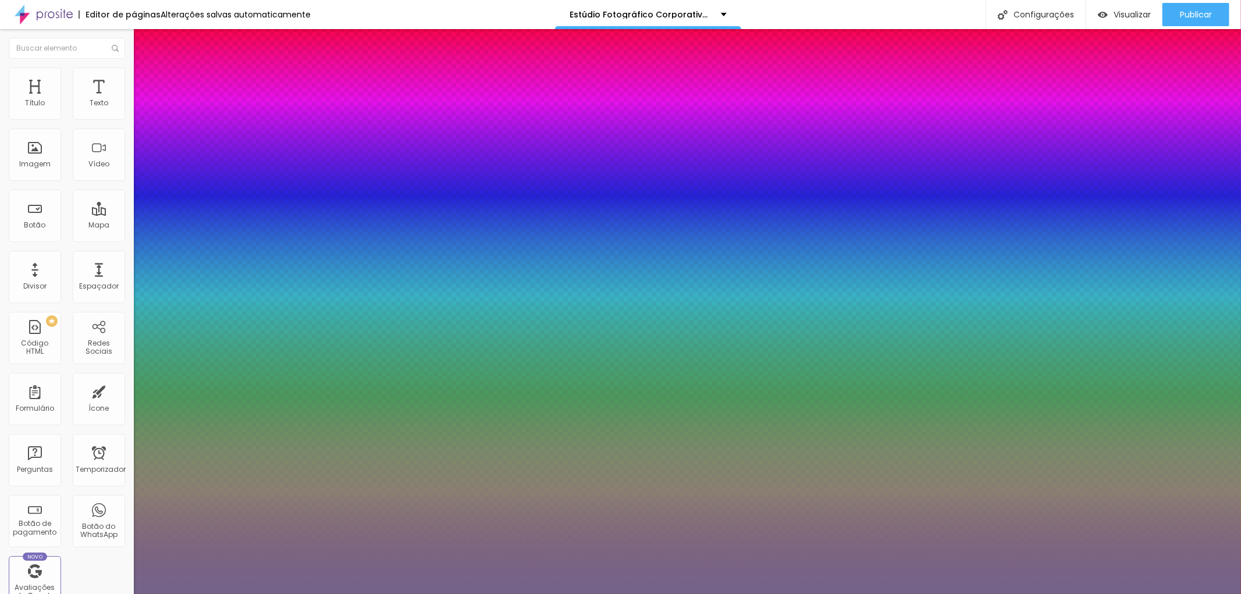
type input "#503E6E"
type input "1"
type input "#4B386B"
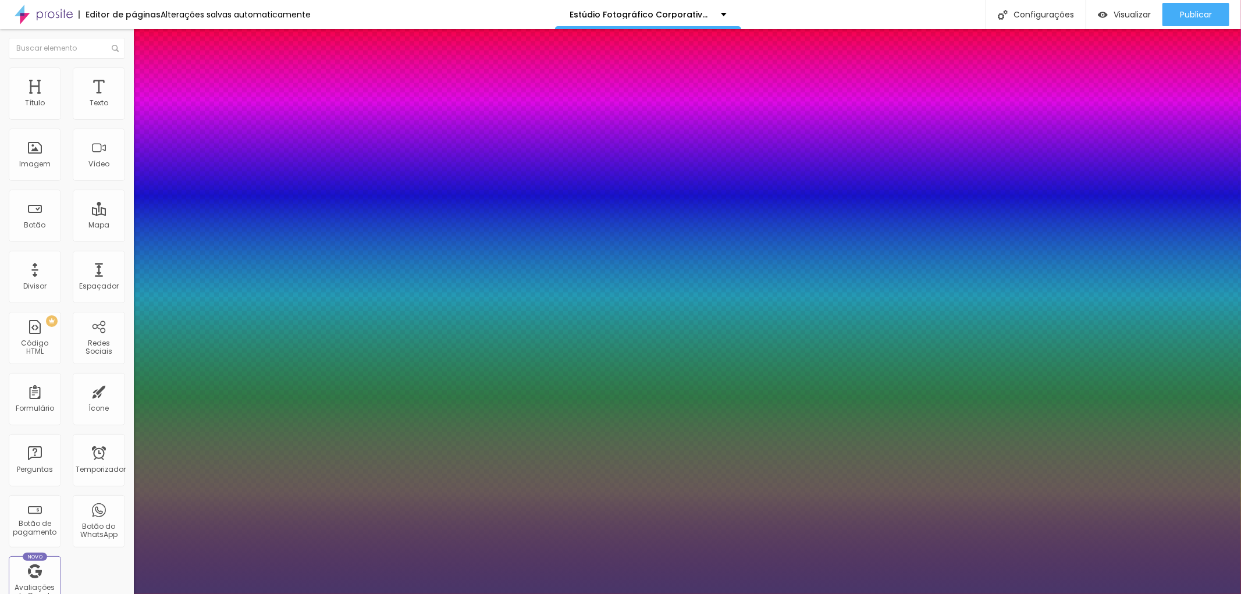
type input "1"
type input "#493669"
type input "1"
type input "#473566"
type input "1"
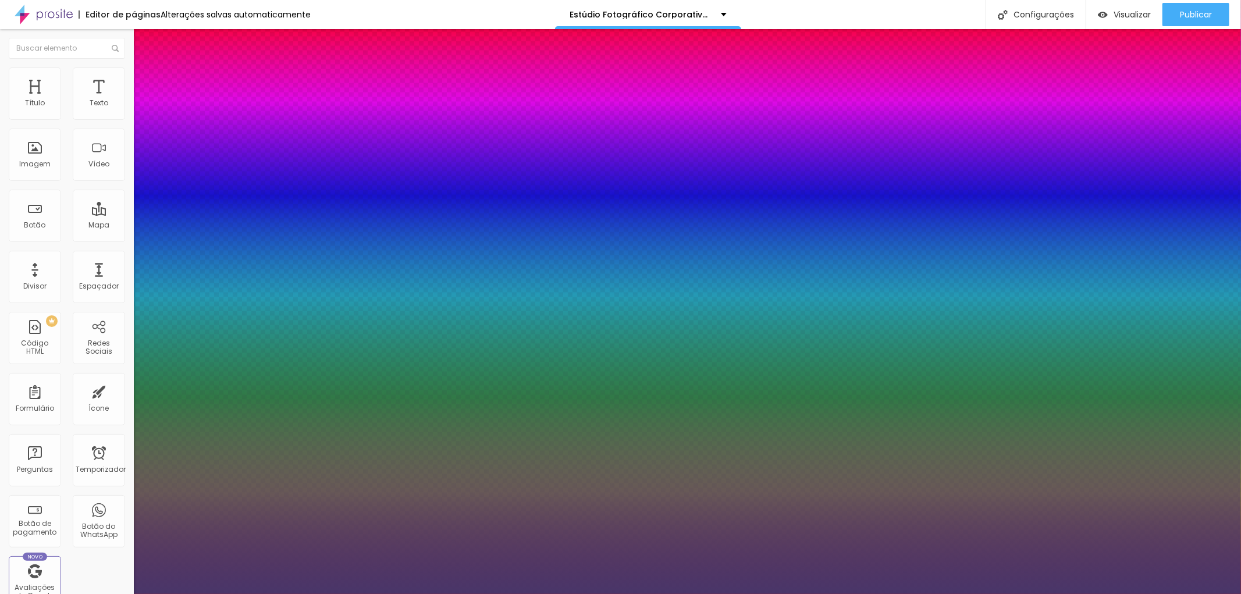
type input "#3C2C58"
type input "1"
type input "#372851"
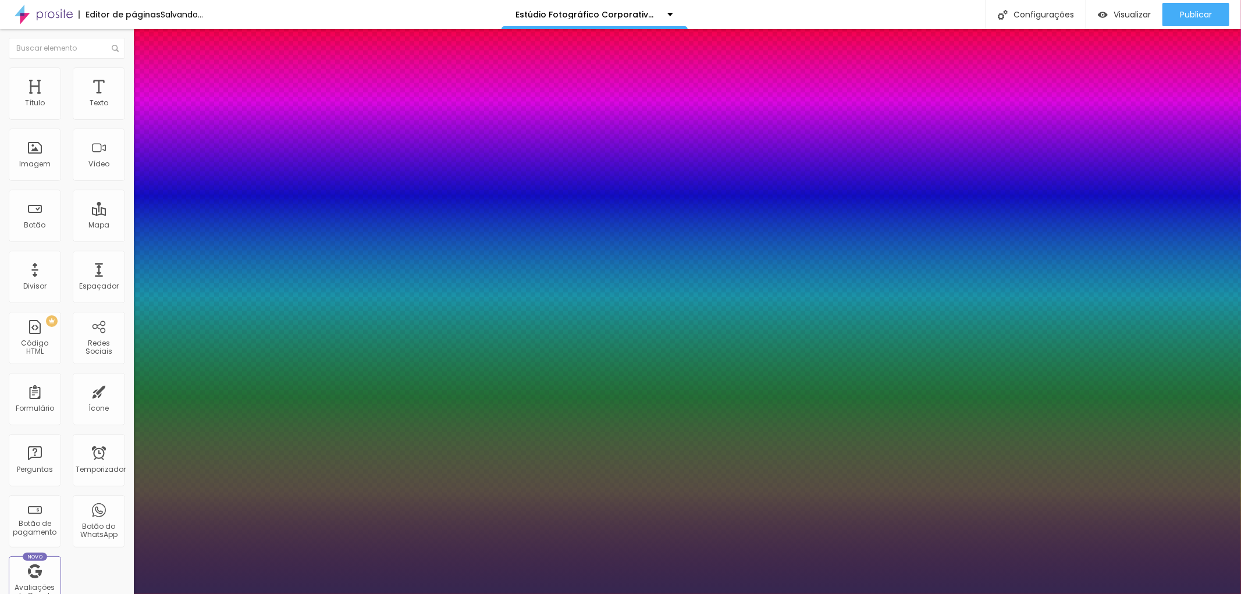
type input "1"
type input "#312349"
type input "1"
type input "#2E2046"
type input "1"
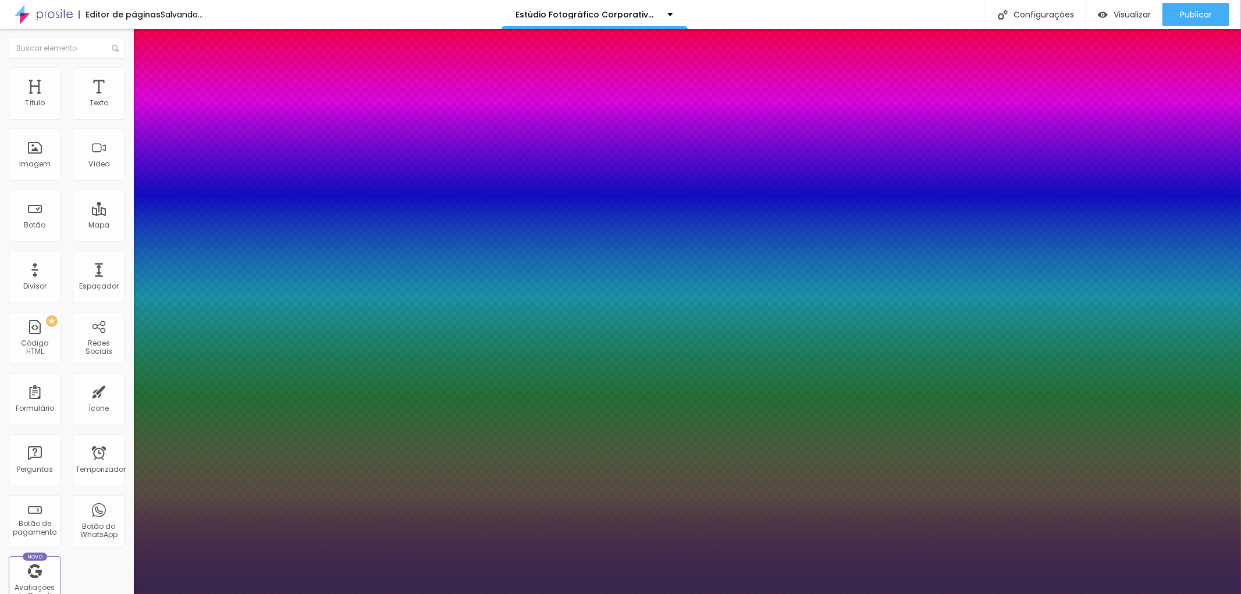
type input "#291C3F"
type input "1"
type input "#201435"
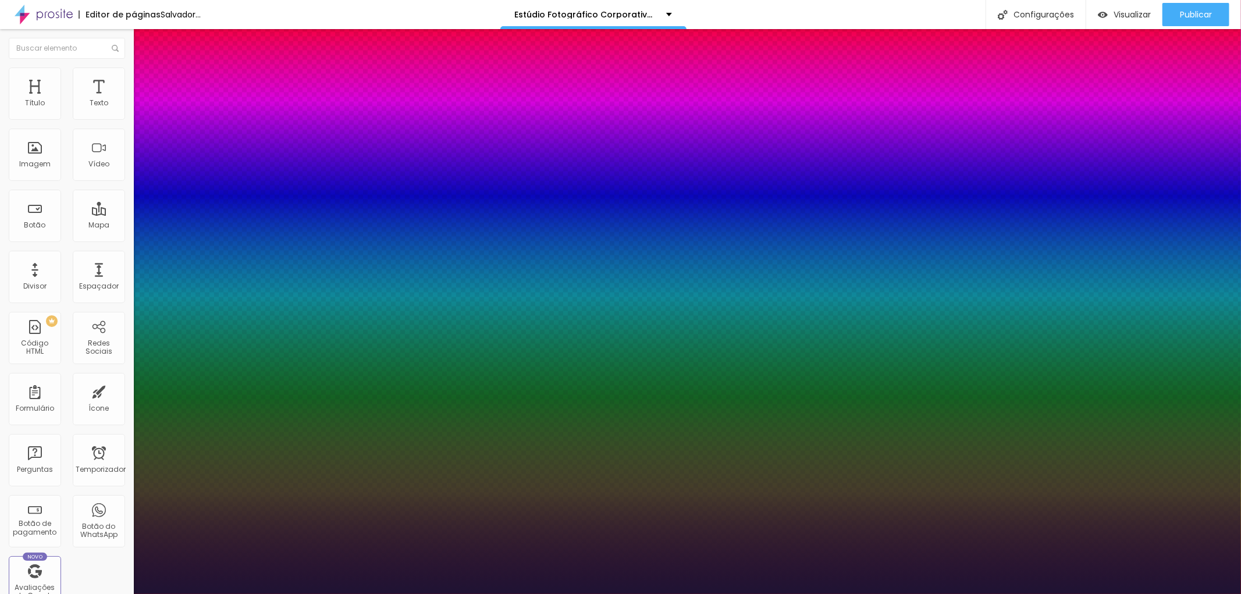
type input "1"
type input "#1F1333"
type input "1"
type input "#201435"
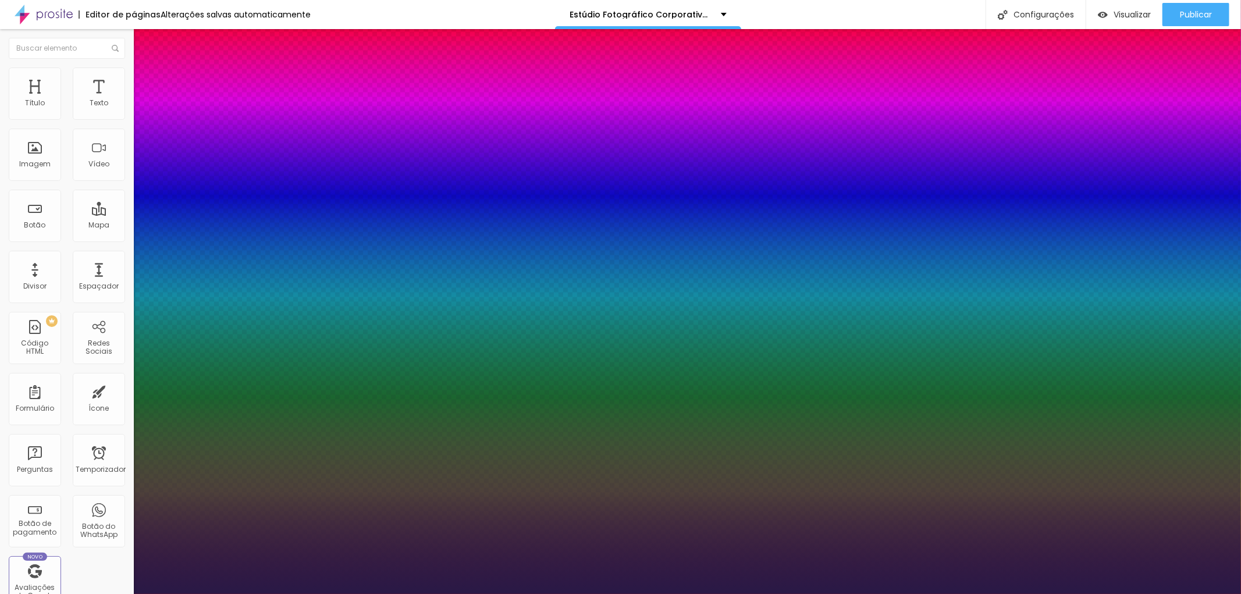
type input "1"
type input "#271842"
type input "1"
type input "#291946"
type input "1"
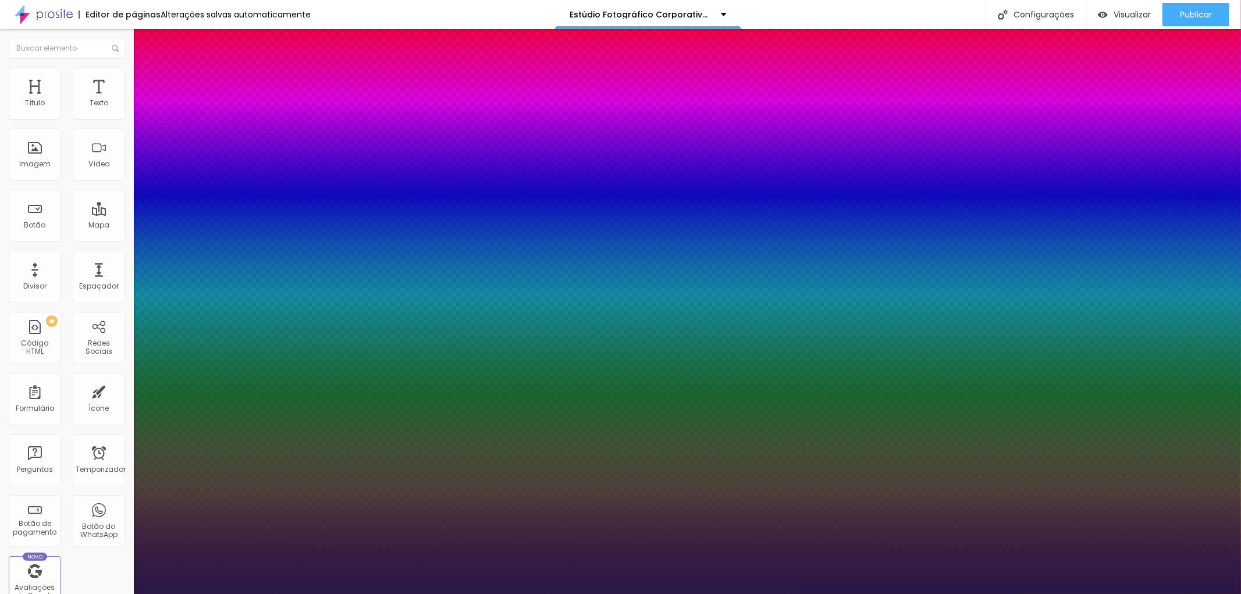
type input "#2A1A47"
type input "1"
type input "#301E51"
type input "1"
type input "#34205A"
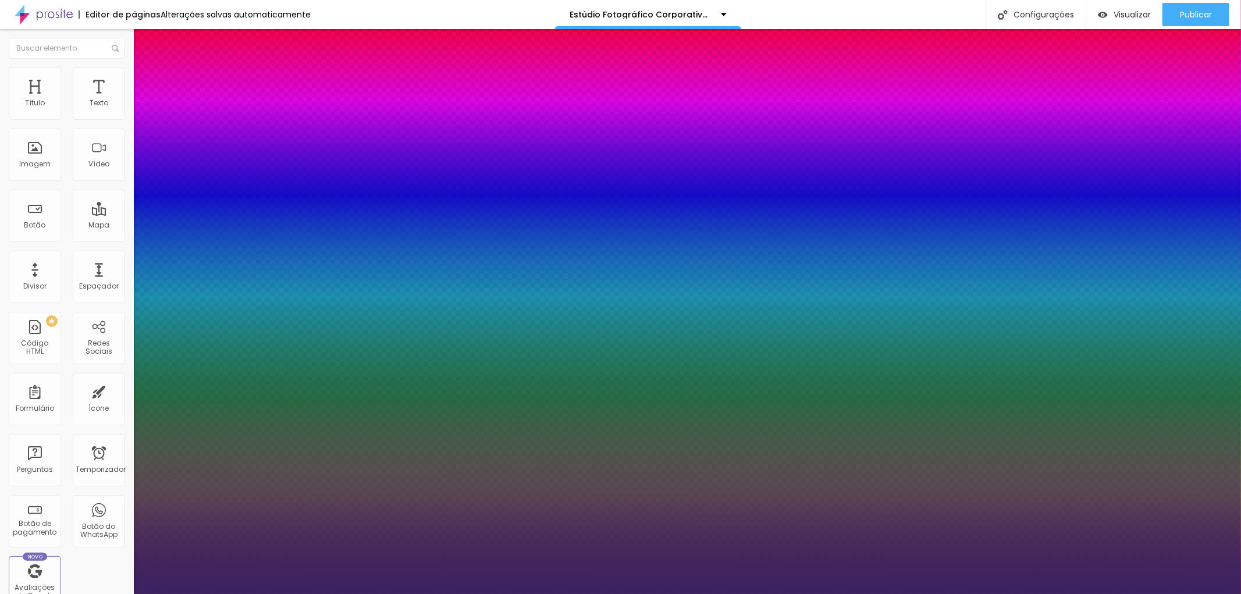
type input "1"
type input "#392363"
type input "1"
type input "#3B2466"
type input "1"
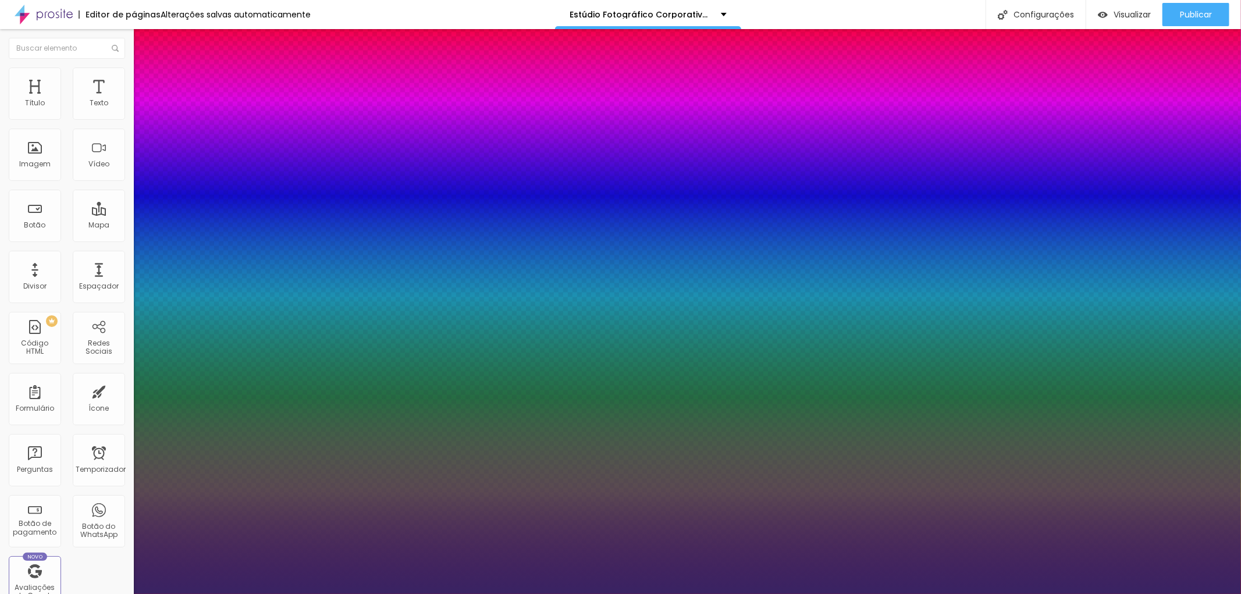
type input "#412772"
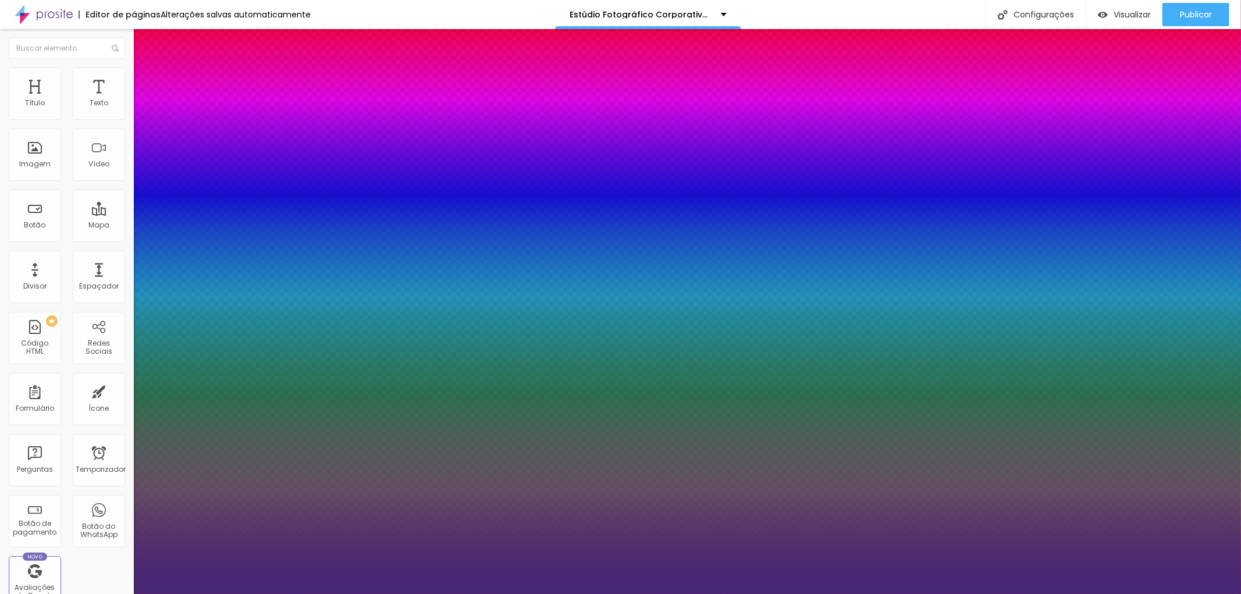
type input "1"
type input "#442977"
type input "1"
type input "#452979"
type input "1"
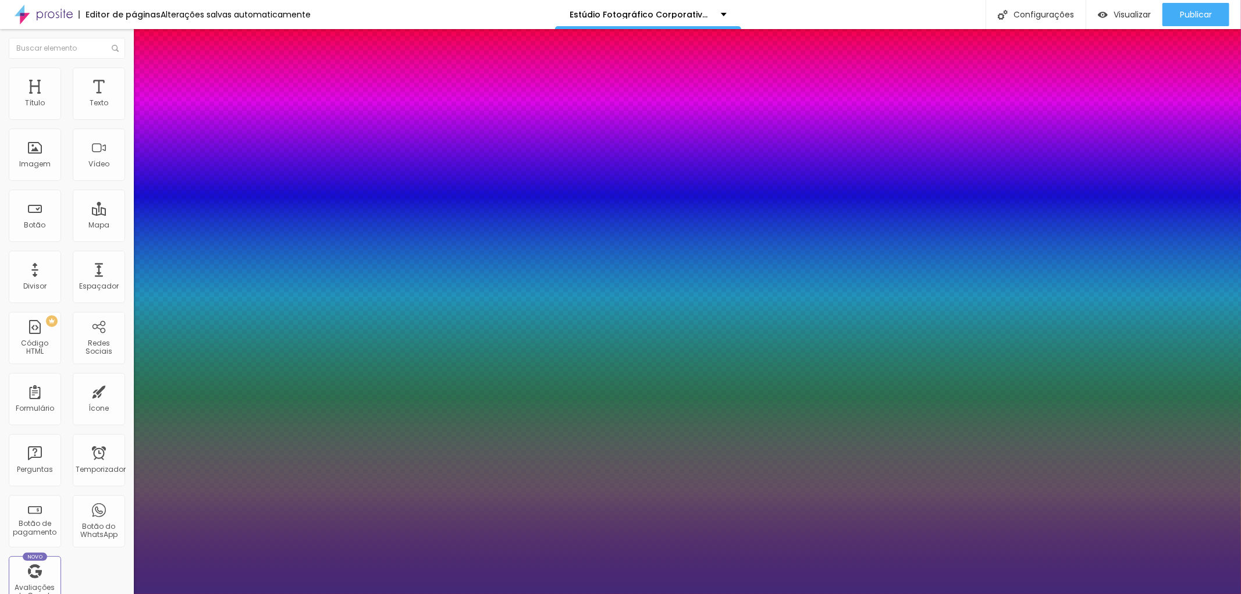
type input "#472A7C"
type input "1"
type input "#4B2D83"
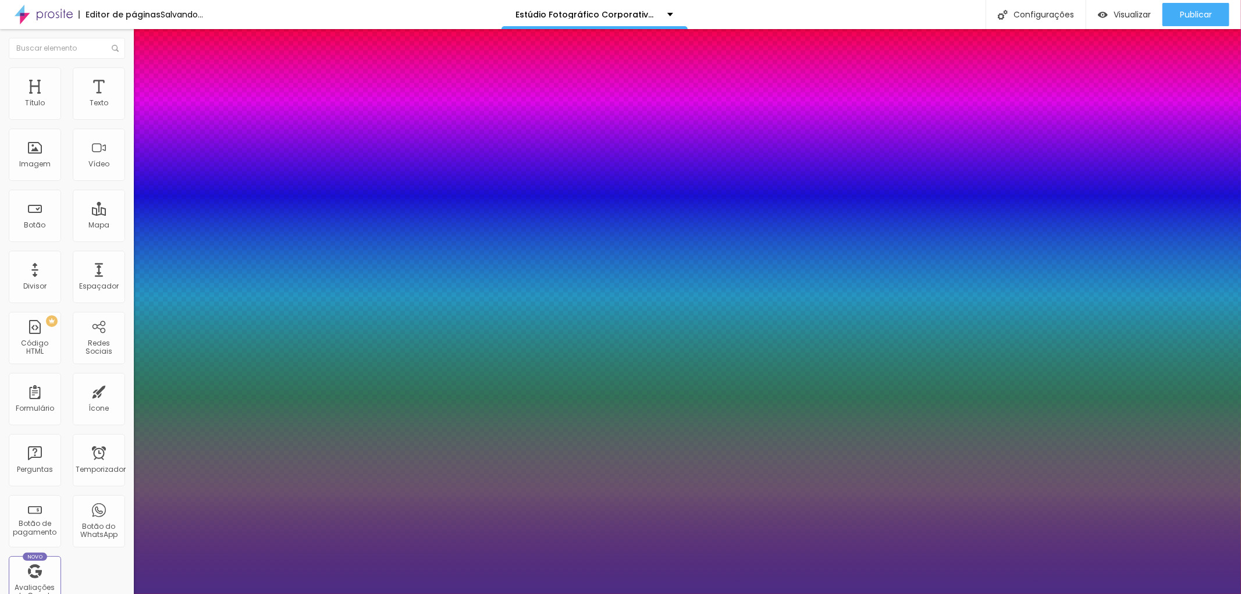
type input "1"
type input "#4C2D84"
type input "1"
type input "#4B2D83"
type input "1"
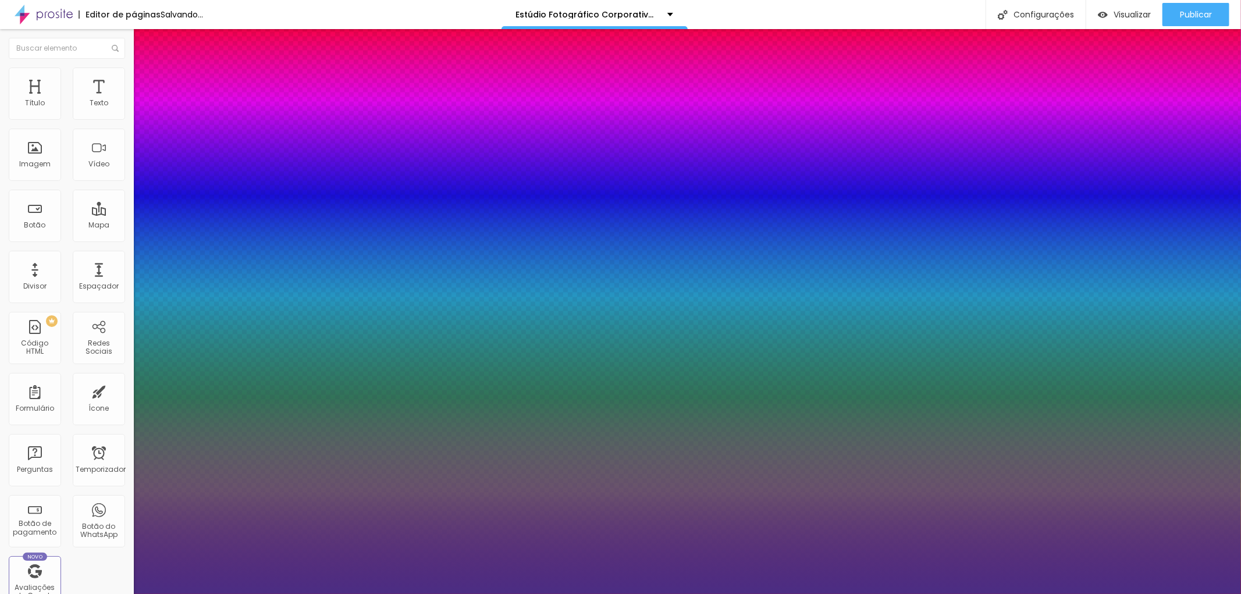
type input "#452C75"
type input "1"
type input "#39285A"
type input "1"
type input "#2F2347"
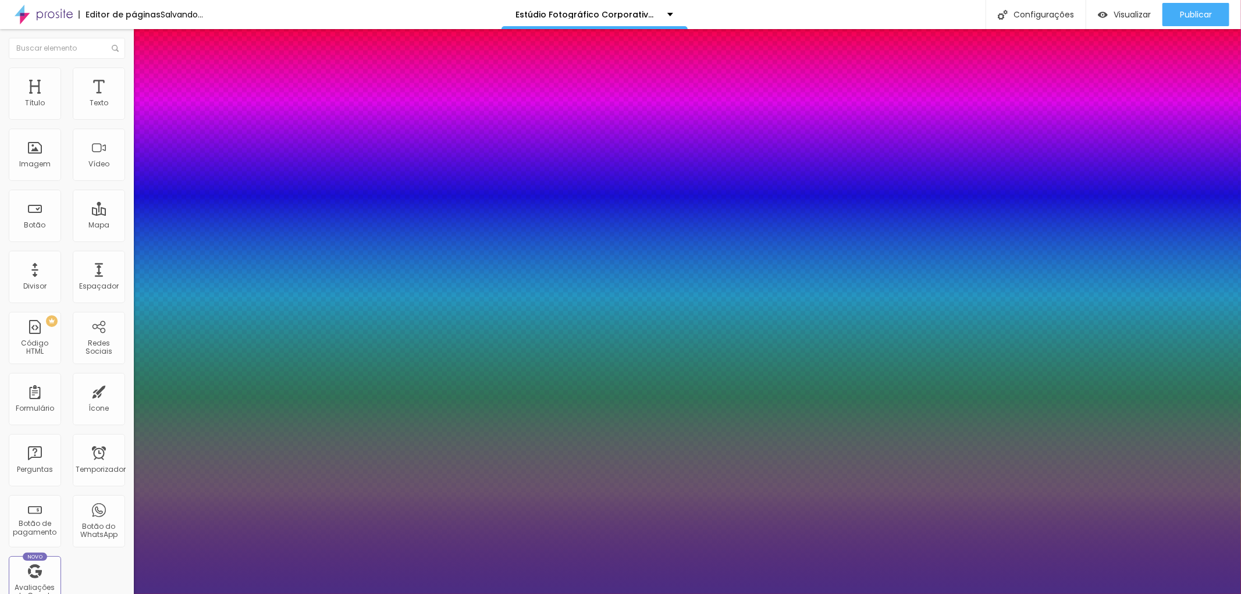
type input "1"
type input "#2E2246"
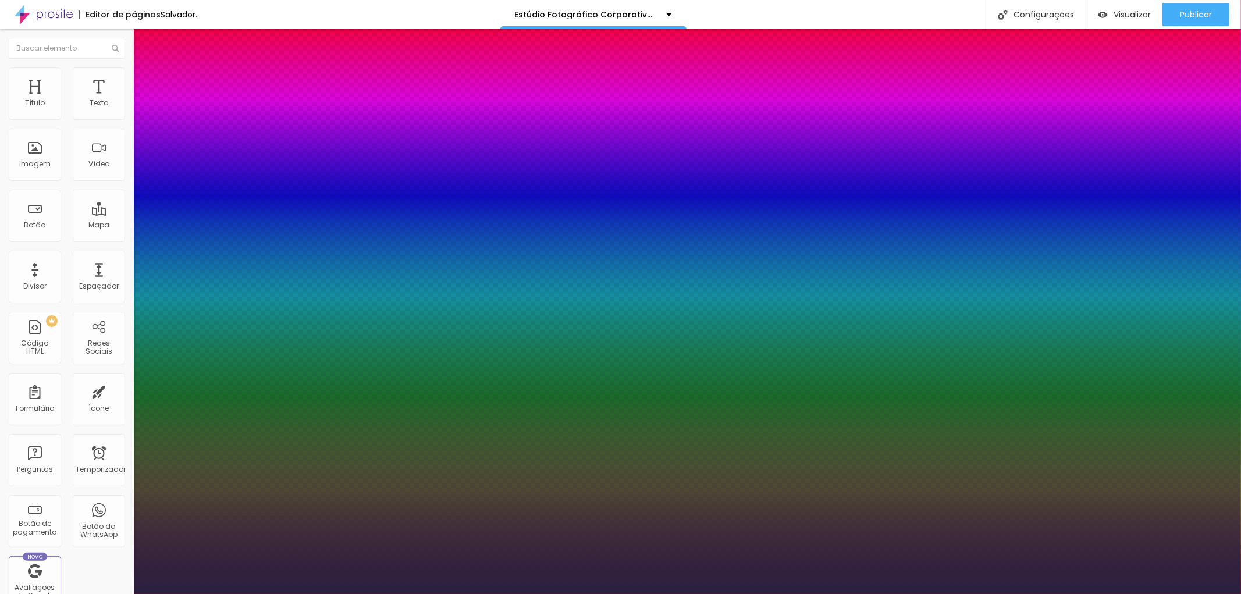
type input "1"
type input "#2D2244"
type input "1"
type input "#2A2040"
type input "1"
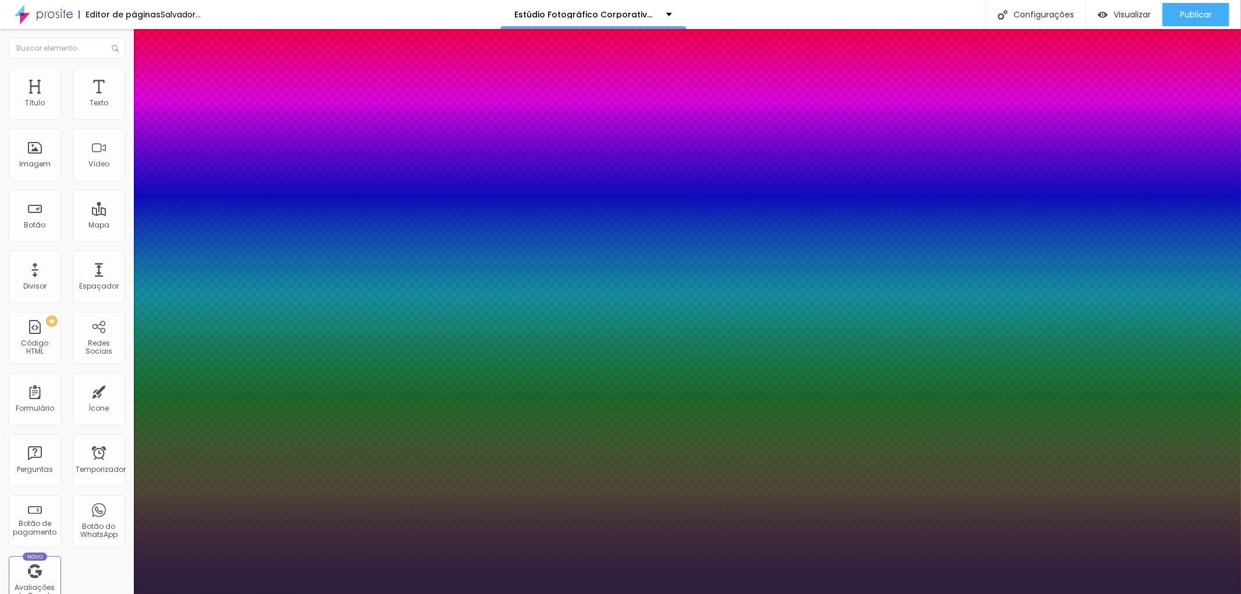
type input "#231B36"
type input "1"
type input "#181225"
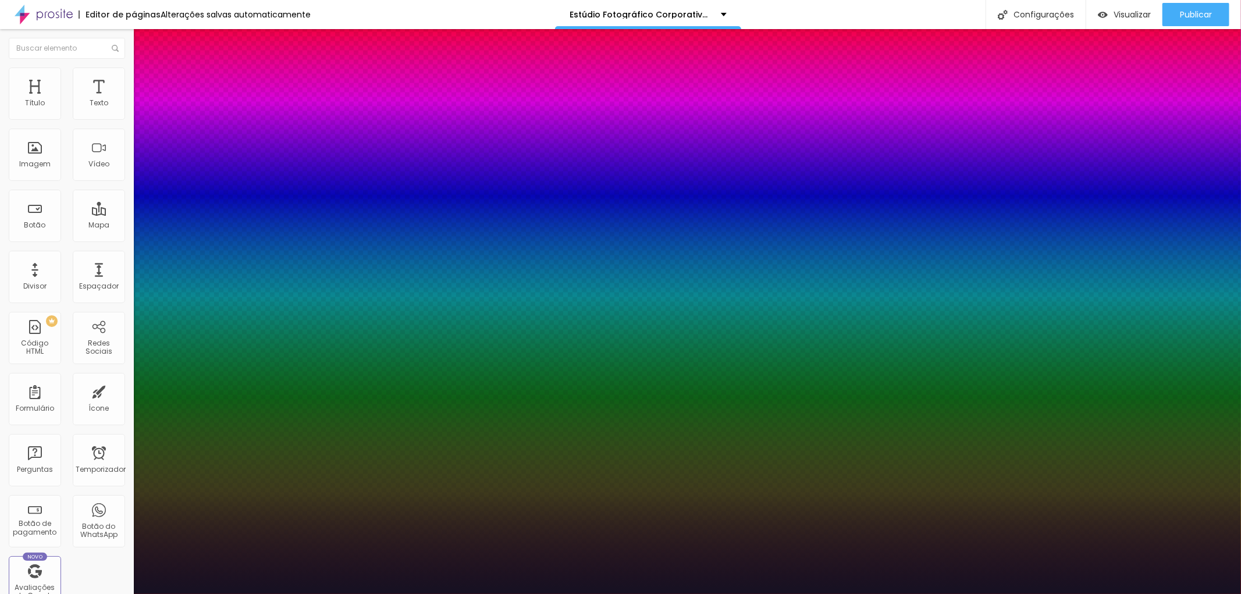
type input "1"
type input "#171224"
type input "1"
type input "#161122"
type input "1"
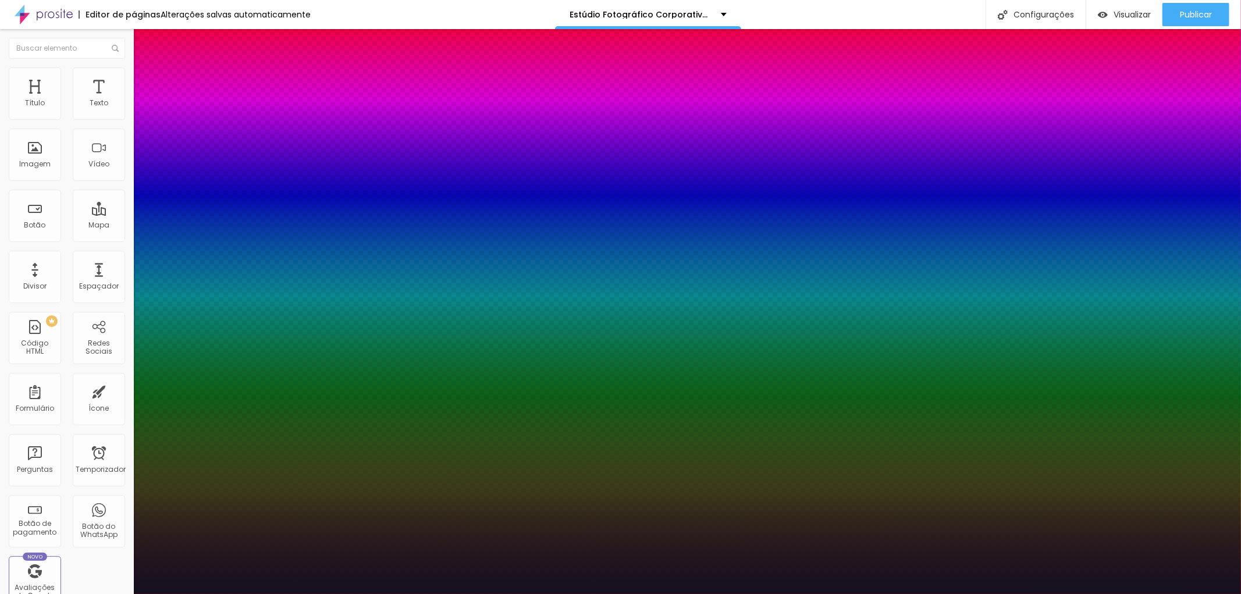
type input "#151120"
type input "1"
type input "#14111D"
type input "1"
type input "#15121D"
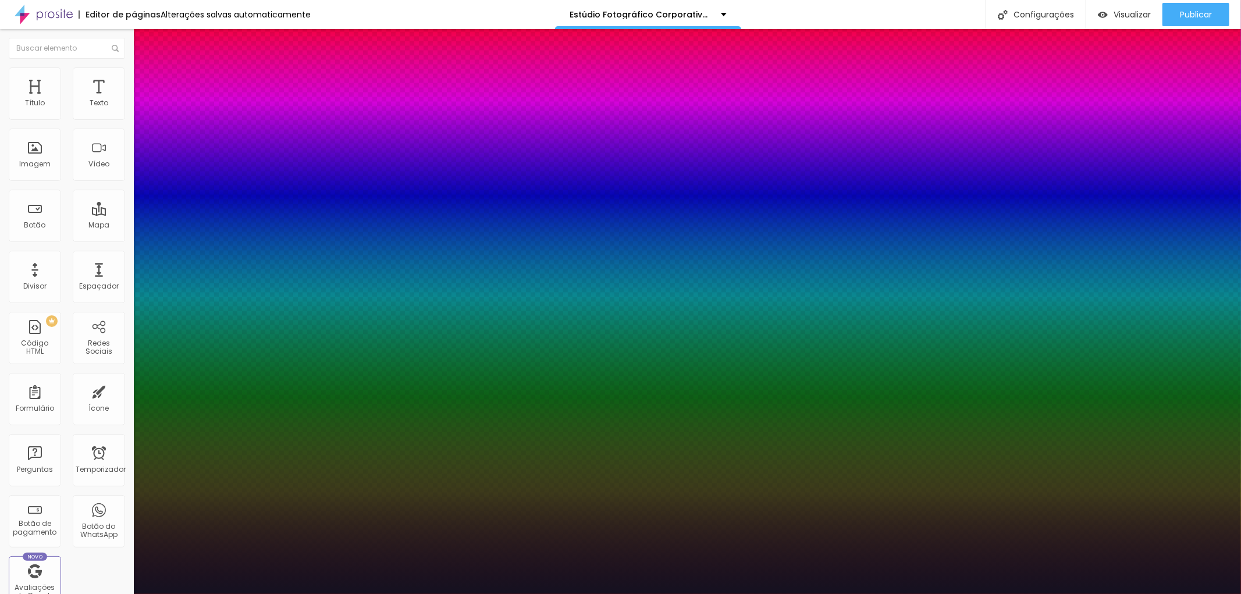
type input "1"
type input "#131118"
type input "1"
type input "#141218"
type input "1"
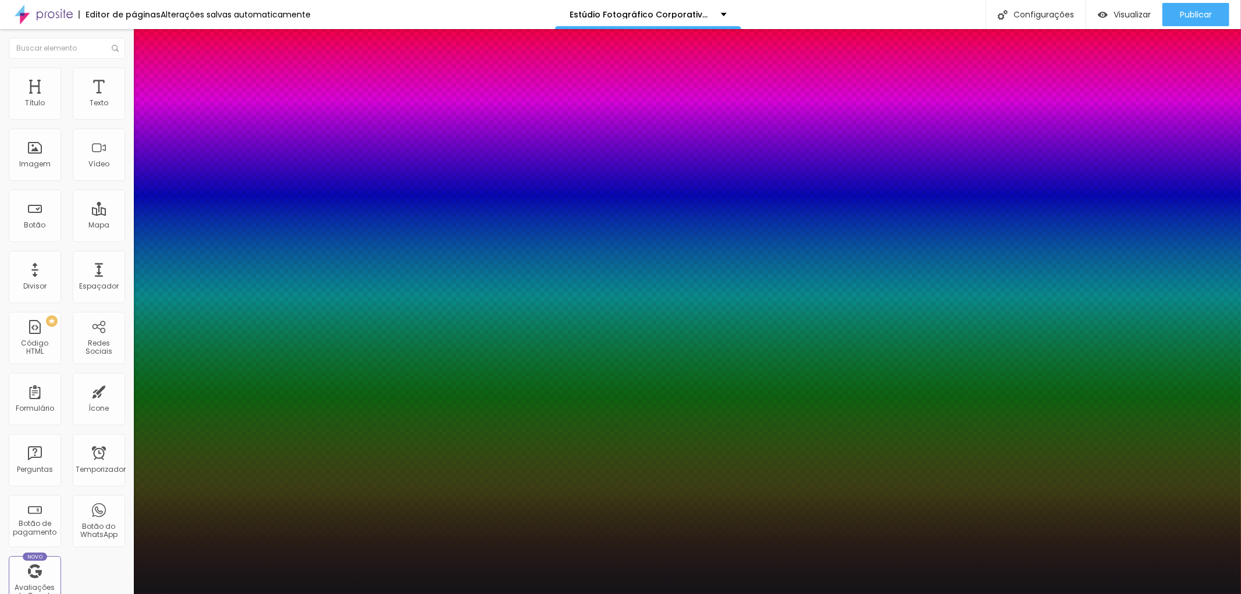
type input "#151418"
type input "1"
type input "#151518"
type input "1"
type input "#161619"
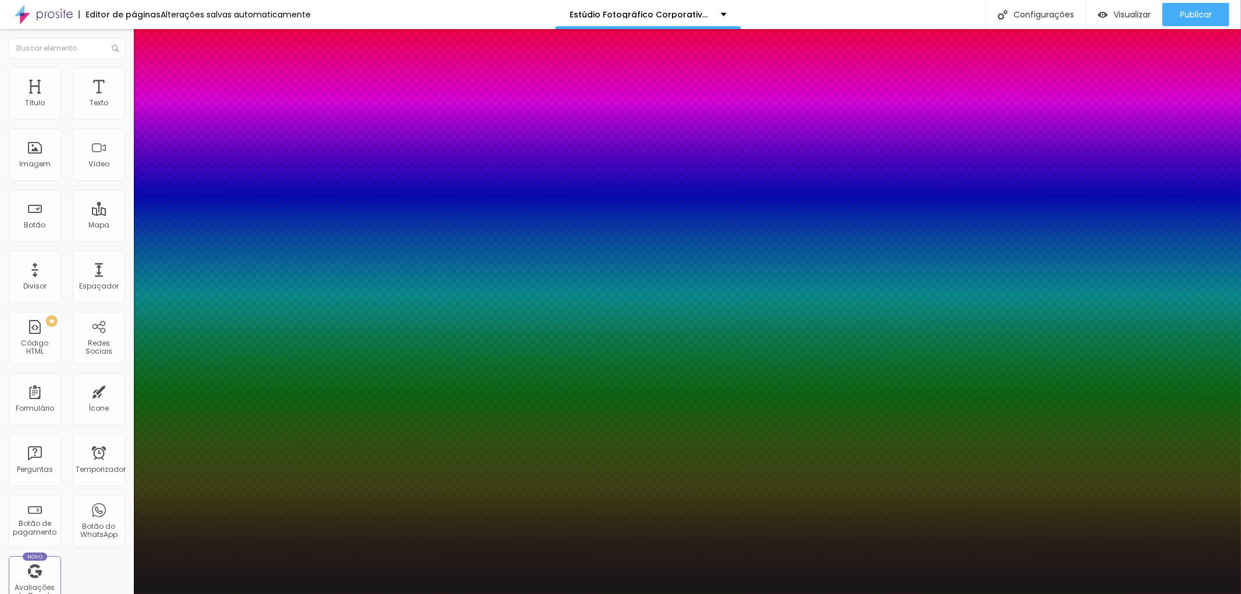
type input "1"
type input "#1A1A1D"
type input "1"
type input "#1E1E22"
type input "1"
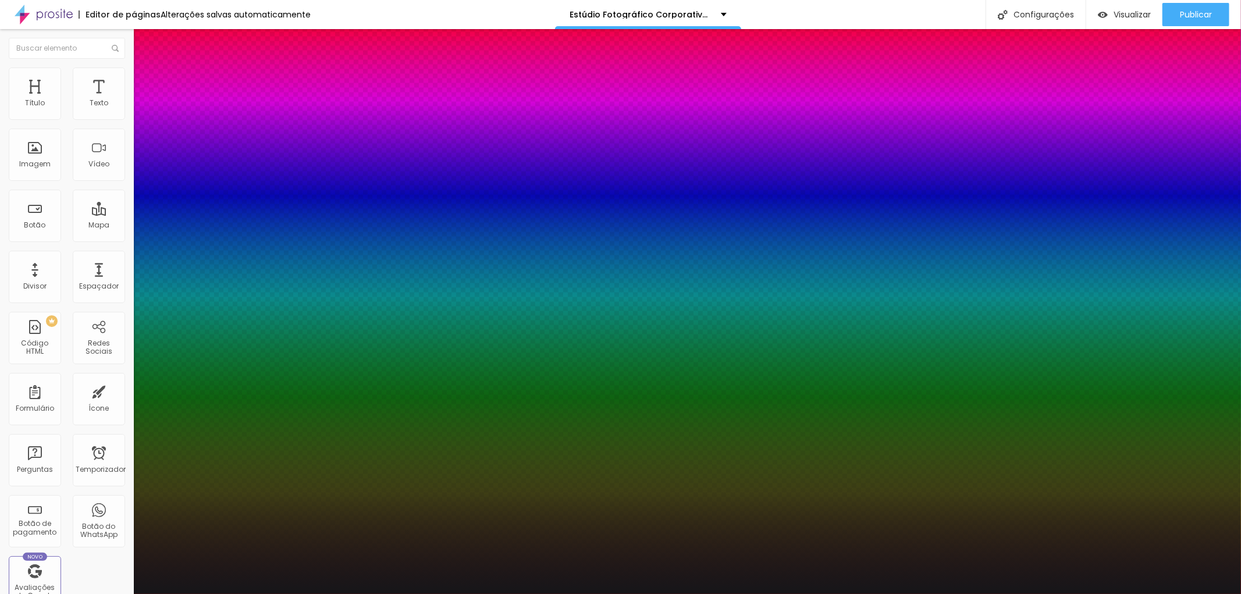
type input "#202024"
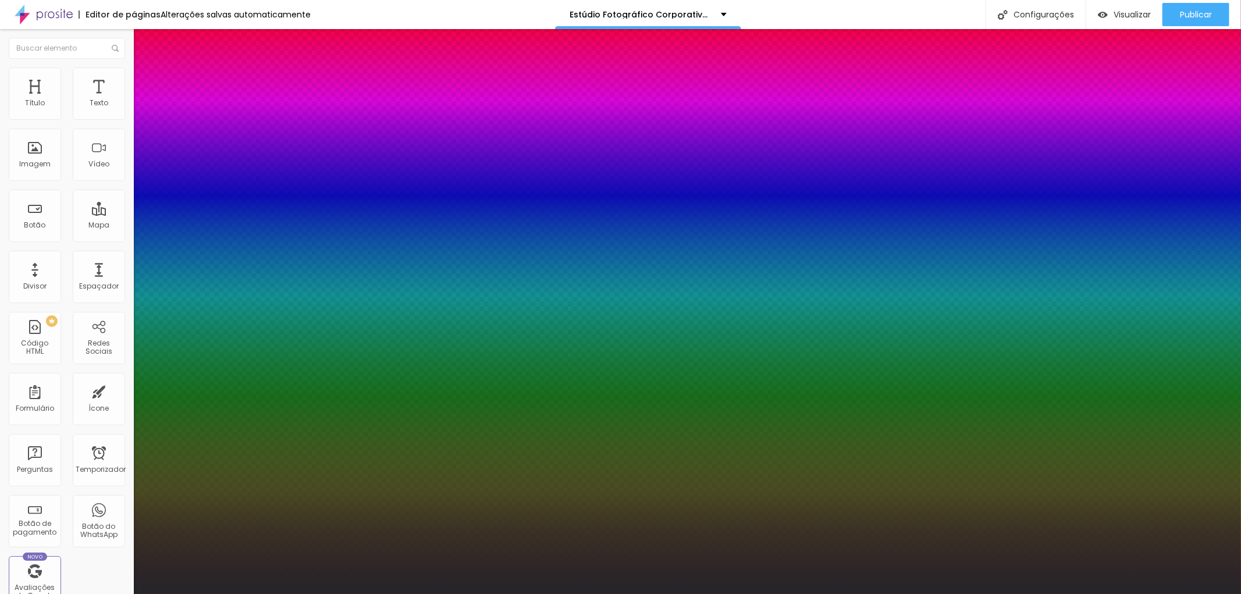
type input "1"
type input "#252529"
type input "1"
type input "#2C2C31"
type input "1"
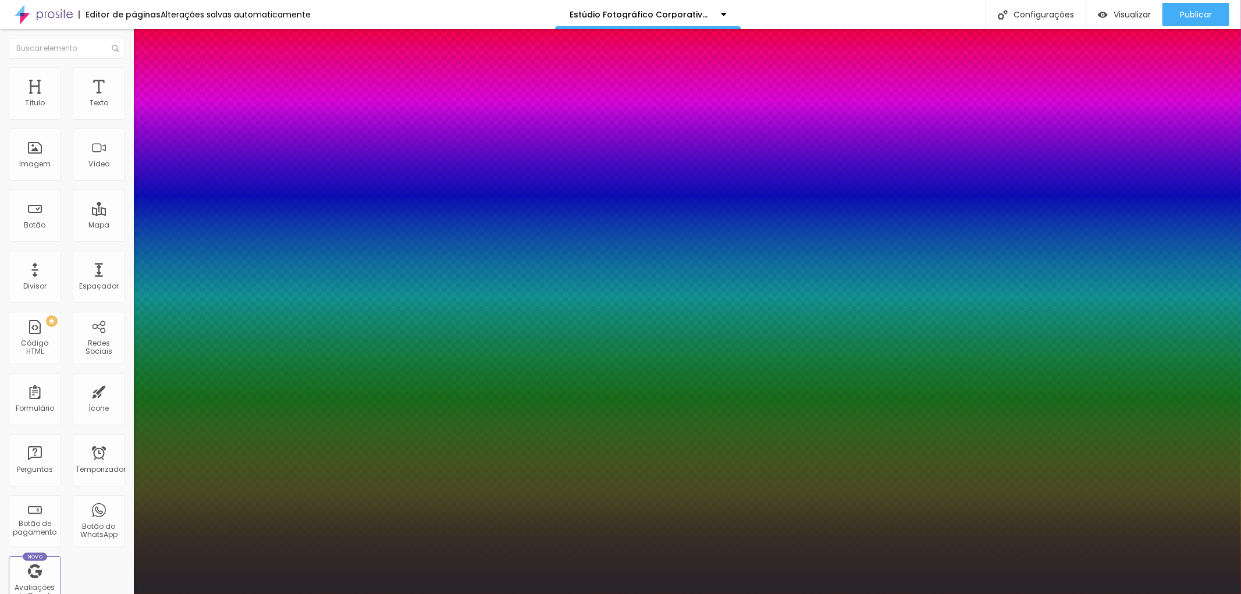
type input "#3D3D42"
type input "1"
type input "#58585D"
type input "1"
type input "#707073"
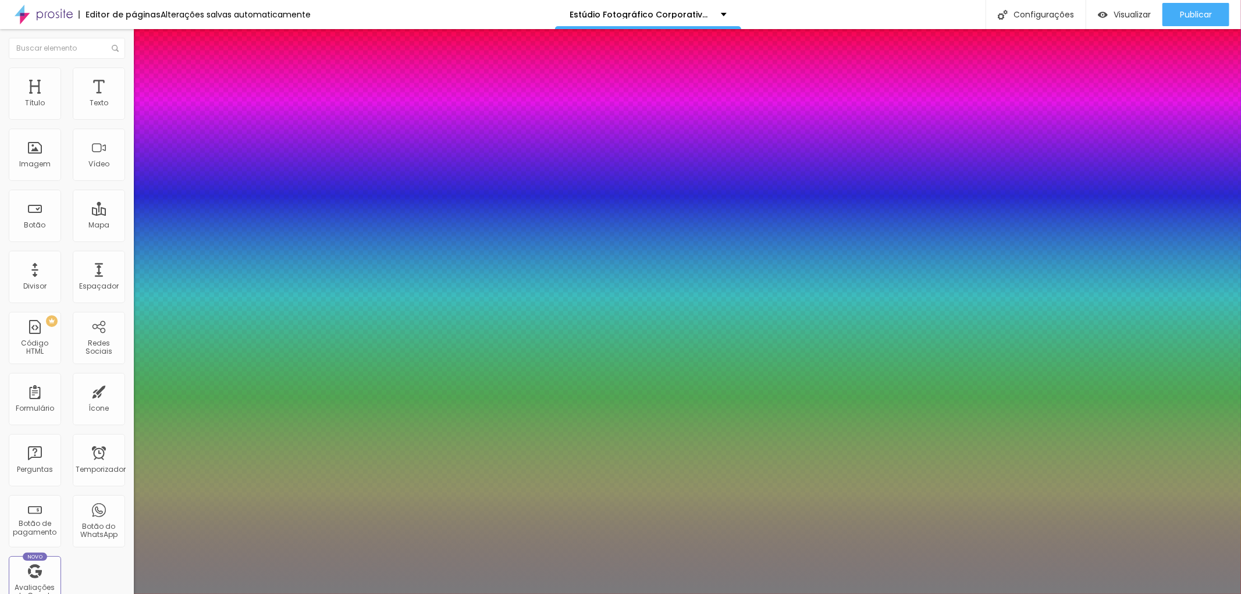
type input "1"
type input "#7A7A7C"
type input "1"
type input "#7C7C7E"
type input "1"
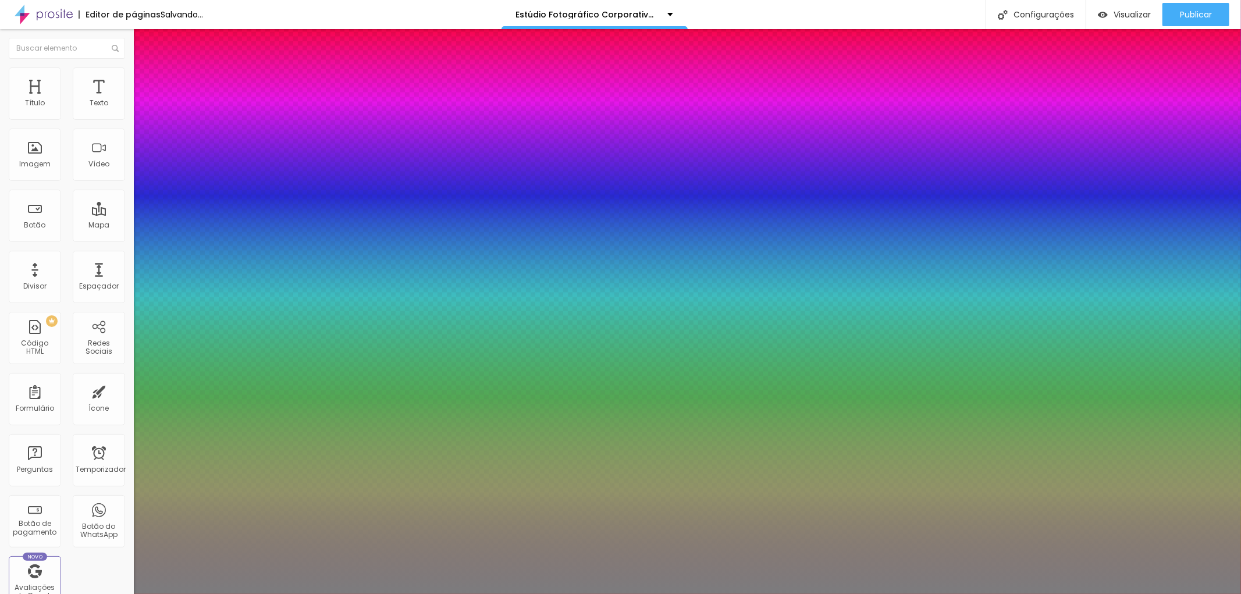
type input "#78787A"
type input "1"
type input "#626268"
type input "1"
type input "#4F4F58"
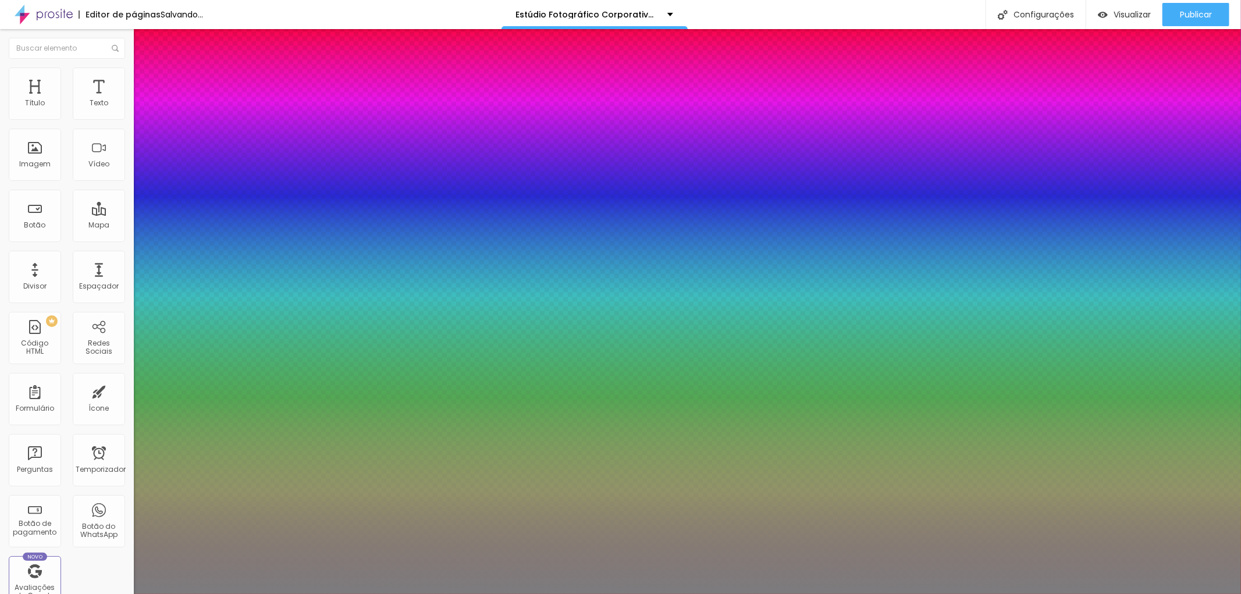
type input "1"
type input "#3F3F50"
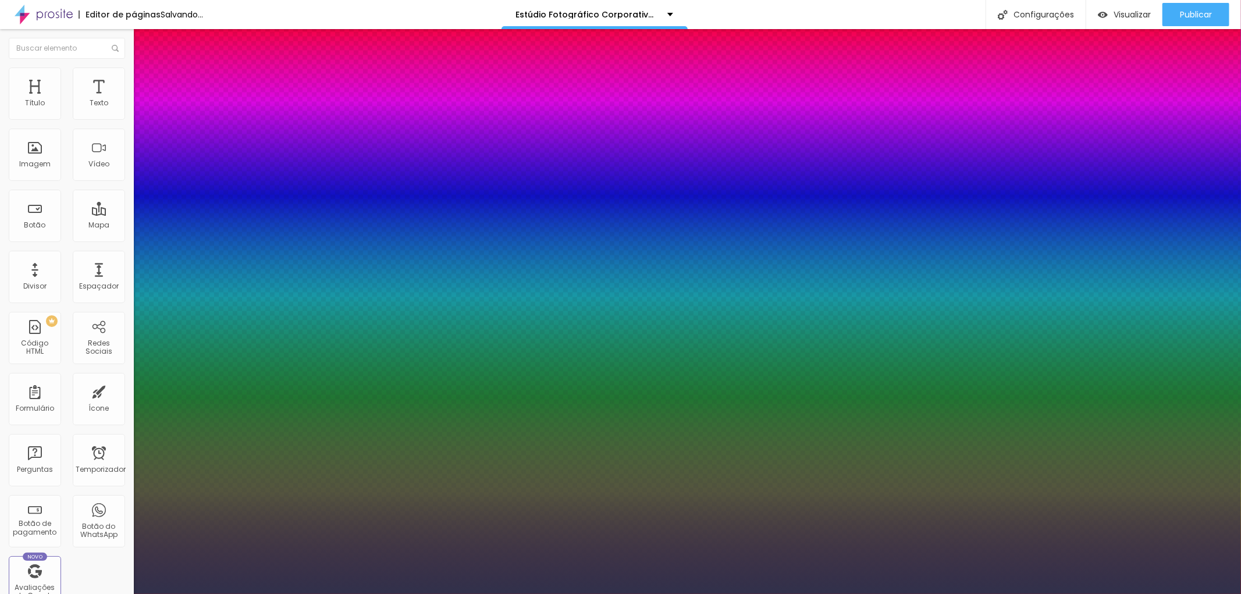
type input "1"
type input "#31314B"
type input "1"
type input "#26264B"
type input "1"
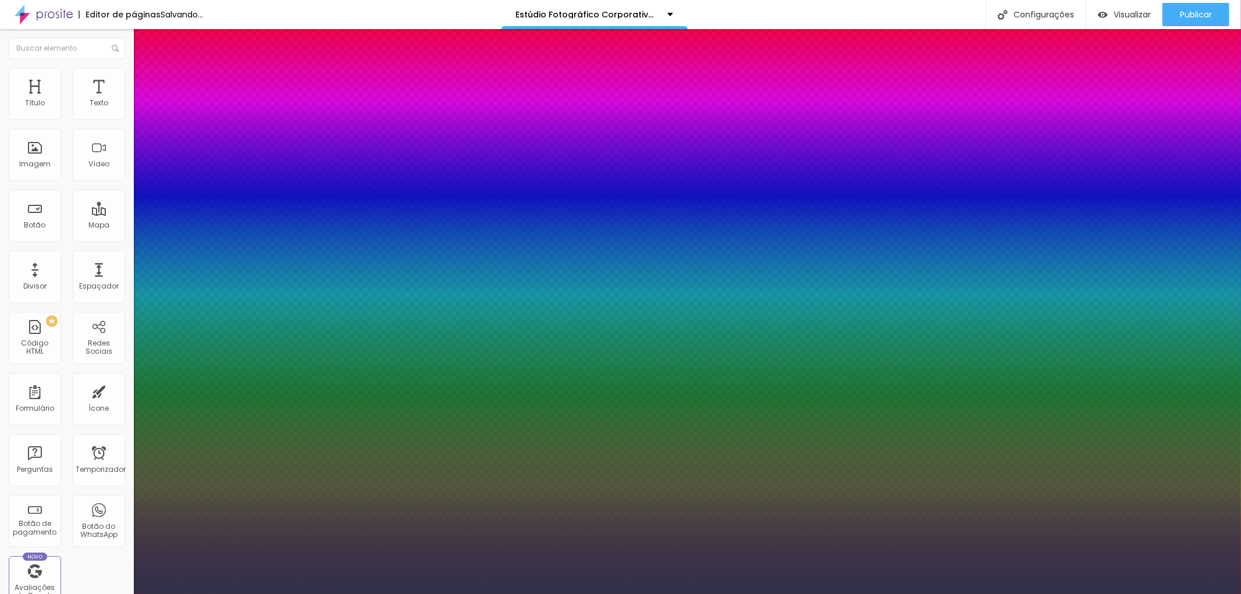
type input "#21214B"
type input "1"
type input "#20204B"
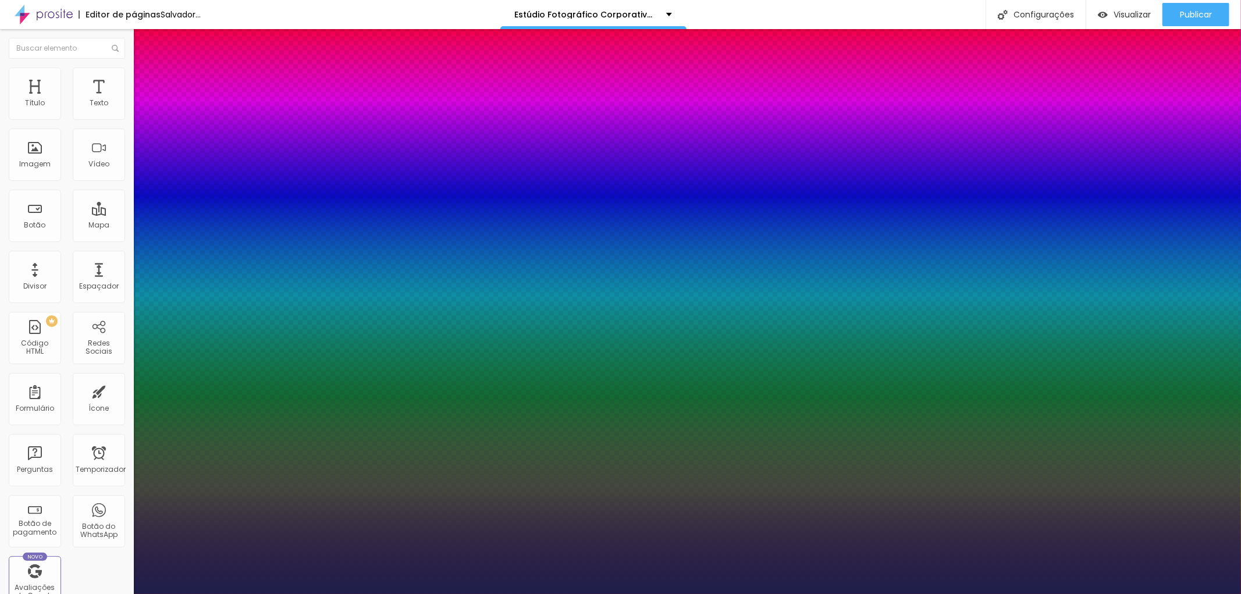
type input "1"
type input "#1F1F4B"
type input "1"
type input "#191951"
type input "1"
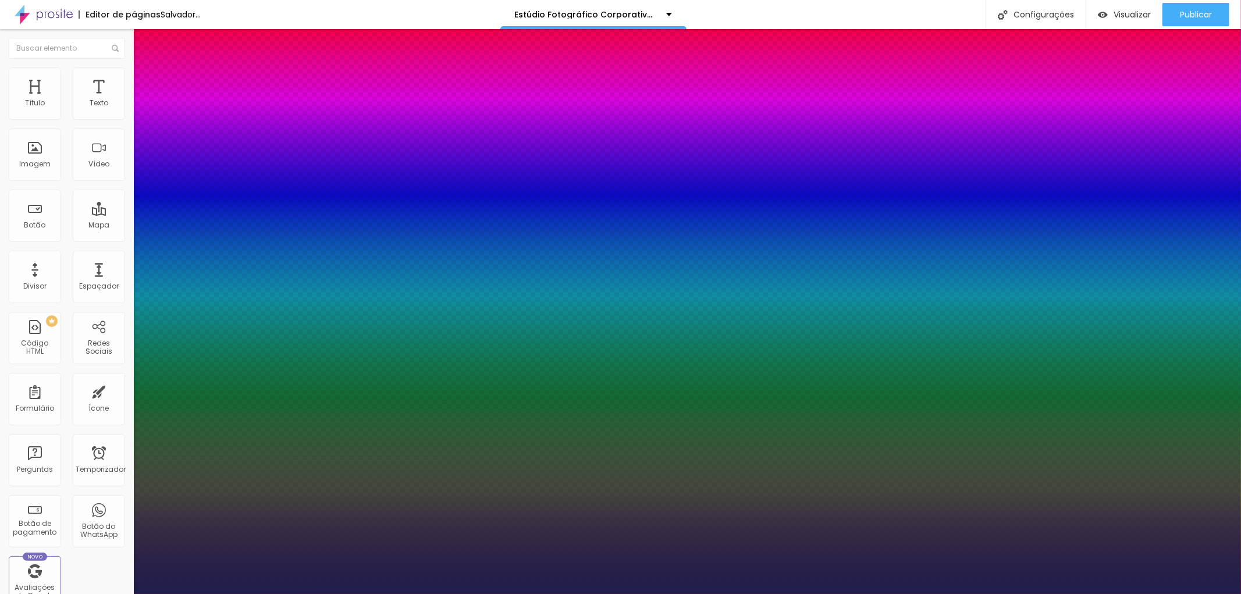
type input "#131353"
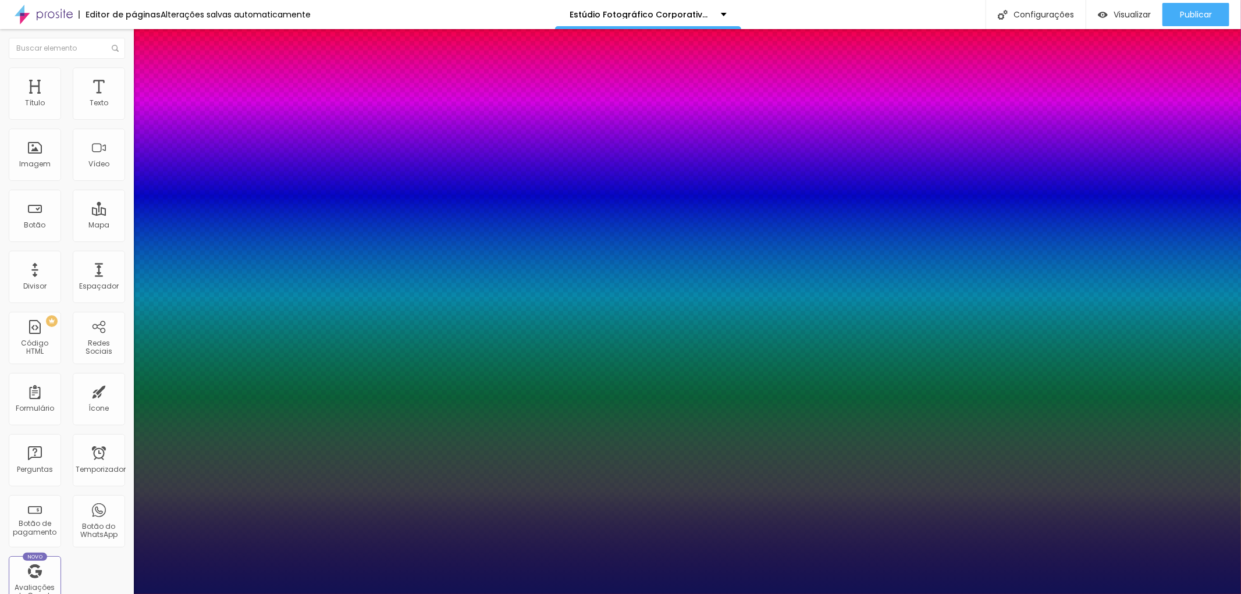
type input "1"
type input "#121253"
type input "1"
type input "#121255"
type input "1"
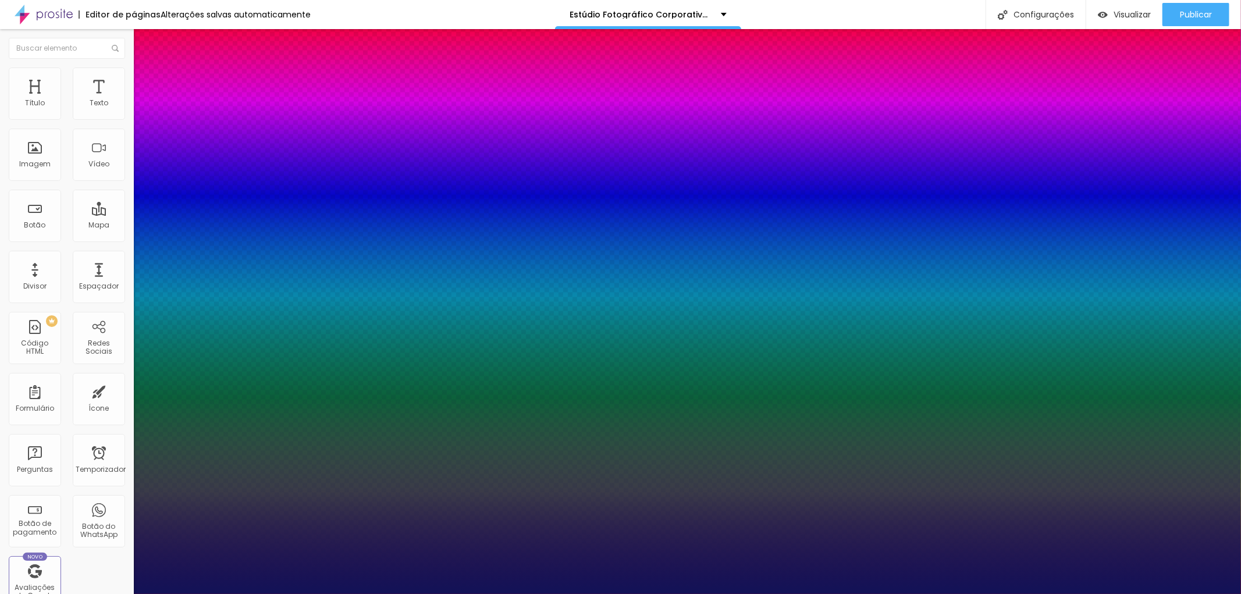
type input "#121257"
type input "1"
type input "#101058"
type input "1"
type input "#0F0F5A"
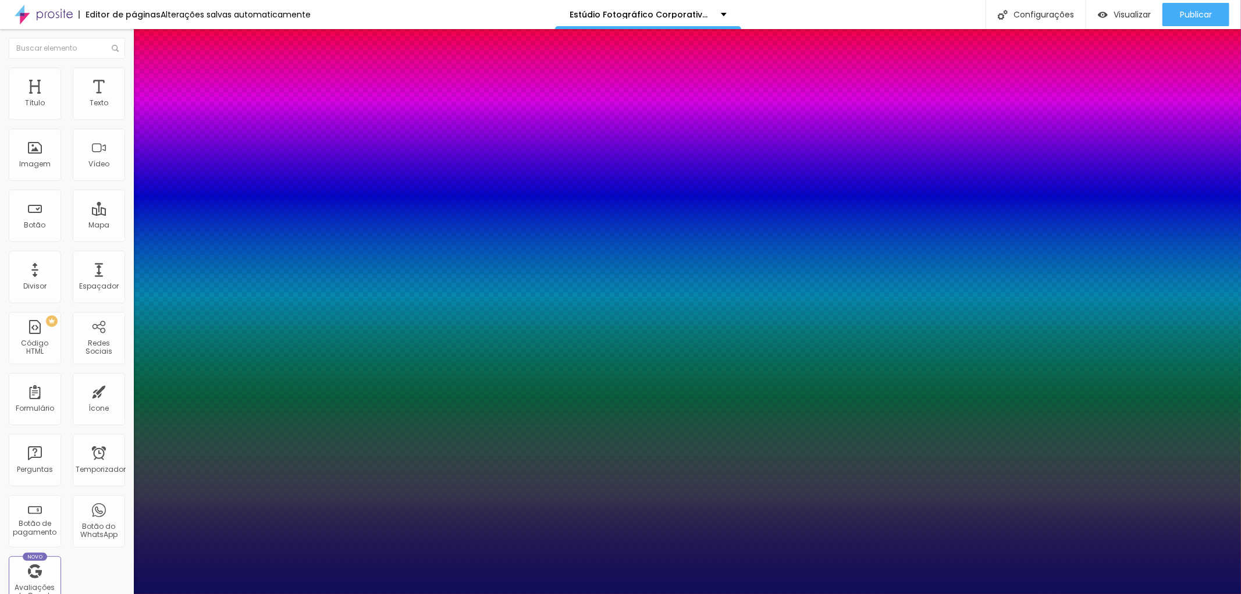
type input "1"
type input "#0E0E5C"
type input "1"
type input "#0C0C64"
type input "1"
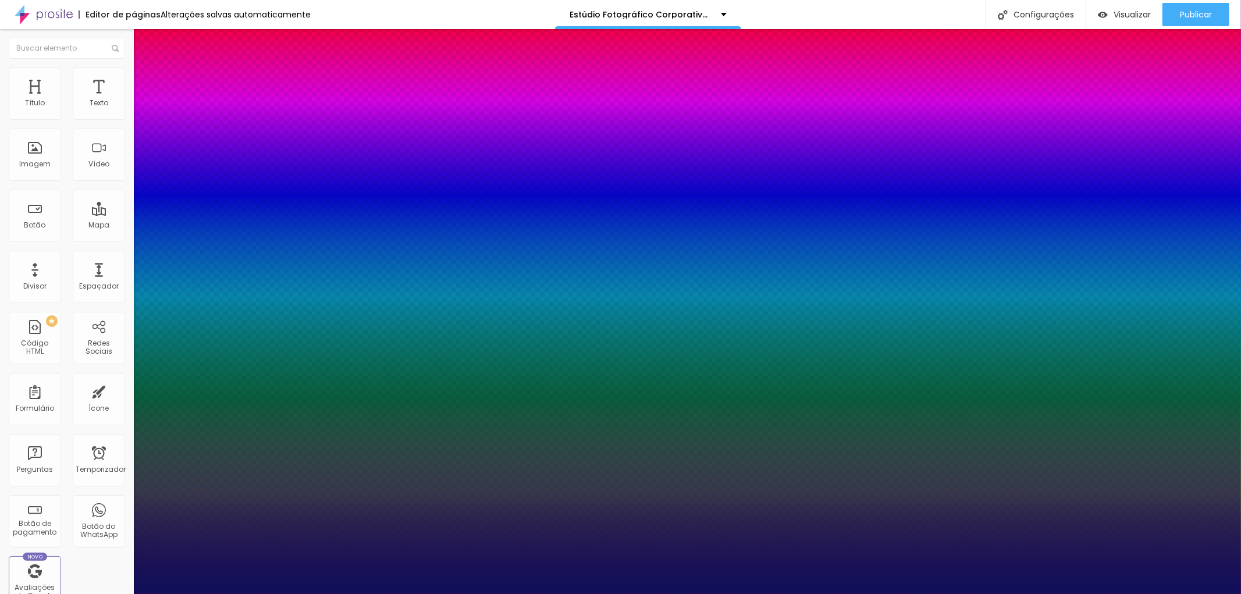
type input "#0A0A6B"
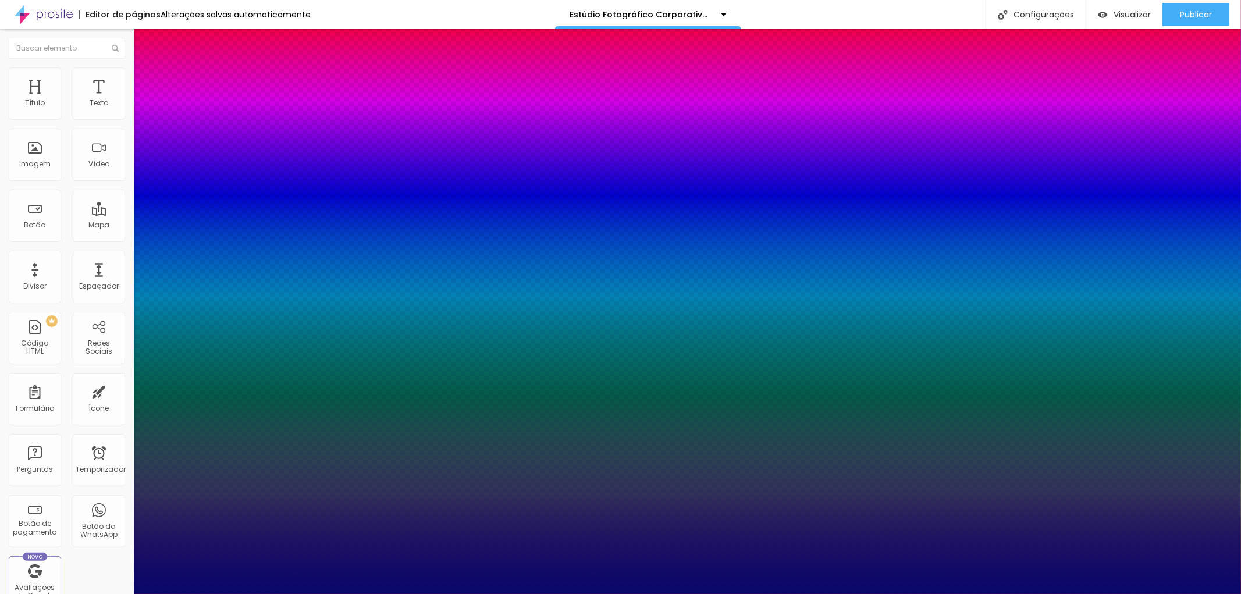
type input "1"
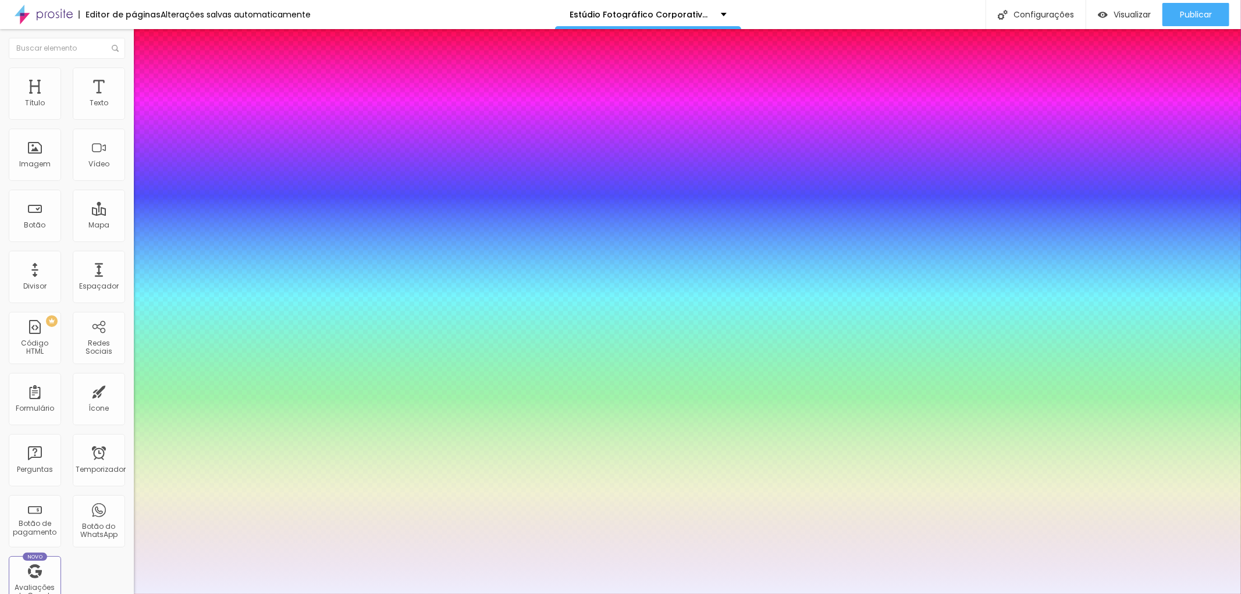
drag, startPoint x: 168, startPoint y: 374, endPoint x: 168, endPoint y: 318, distance: 55.9
click at [75, 6] on div at bounding box center [73, 4] width 2 height 2
click at [511, 594] on div at bounding box center [620, 594] width 1241 height 0
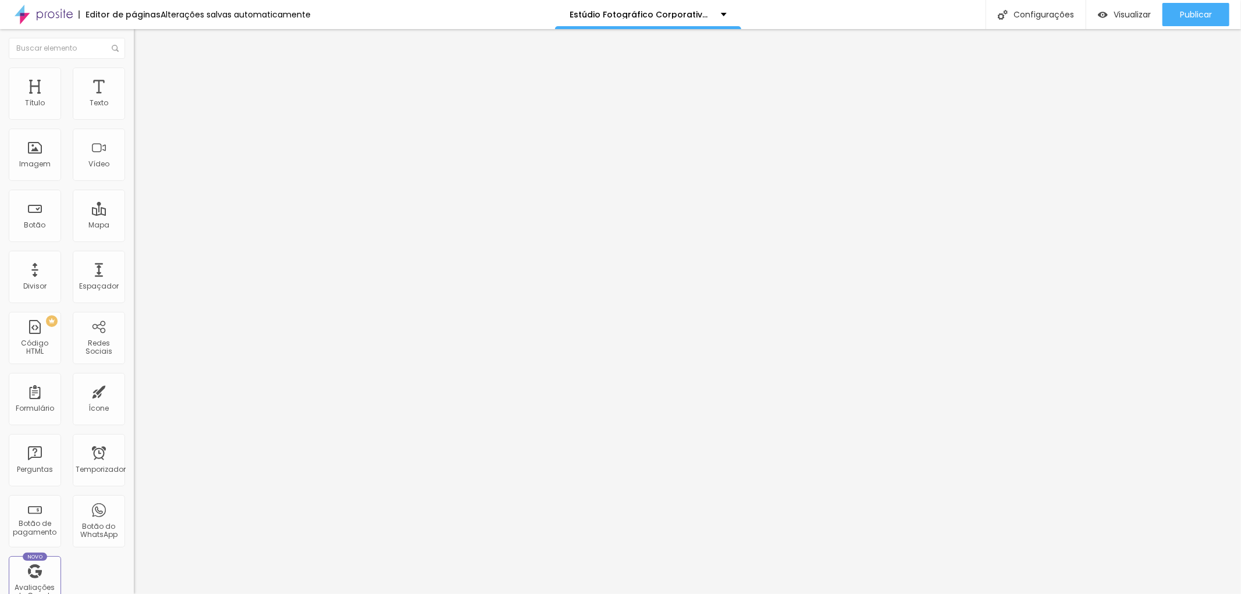
click at [139, 108] on icon "button" at bounding box center [142, 104] width 7 height 7
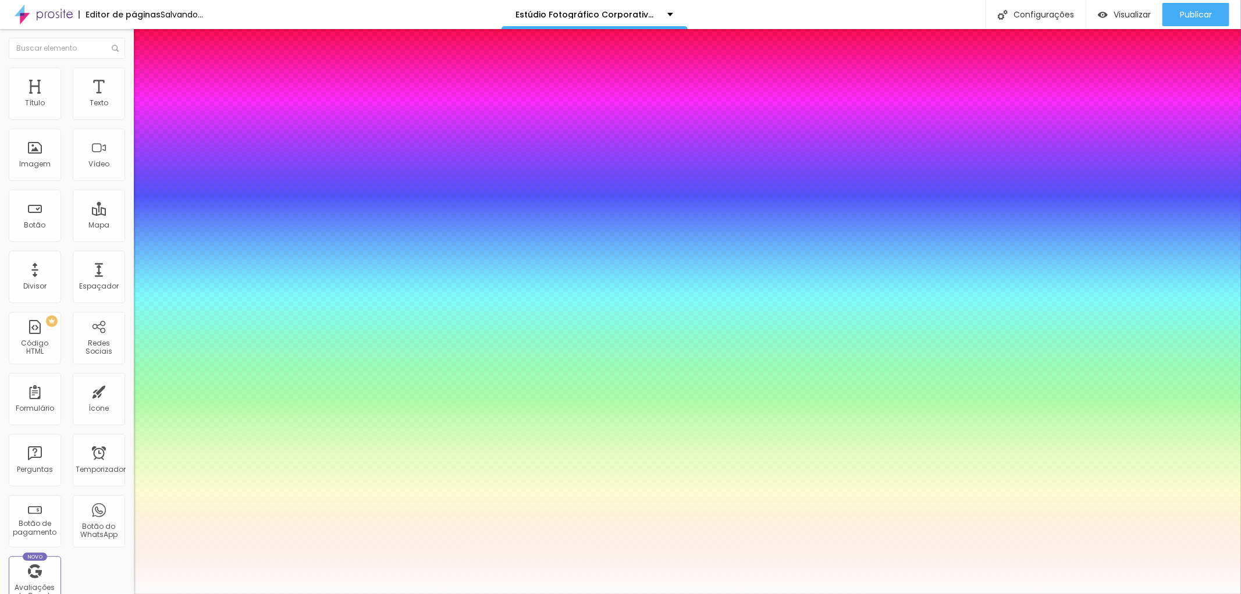
drag, startPoint x: 166, startPoint y: 321, endPoint x: 160, endPoint y: 318, distance: 6.8
click at [351, 594] on div at bounding box center [620, 594] width 1241 height 0
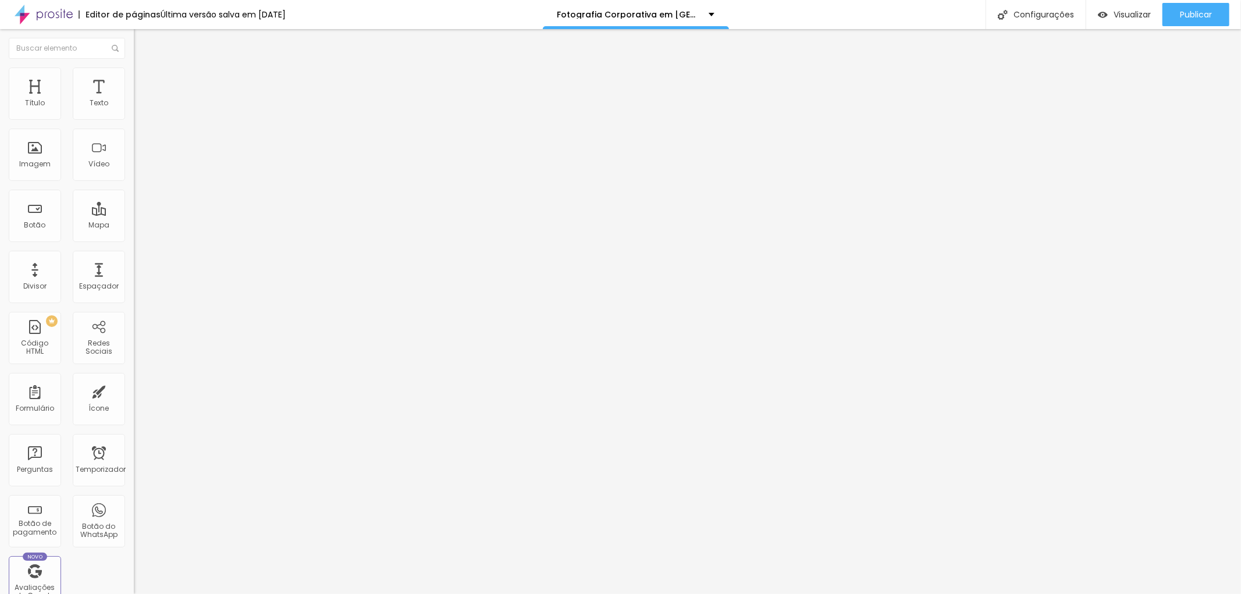
click at [134, 76] on li "Estilo" at bounding box center [201, 74] width 134 height 12
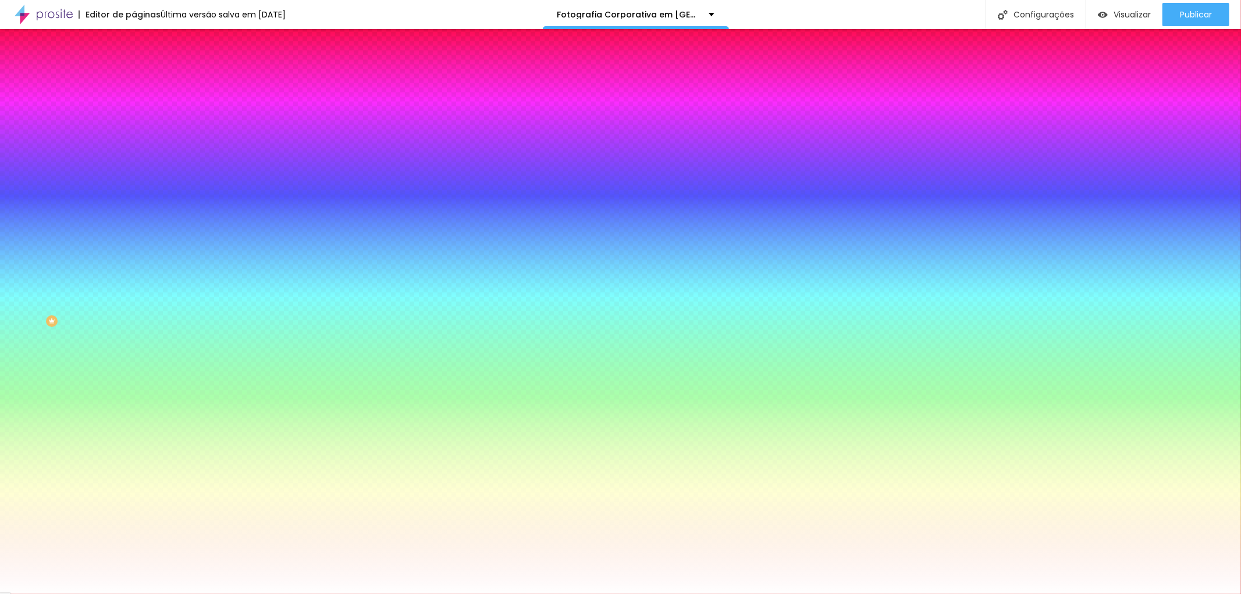
paste input "3A3432"
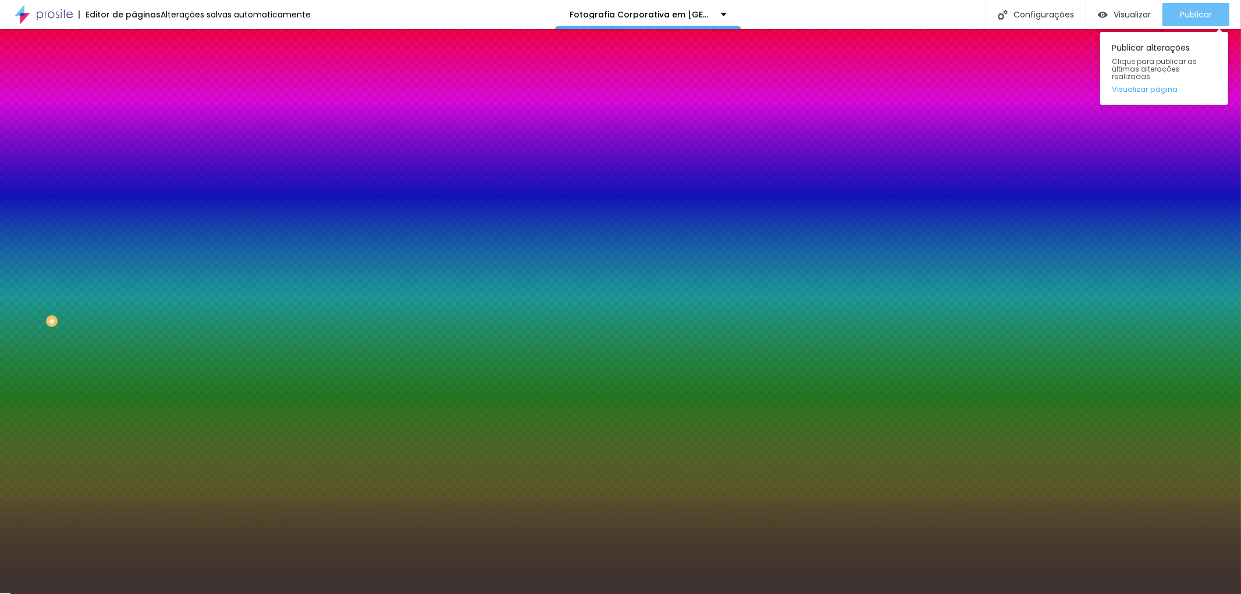
type input "#3A3432"
click at [1201, 12] on font "Publicar" at bounding box center [1196, 15] width 32 height 12
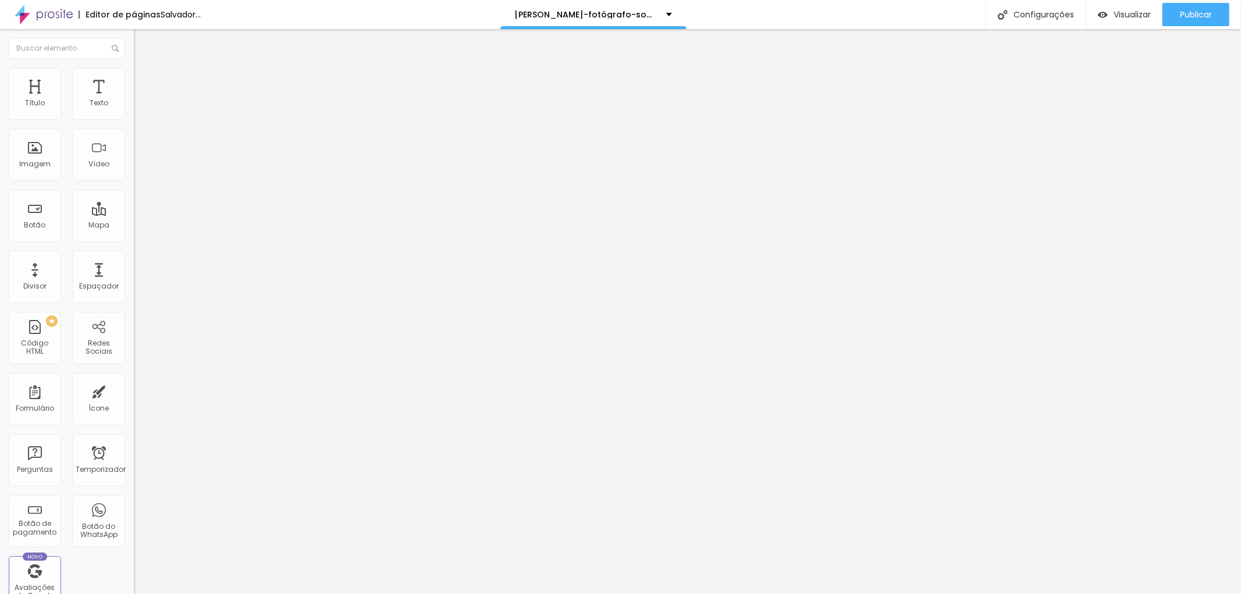
click at [140, 107] on icon "button" at bounding box center [142, 104] width 5 height 5
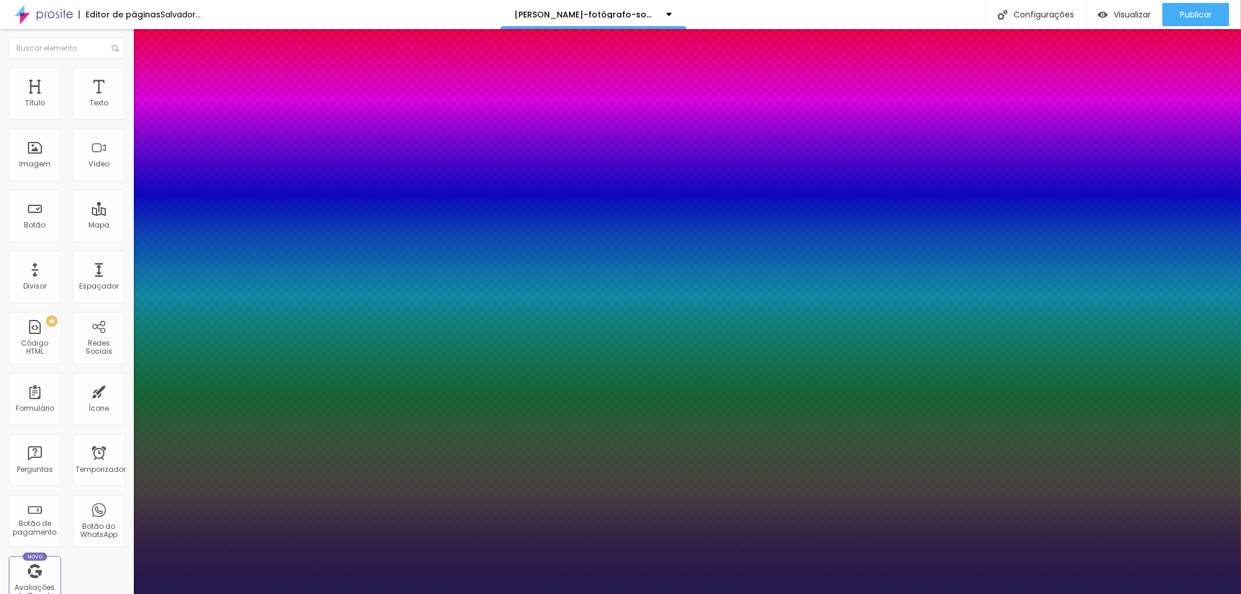
type input "1"
select select "OpenSans"
type input "1"
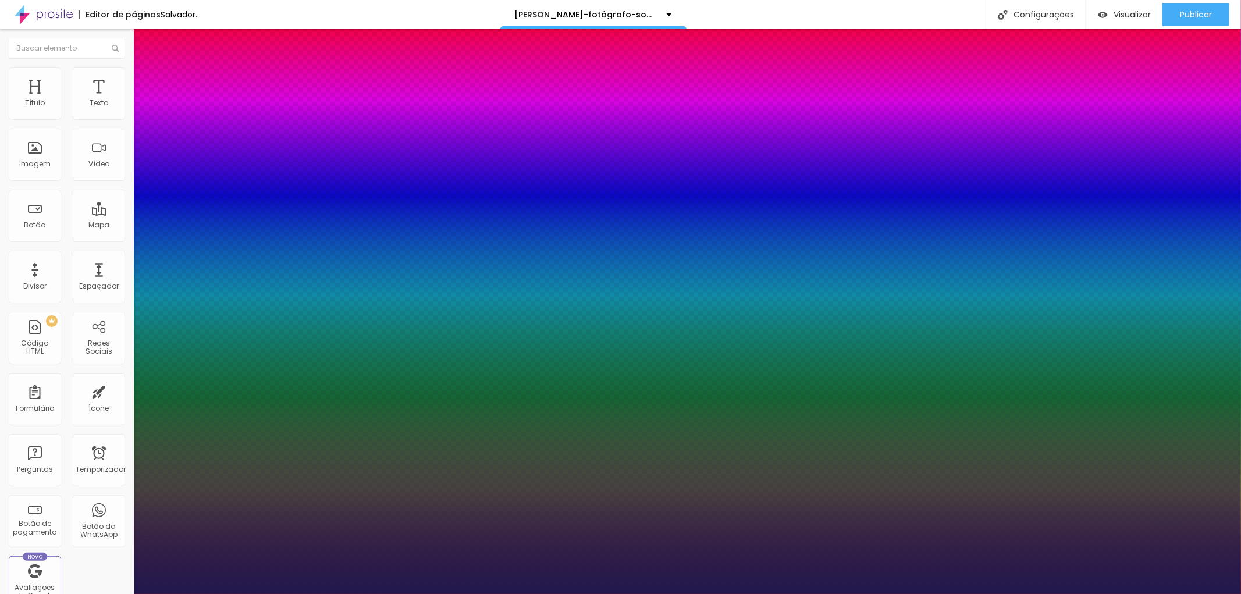
click at [413, 594] on div at bounding box center [620, 594] width 1241 height 0
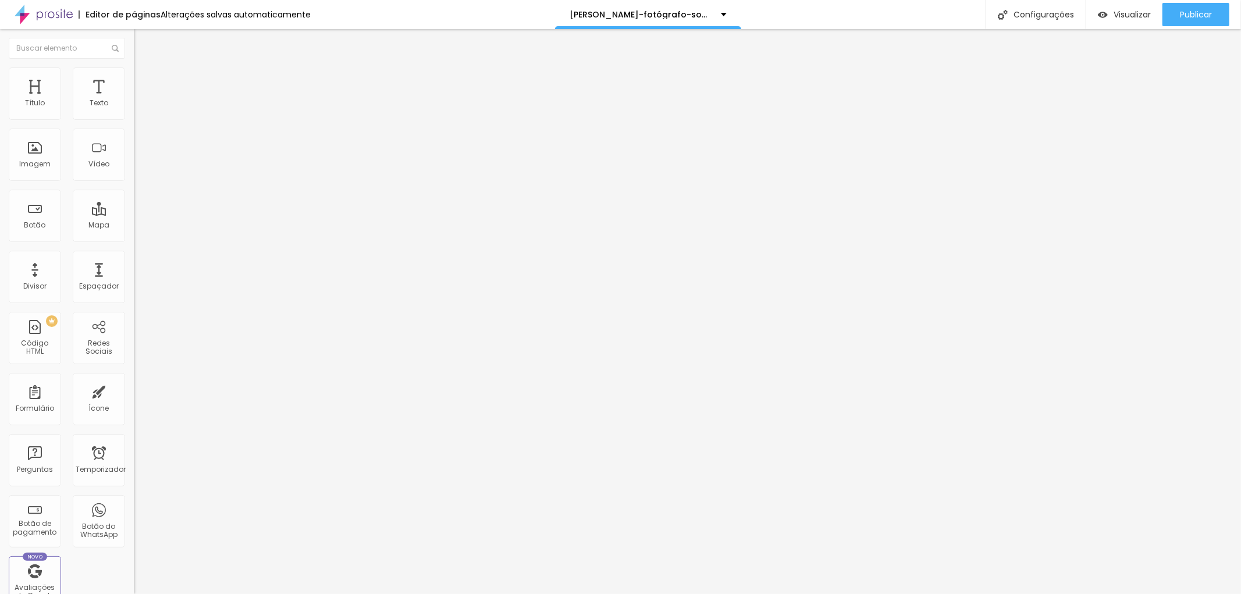
click at [139, 108] on icon "button" at bounding box center [142, 104] width 7 height 7
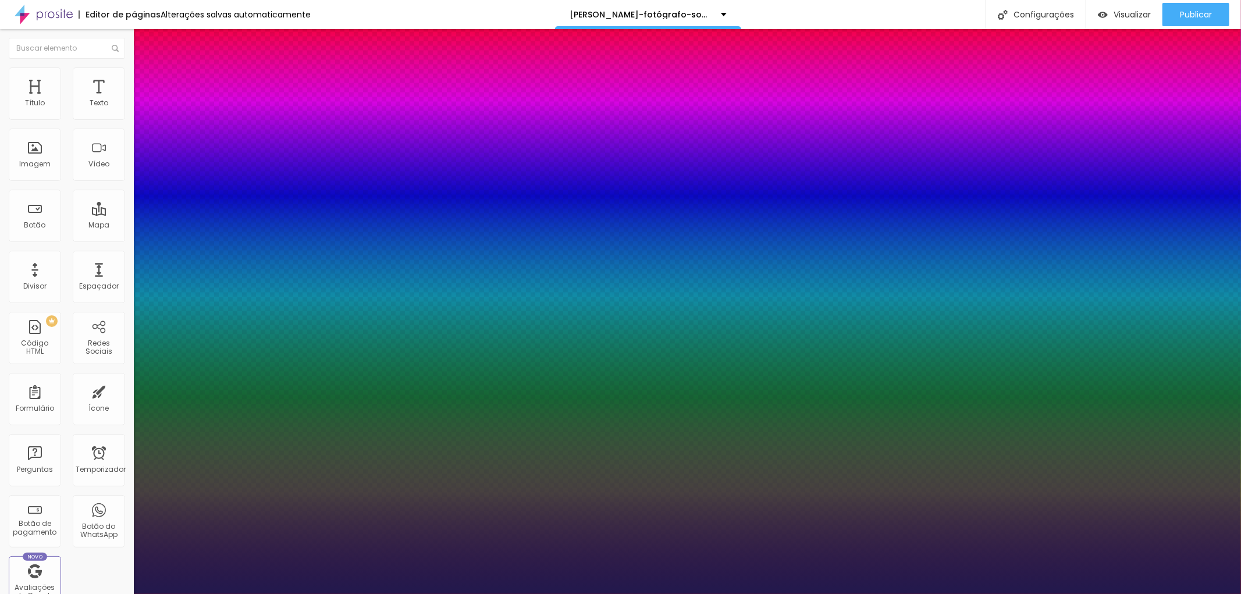
type input "1"
type input "18"
type input "1"
type input "19"
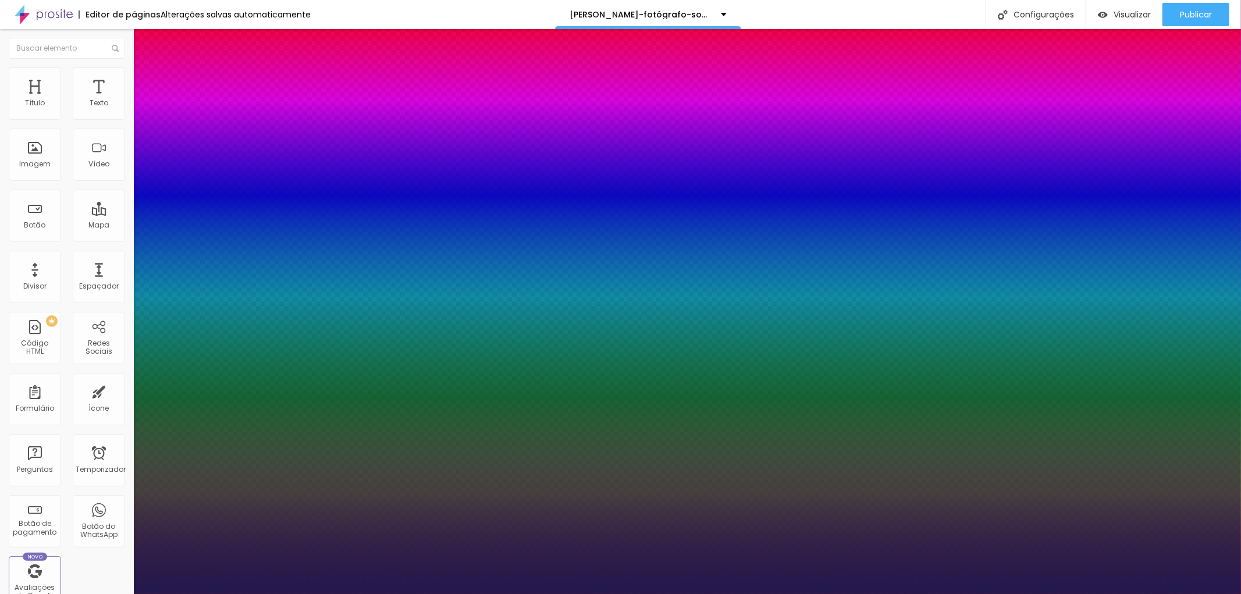
type input "19"
type input "1"
type input "20"
type input "1"
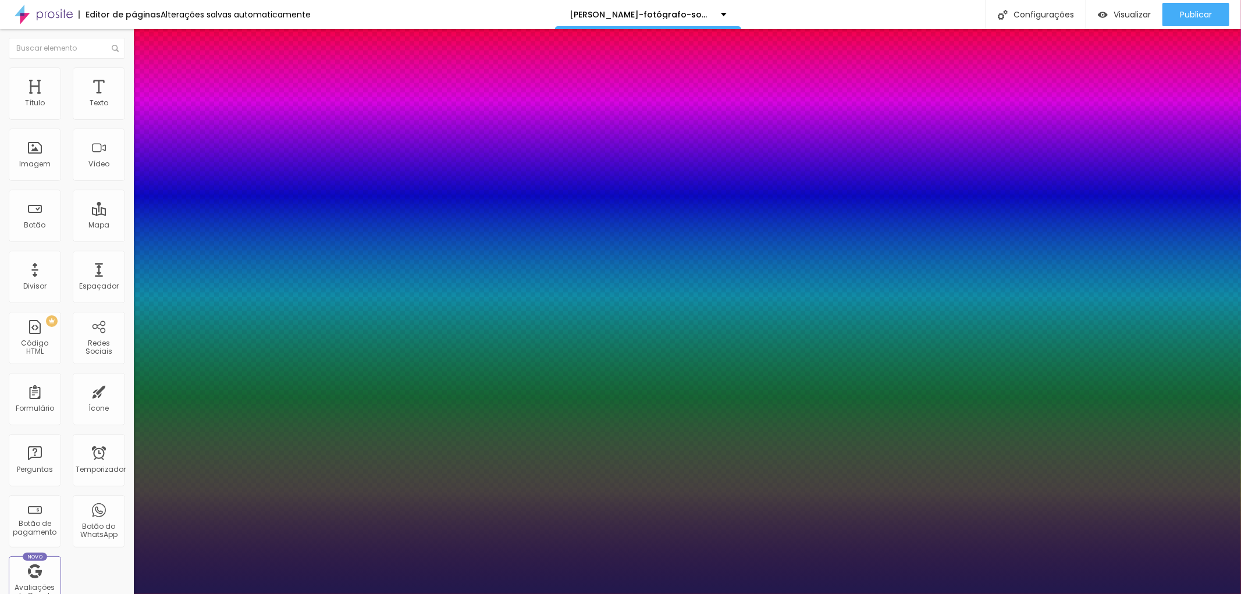
type input "21"
type input "1"
type input "23"
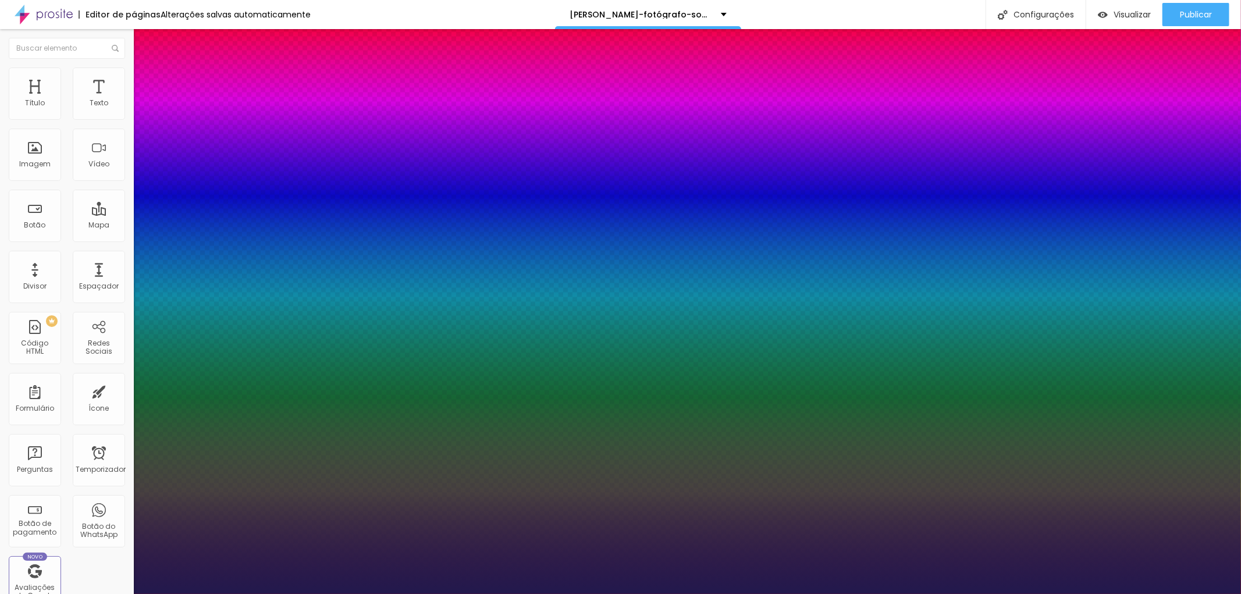
type input "1"
type input "25"
type input "1"
type input "27"
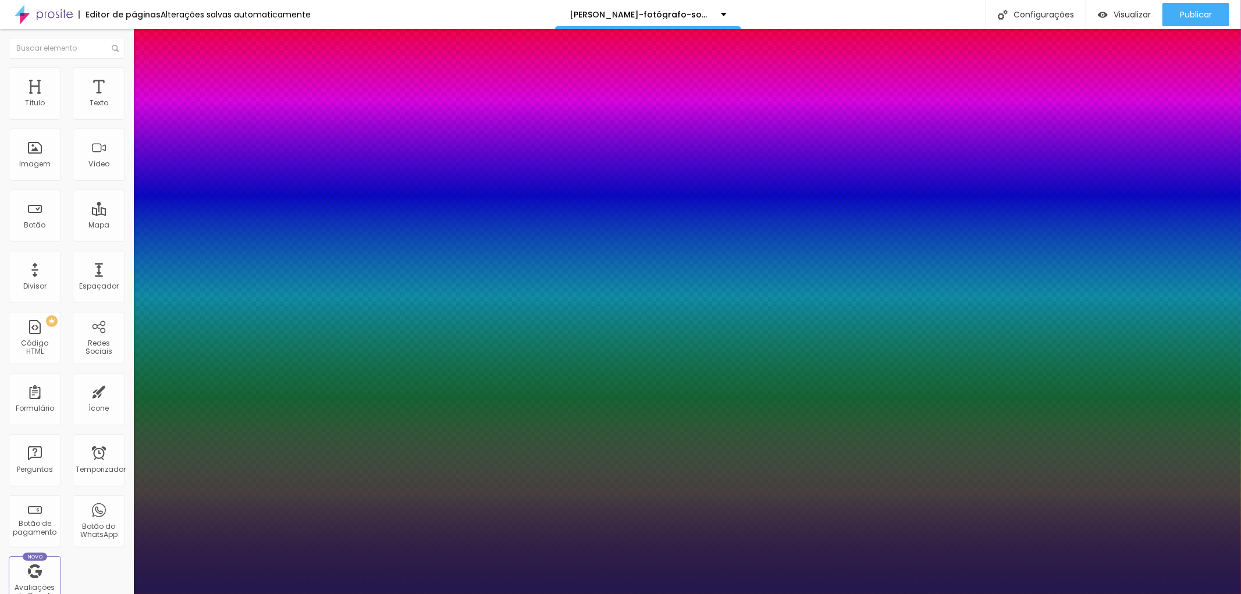
type input "27"
type input "1"
type input "26"
type input "1"
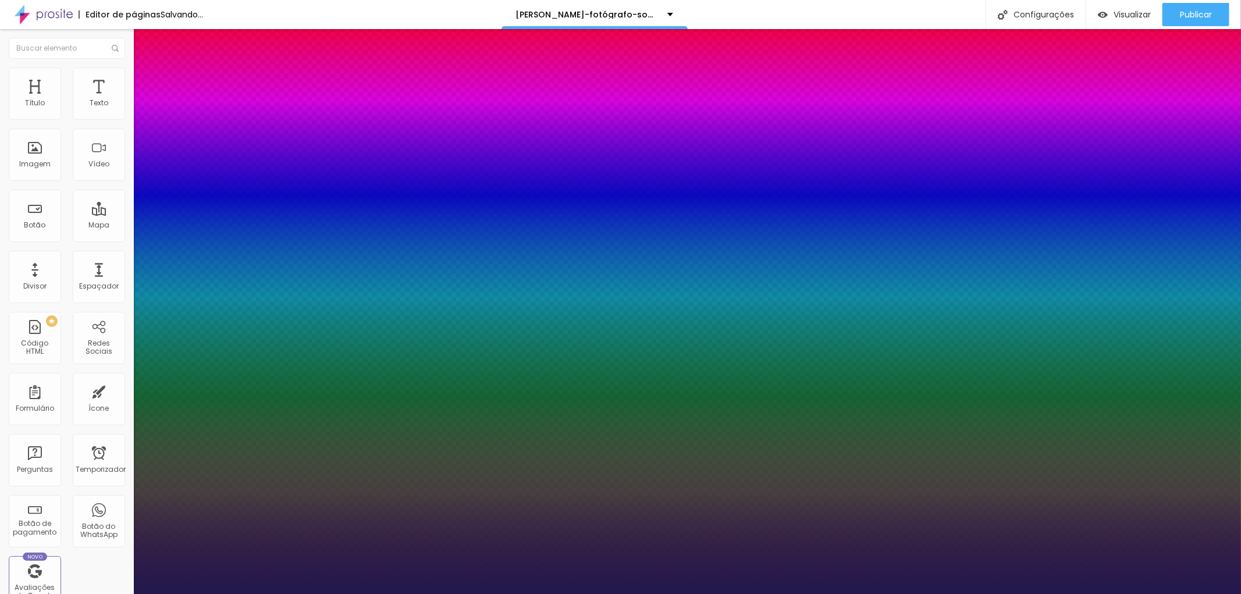
type input "25"
type input "1"
type input "24"
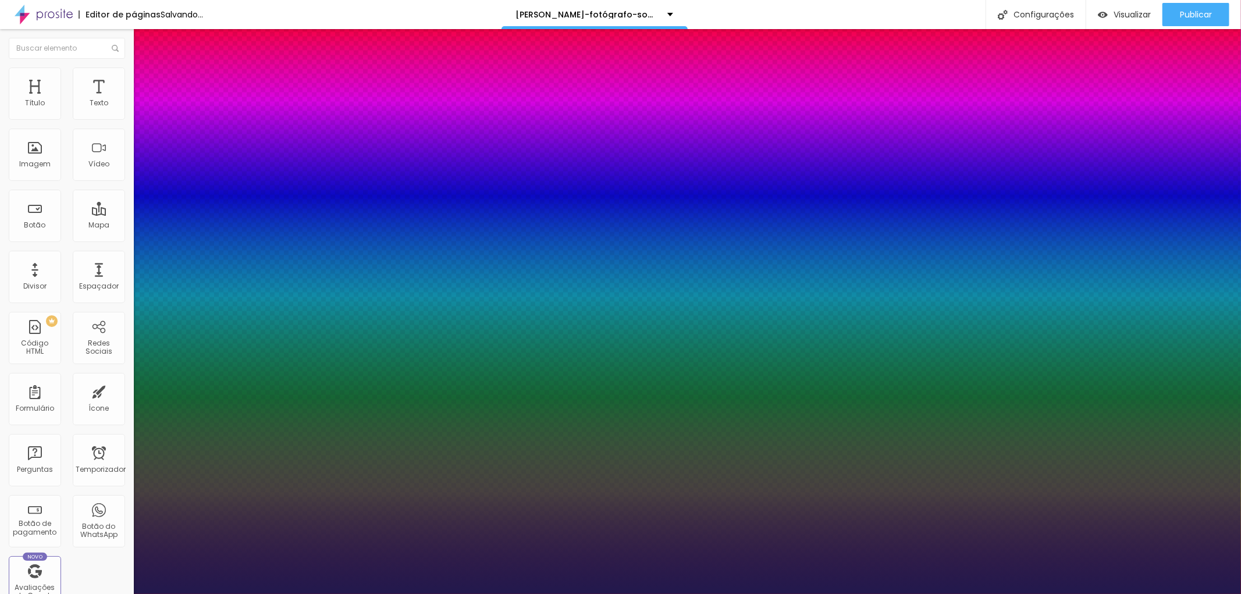
type input "1"
type input "23"
type input "1"
type input "22"
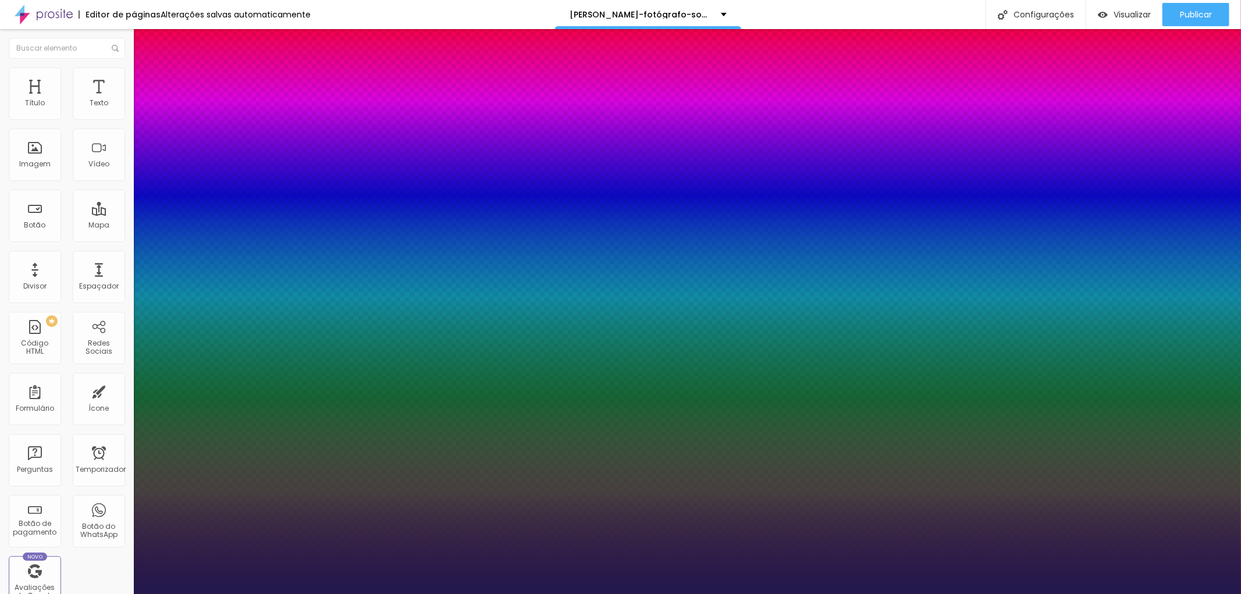
type input "22"
type input "1"
type input "21"
type input "1"
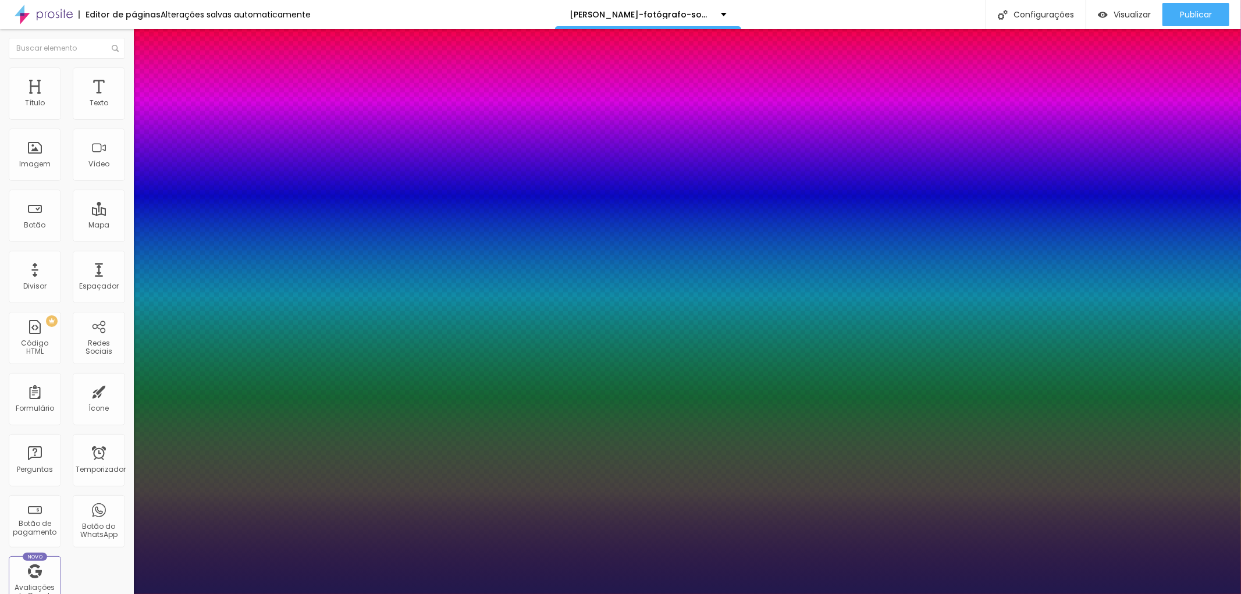
type input "20"
type input "1"
type input "20"
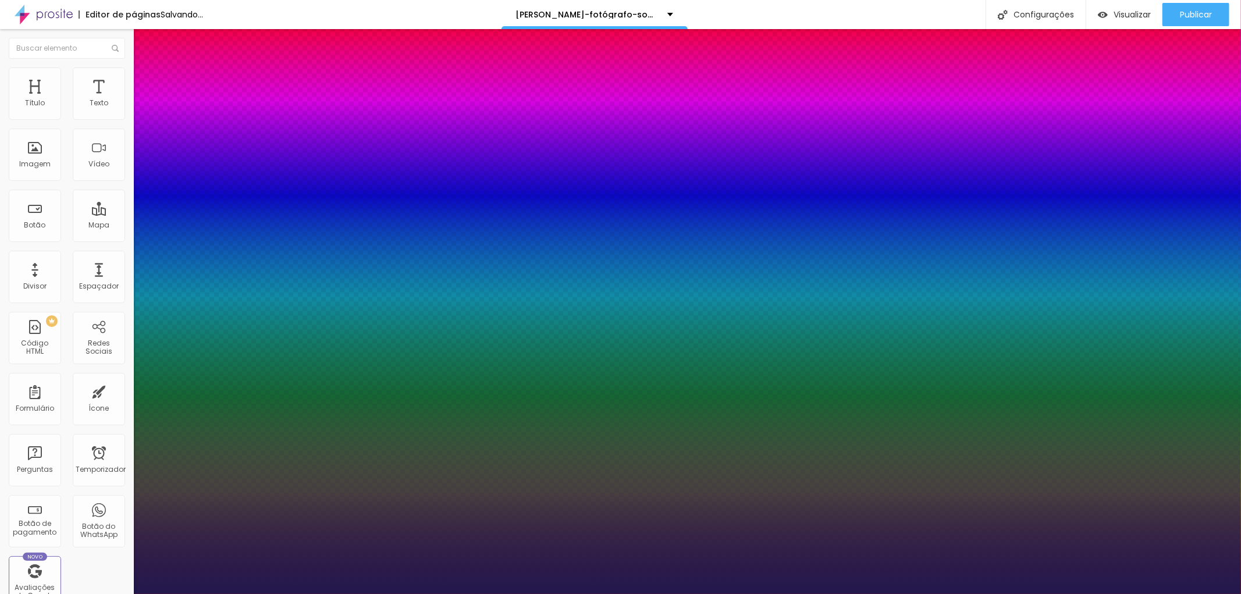
type input "1"
click at [938, 594] on div at bounding box center [620, 594] width 1241 height 0
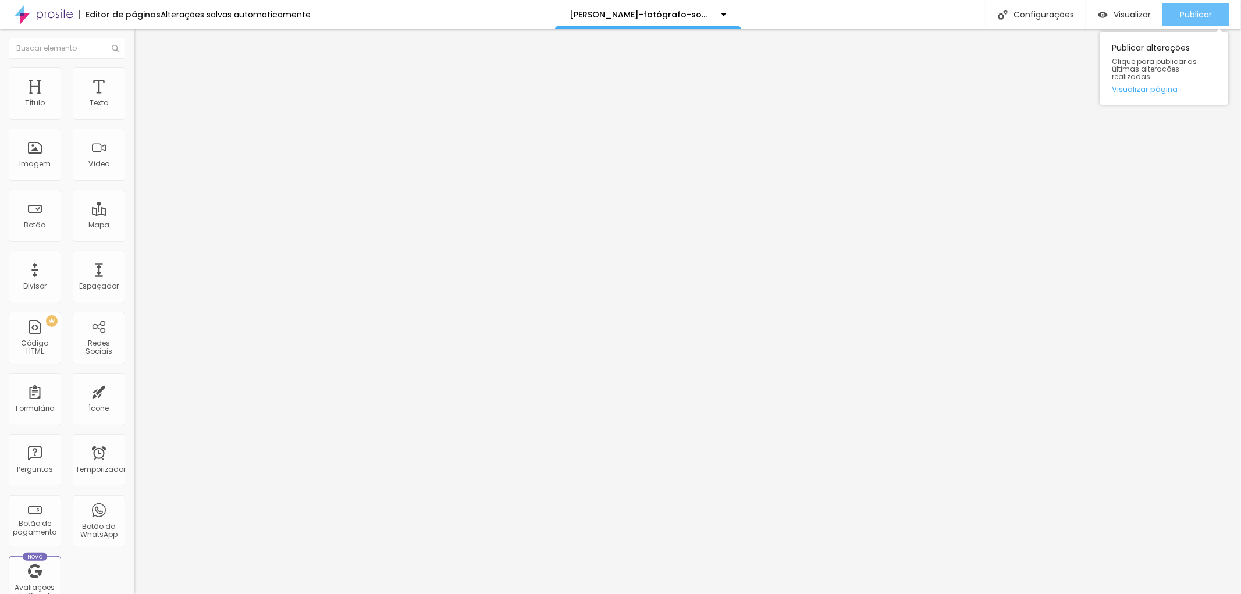
click at [1199, 9] on font "Publicar" at bounding box center [1196, 15] width 32 height 12
click at [1197, 9] on font "Publicar" at bounding box center [1196, 15] width 32 height 12
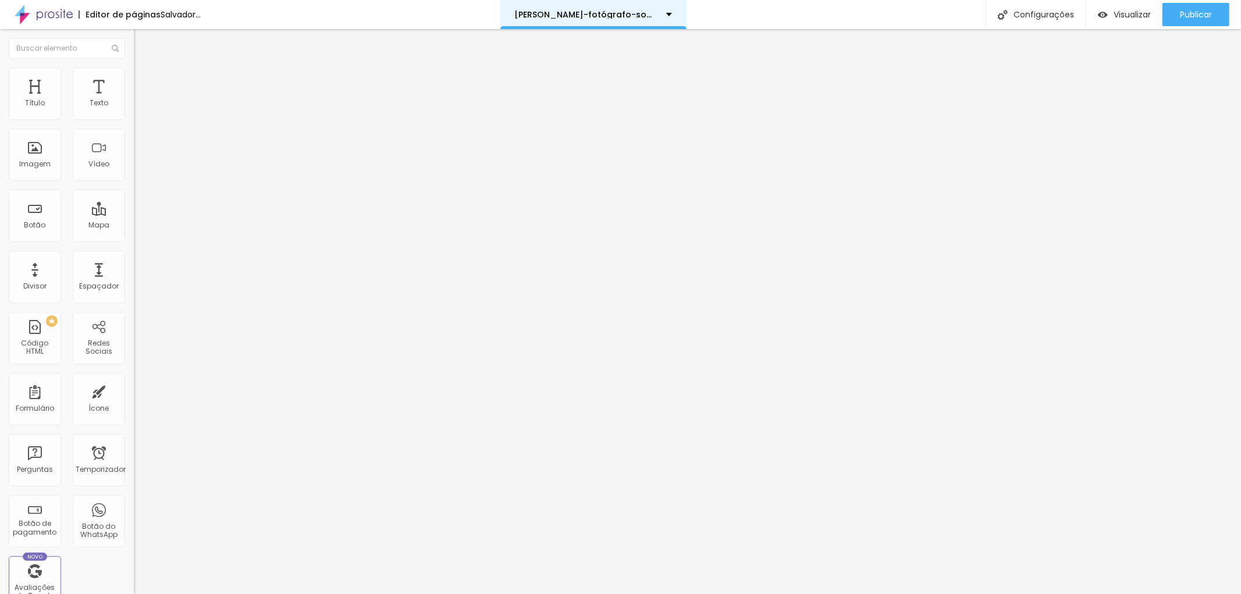
click at [678, 16] on font "Jotta-fotógrafo-sobre-mim" at bounding box center [599, 15] width 169 height 12
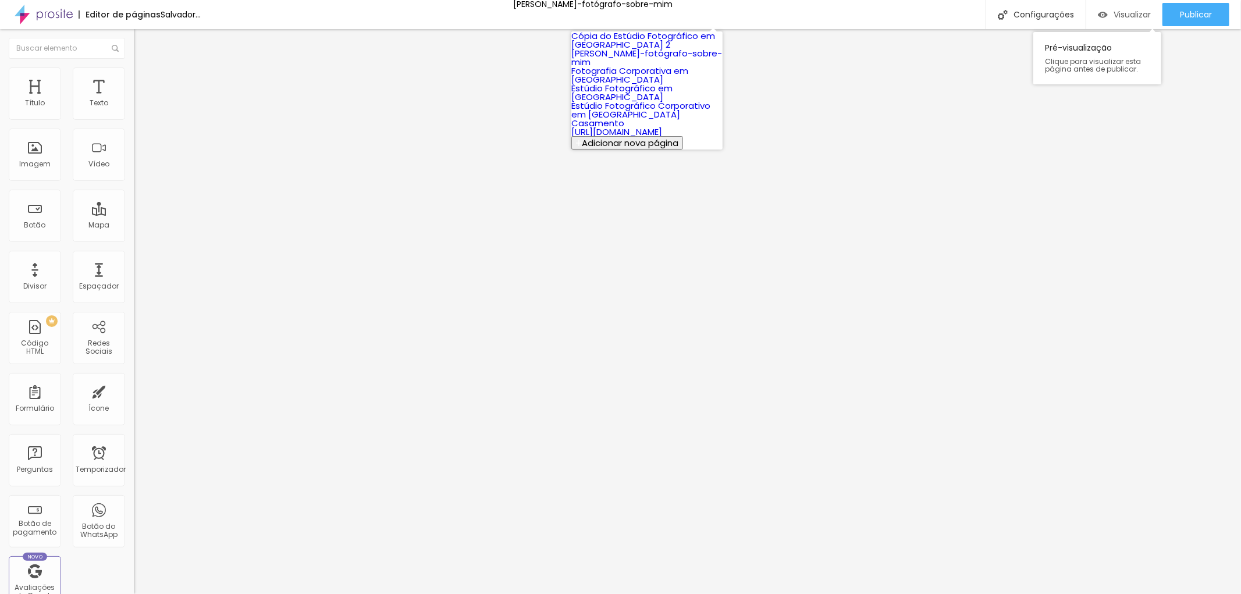
click at [1147, 14] on font "Visualizar" at bounding box center [1132, 15] width 37 height 12
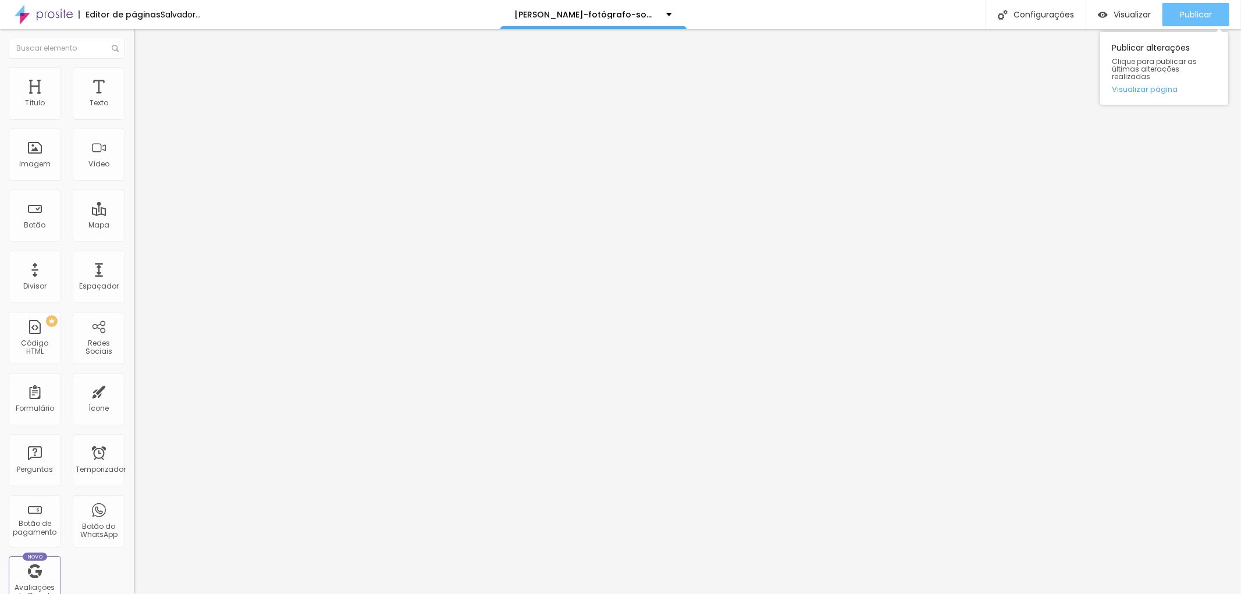
click at [1202, 18] on font "Publicar" at bounding box center [1196, 15] width 32 height 12
click at [1127, 12] on font "Visualizar" at bounding box center [1132, 15] width 37 height 12
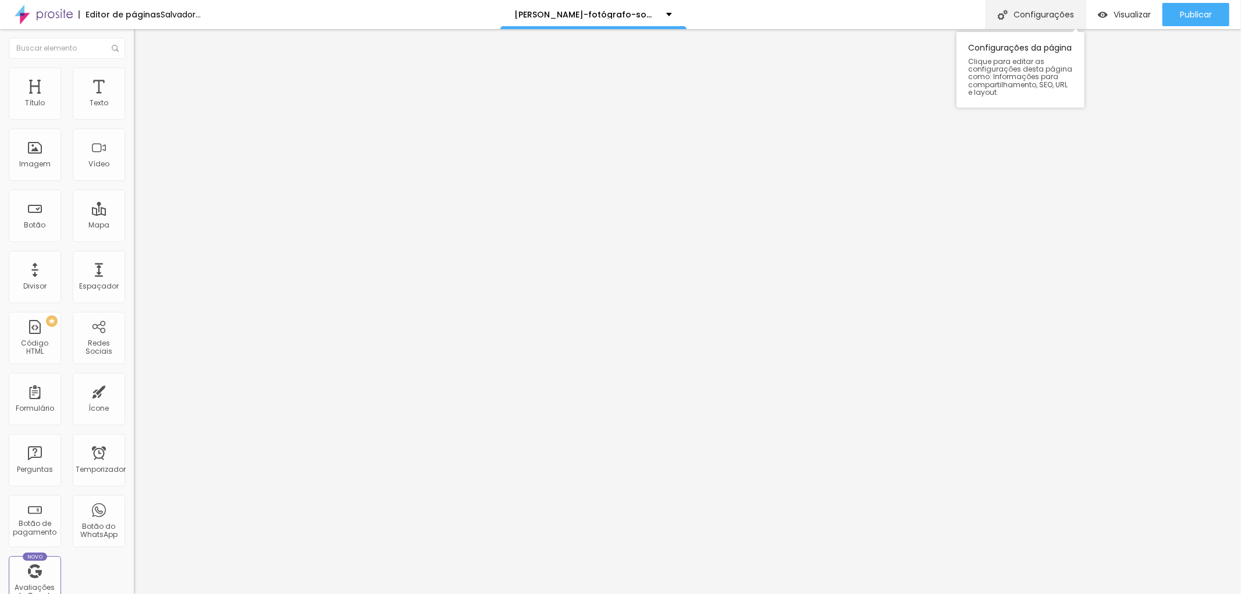
click at [1037, 7] on div "Configurações" at bounding box center [1036, 14] width 100 height 29
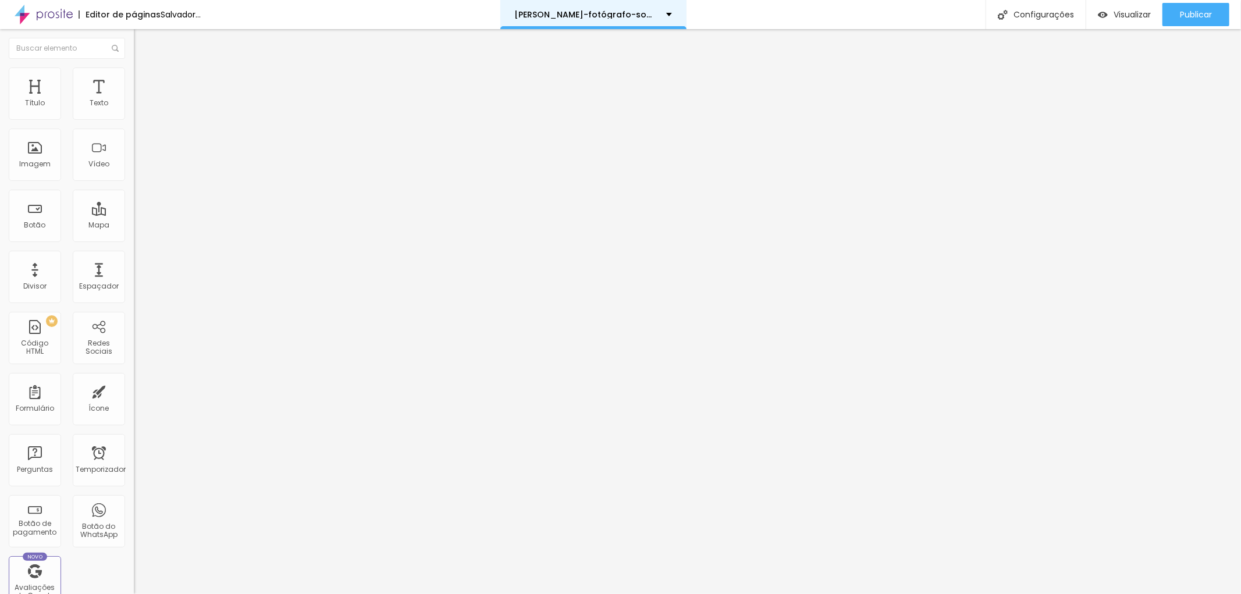
click at [687, 13] on div "Jotta-fotógrafo-sobre-mim" at bounding box center [594, 14] width 186 height 29
click at [1202, 9] on font "Publicar" at bounding box center [1196, 15] width 32 height 12
click at [1204, 18] on font "Publicar" at bounding box center [1196, 15] width 32 height 12
click at [1133, 12] on font "Visualizar" at bounding box center [1132, 15] width 37 height 12
click at [1126, 13] on font "Visualizar" at bounding box center [1132, 15] width 37 height 12
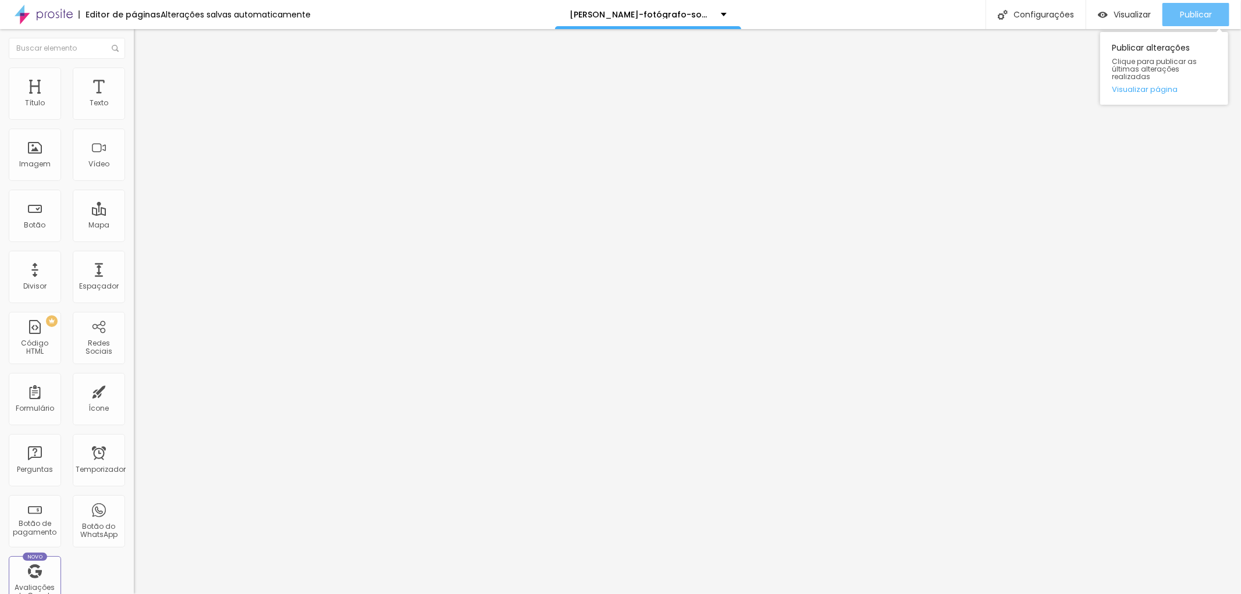
click at [1209, 10] on font "Publicar" at bounding box center [1196, 15] width 32 height 12
click at [1136, 9] on font "Visualizar" at bounding box center [1132, 15] width 37 height 12
click at [705, 8] on div "[PERSON_NAME]-fotógrafo-sobre-mim" at bounding box center [648, 14] width 186 height 29
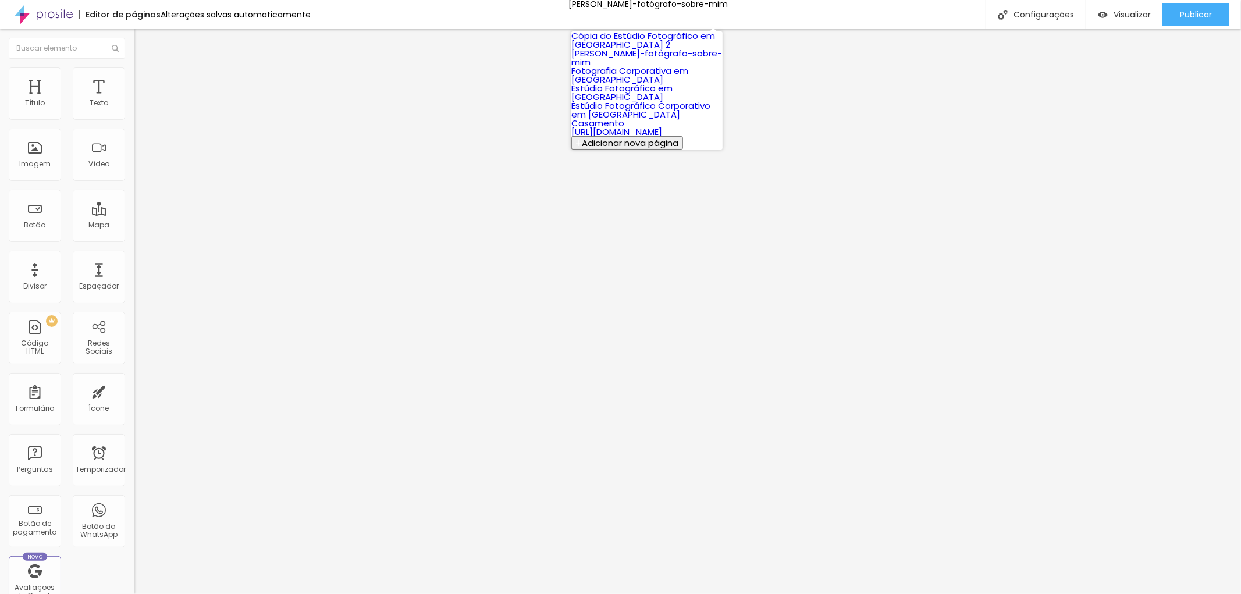
click at [658, 68] on font "[PERSON_NAME]-fotógrafo-sobre-mim" at bounding box center [647, 57] width 151 height 21
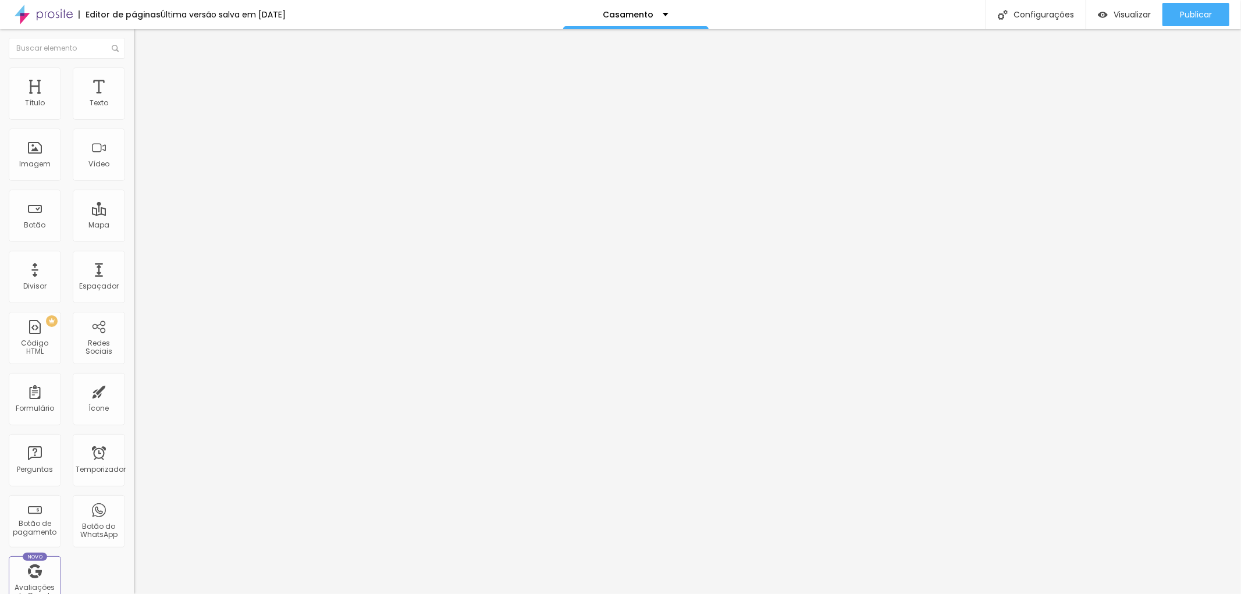
click at [144, 79] on font "Estilo" at bounding box center [153, 75] width 18 height 10
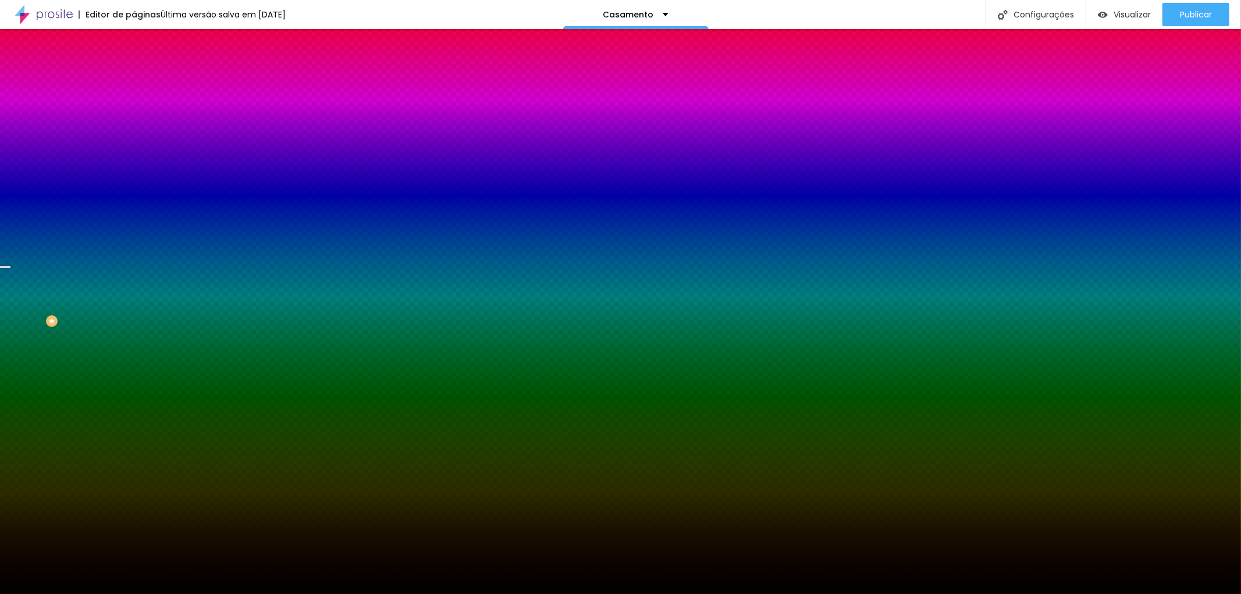
click at [141, 107] on font "Trocar imagem" at bounding box center [169, 102] width 56 height 10
click at [134, 79] on img at bounding box center [139, 84] width 10 height 10
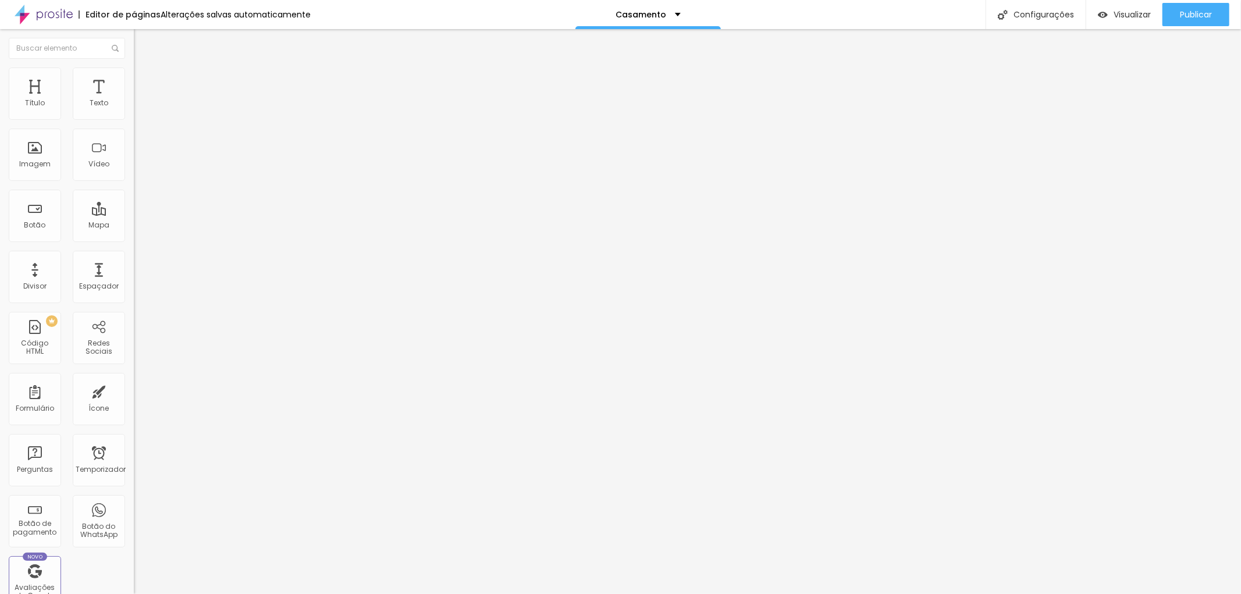
click at [134, 77] on li "Estilo" at bounding box center [201, 74] width 134 height 12
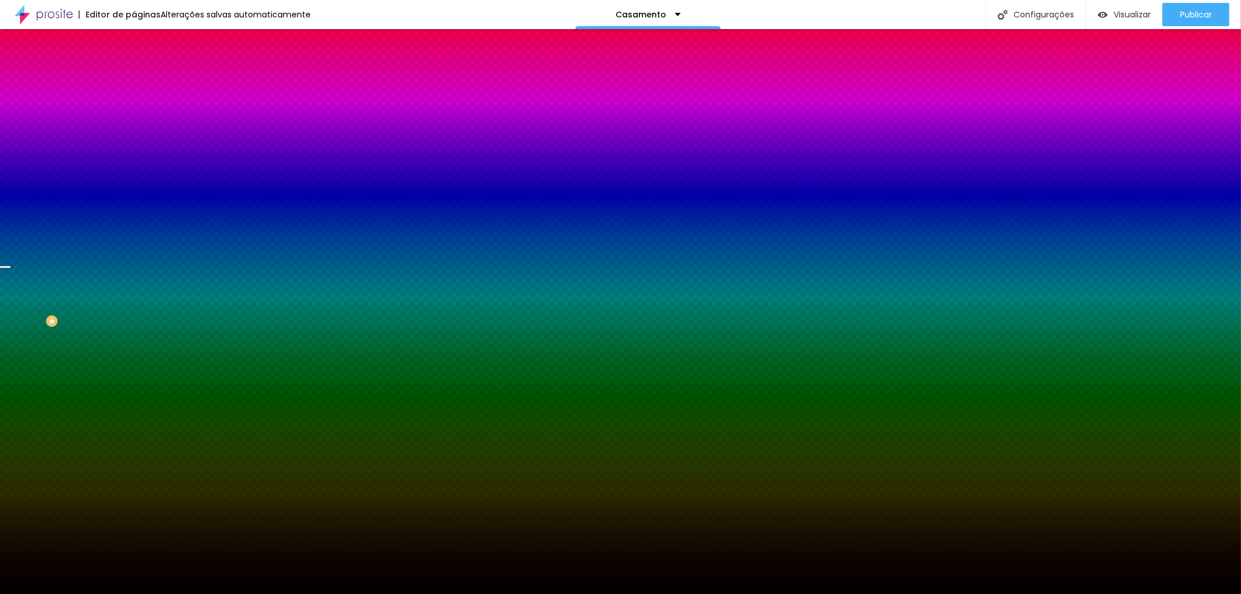
click at [134, 209] on button "button" at bounding box center [142, 203] width 16 height 12
click at [107, 594] on div at bounding box center [620, 594] width 1241 height 0
click at [134, 209] on button "button" at bounding box center [142, 203] width 16 height 12
click at [97, 594] on div at bounding box center [620, 594] width 1241 height 0
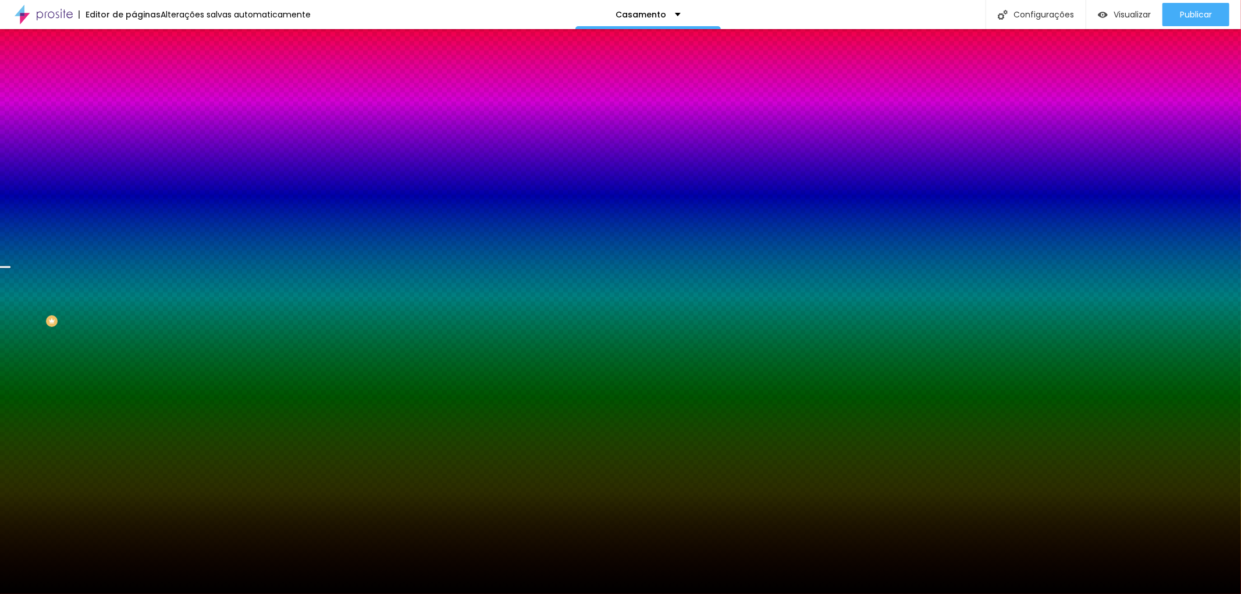
click at [134, 79] on img at bounding box center [139, 84] width 10 height 10
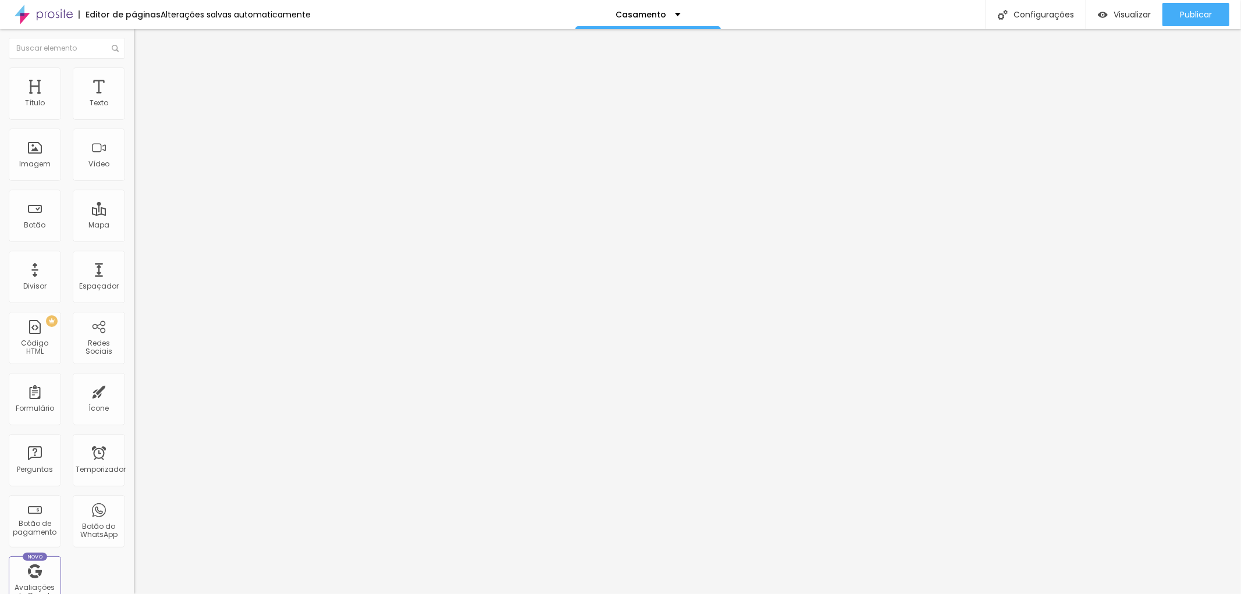
click at [144, 69] on font "Conteúdo" at bounding box center [162, 64] width 36 height 10
click at [144, 78] on font "Estilo" at bounding box center [153, 75] width 18 height 10
click at [144, 80] on font "Estilo" at bounding box center [153, 75] width 18 height 10
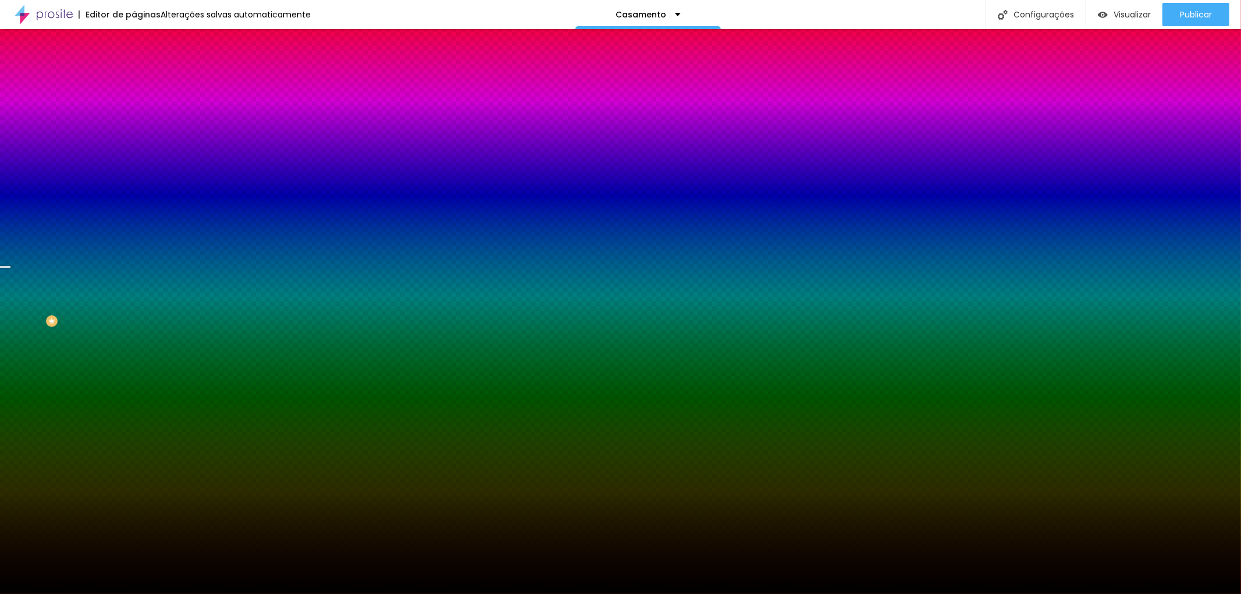
click at [141, 107] on font "Trocar imagem" at bounding box center [169, 102] width 56 height 10
